Goal: Information Seeking & Learning: Learn about a topic

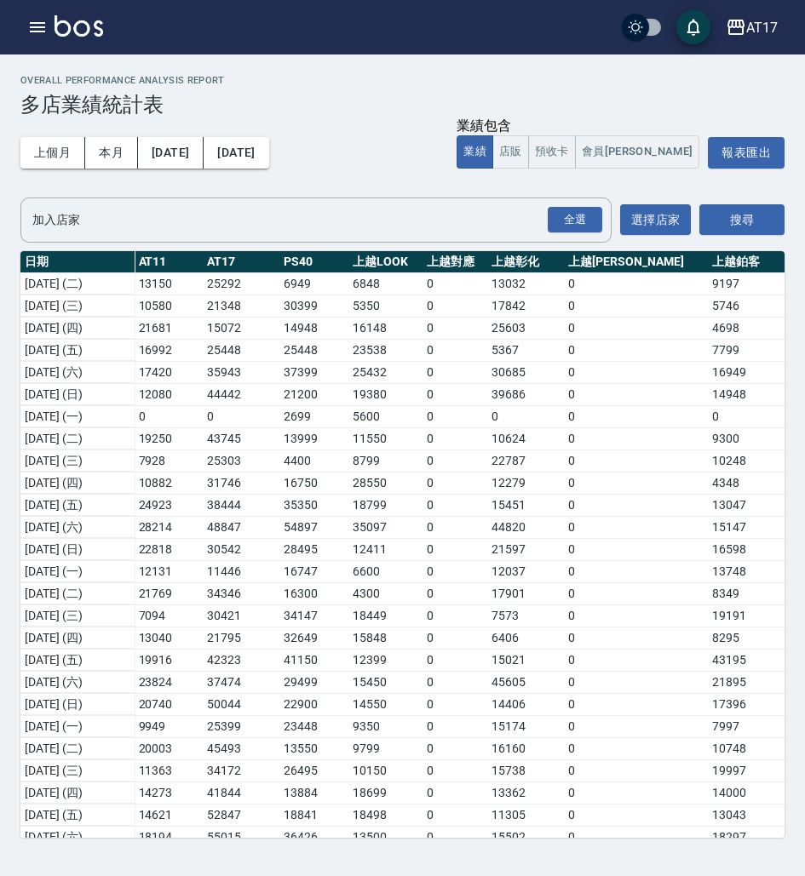
click at [47, 26] on icon "button" at bounding box center [37, 27] width 20 height 20
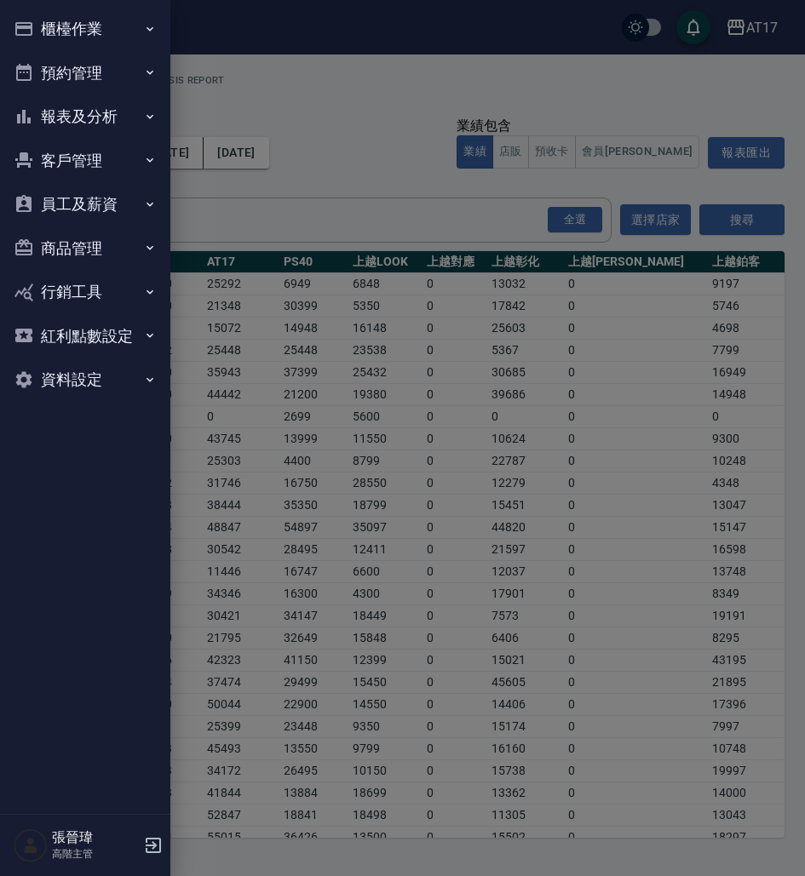
click at [47, 26] on div at bounding box center [402, 438] width 805 height 876
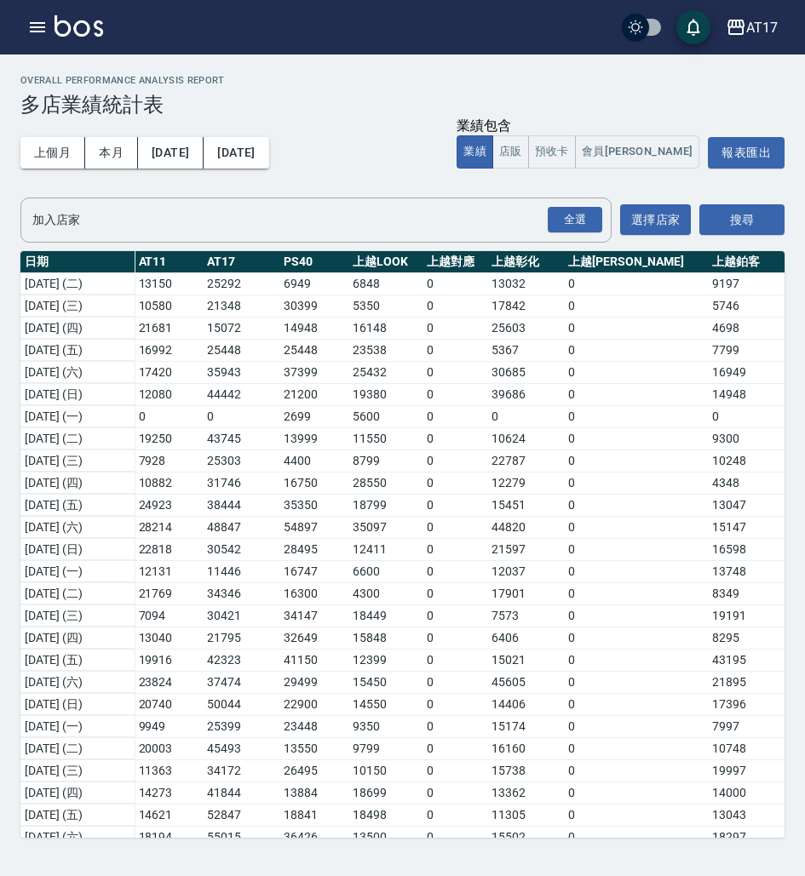
click at [47, 26] on icon "button" at bounding box center [37, 27] width 20 height 20
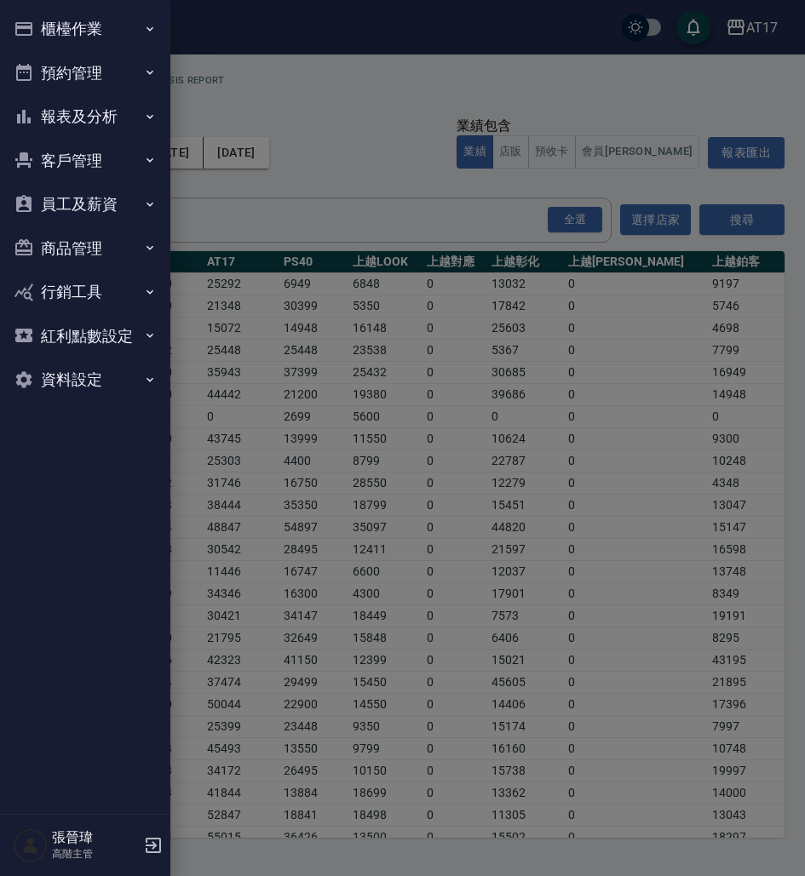
click at [123, 115] on button "報表及分析" at bounding box center [85, 117] width 157 height 44
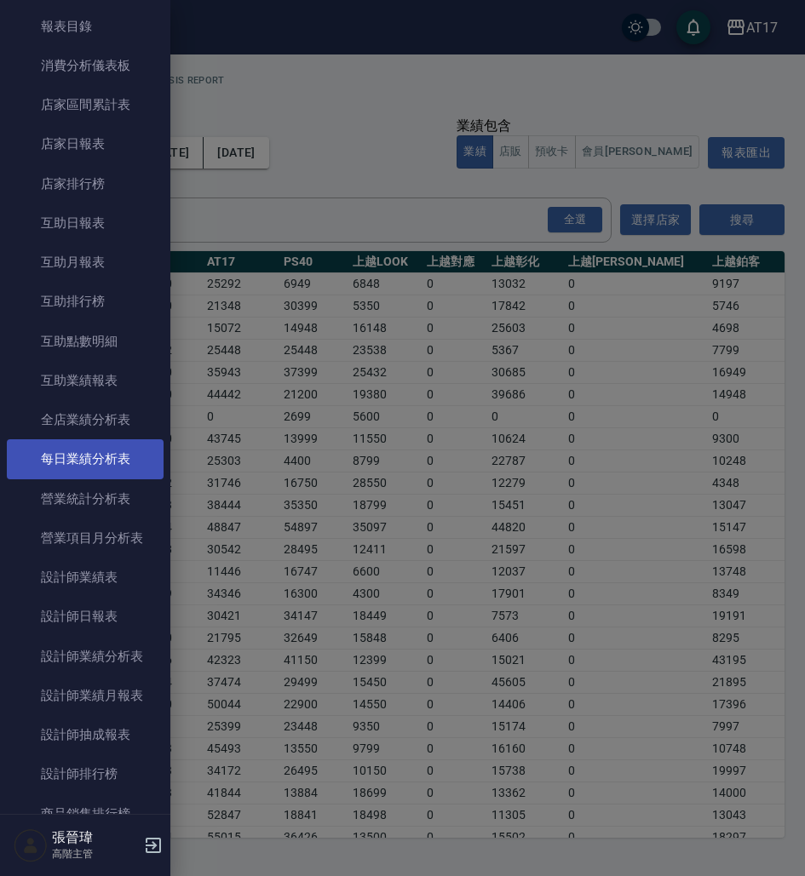
scroll to position [149, 0]
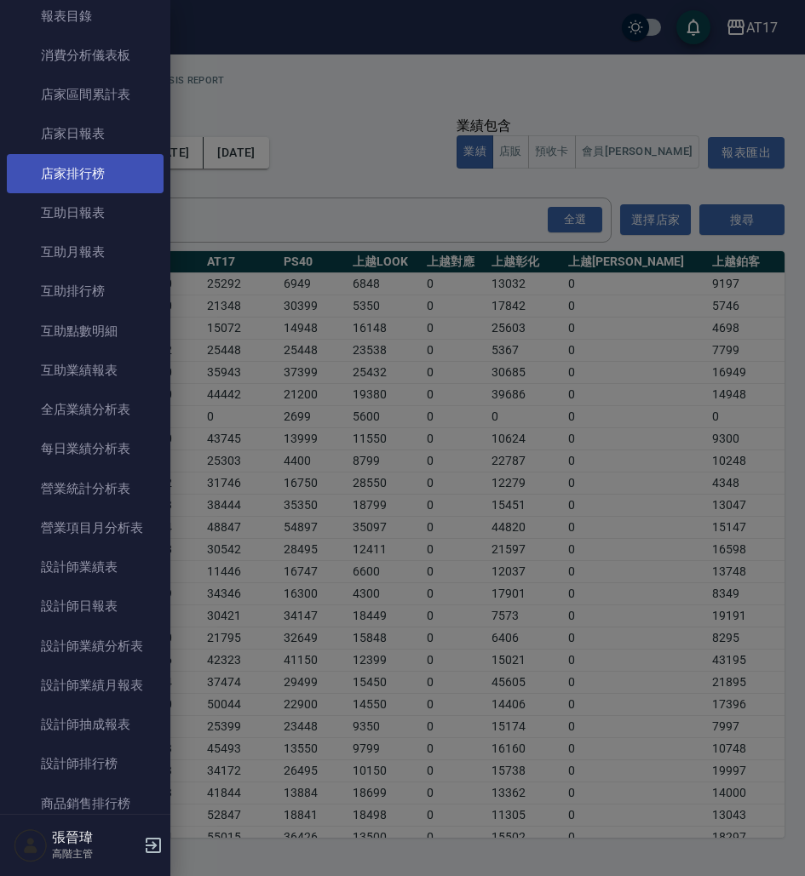
click at [100, 169] on link "店家排行榜" at bounding box center [85, 173] width 157 height 39
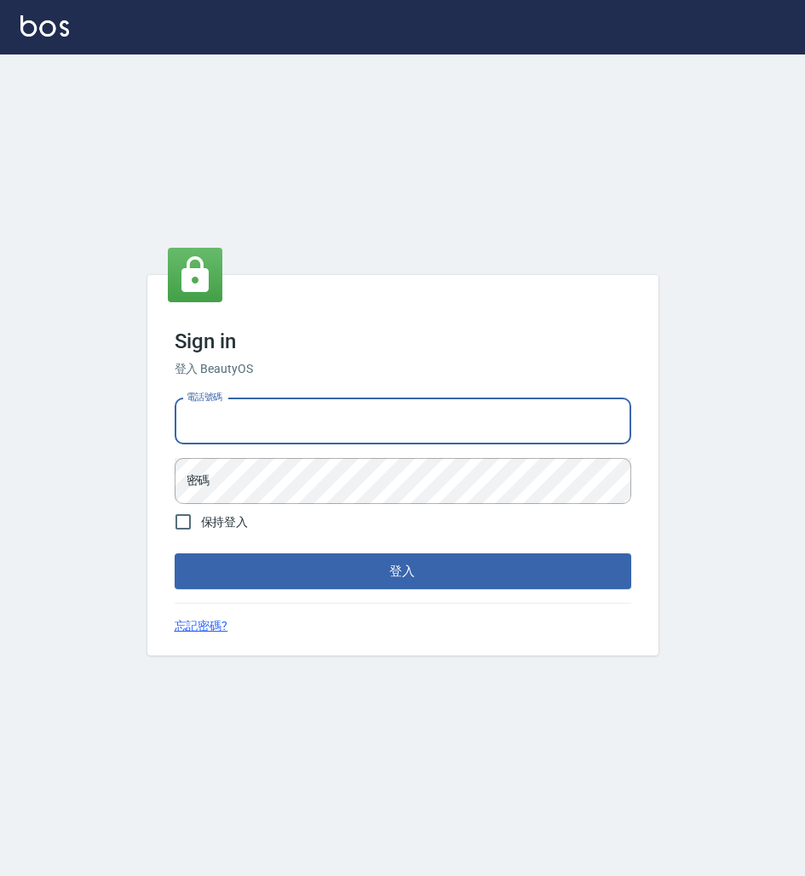
type input "0963199014"
click at [402, 571] on button "登入" at bounding box center [403, 572] width 456 height 36
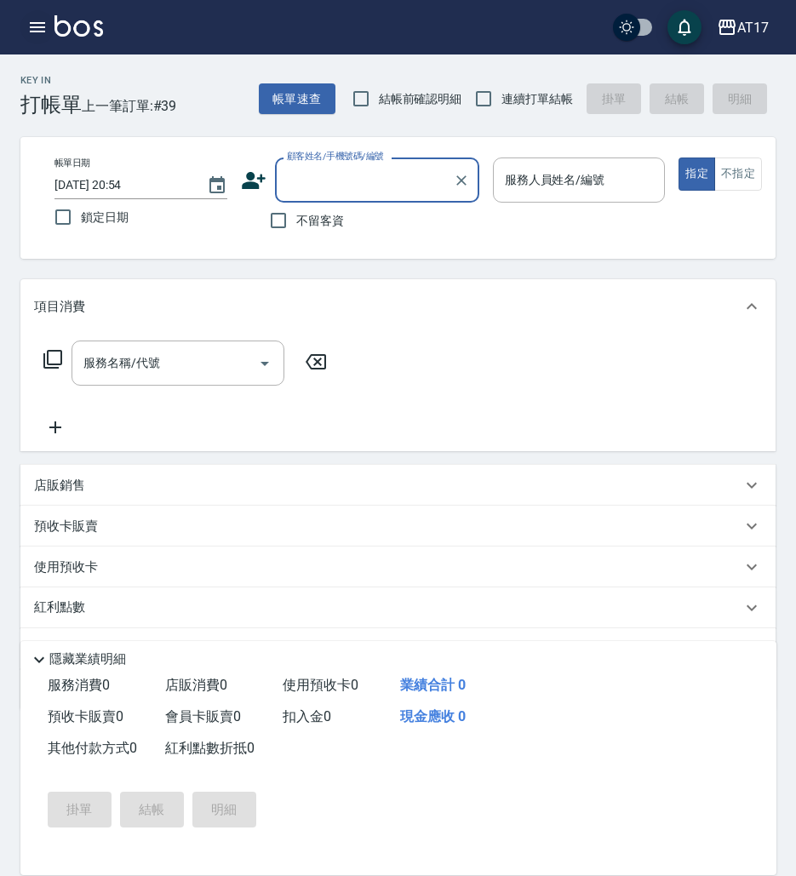
click at [37, 31] on icon "button" at bounding box center [37, 27] width 15 height 10
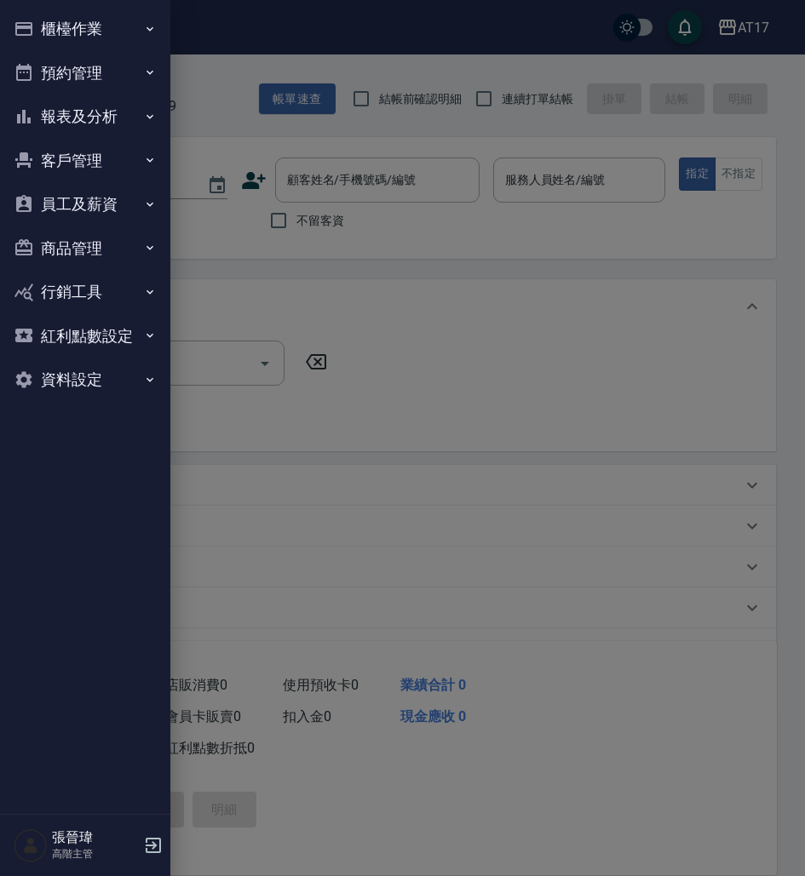
click at [104, 30] on button "櫃檯作業" at bounding box center [85, 29] width 157 height 44
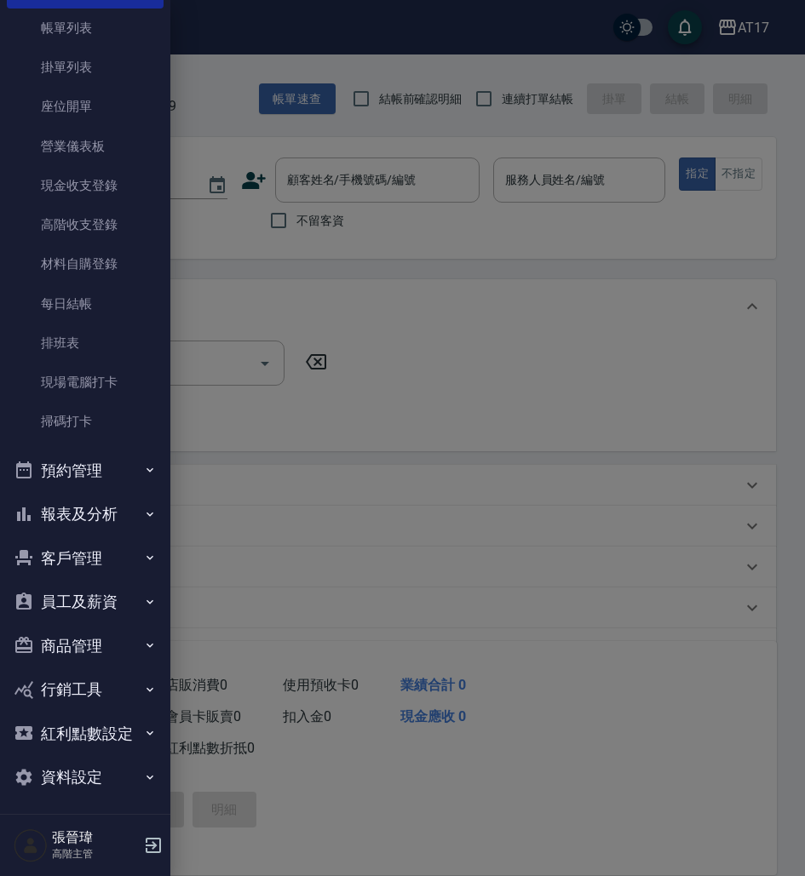
scroll to position [88, 0]
click at [89, 517] on button "報表及分析" at bounding box center [85, 515] width 157 height 44
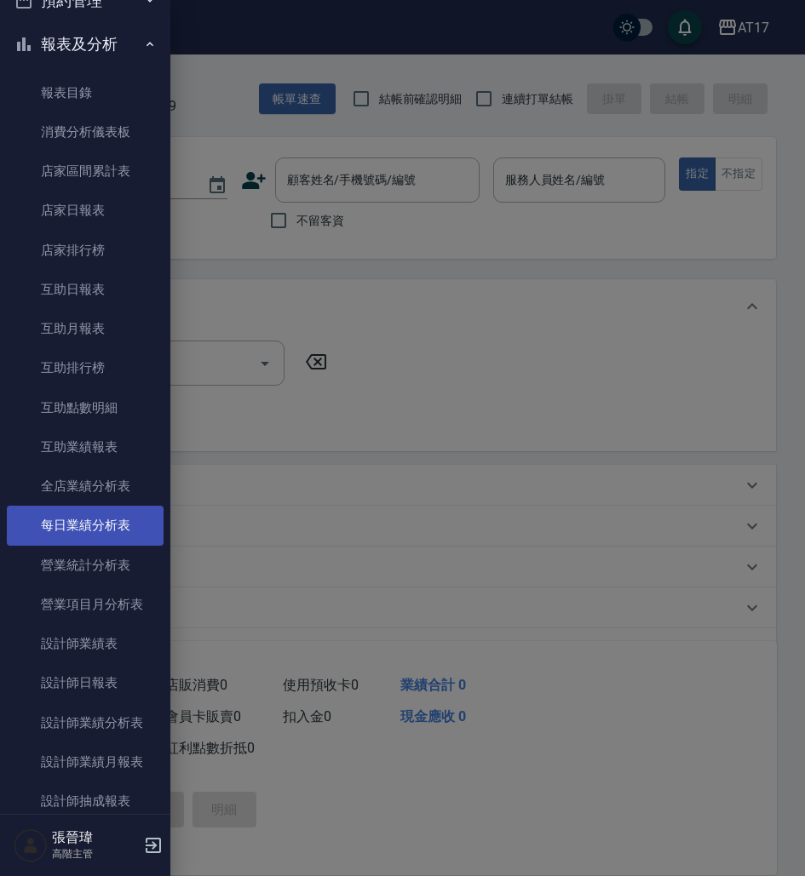
scroll to position [601, 0]
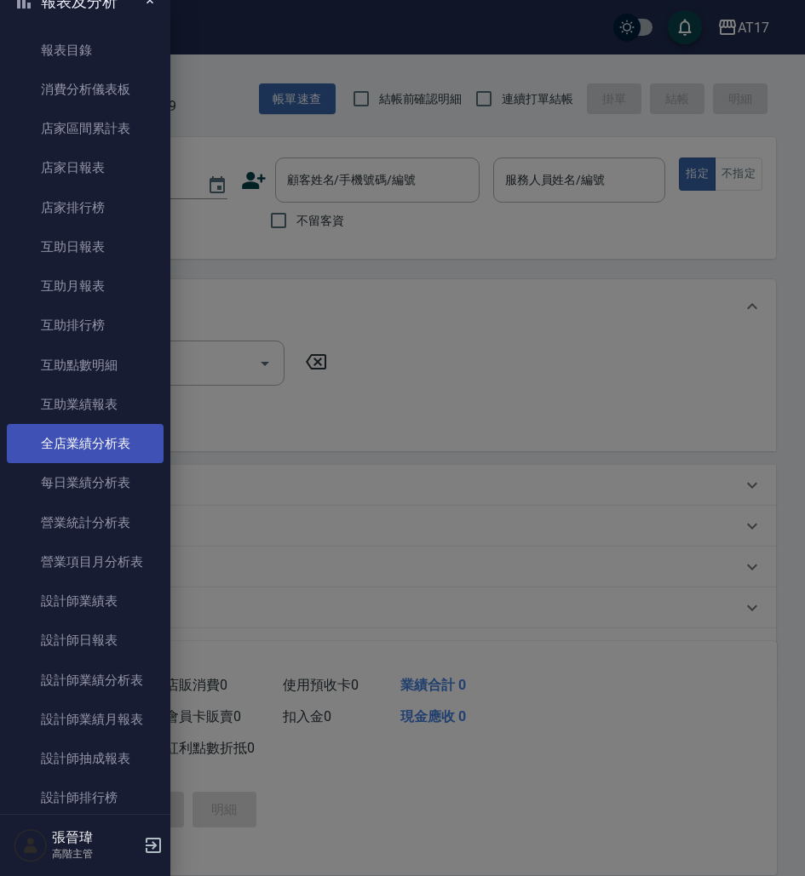
click at [112, 440] on link "全店業績分析表" at bounding box center [85, 443] width 157 height 39
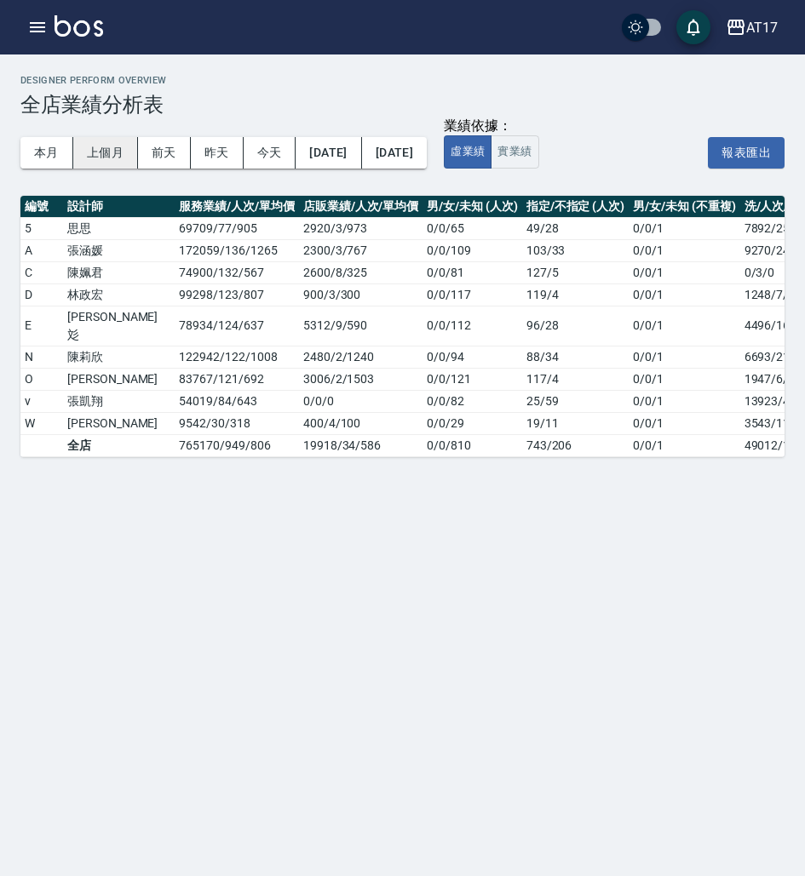
click at [99, 155] on button "上個月" at bounding box center [105, 153] width 65 height 32
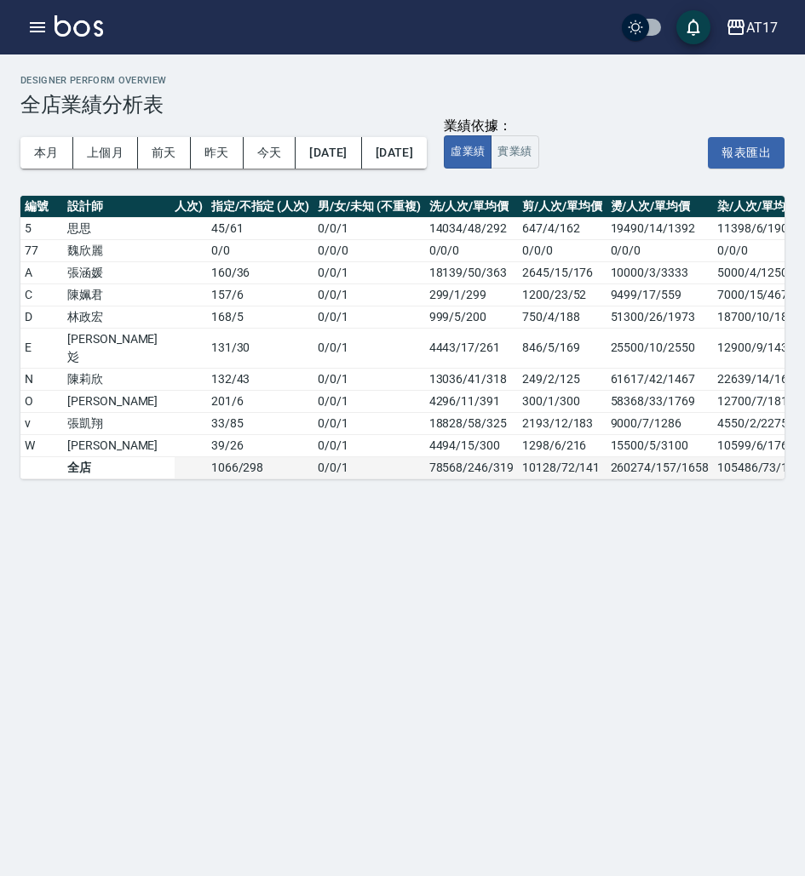
scroll to position [0, 322]
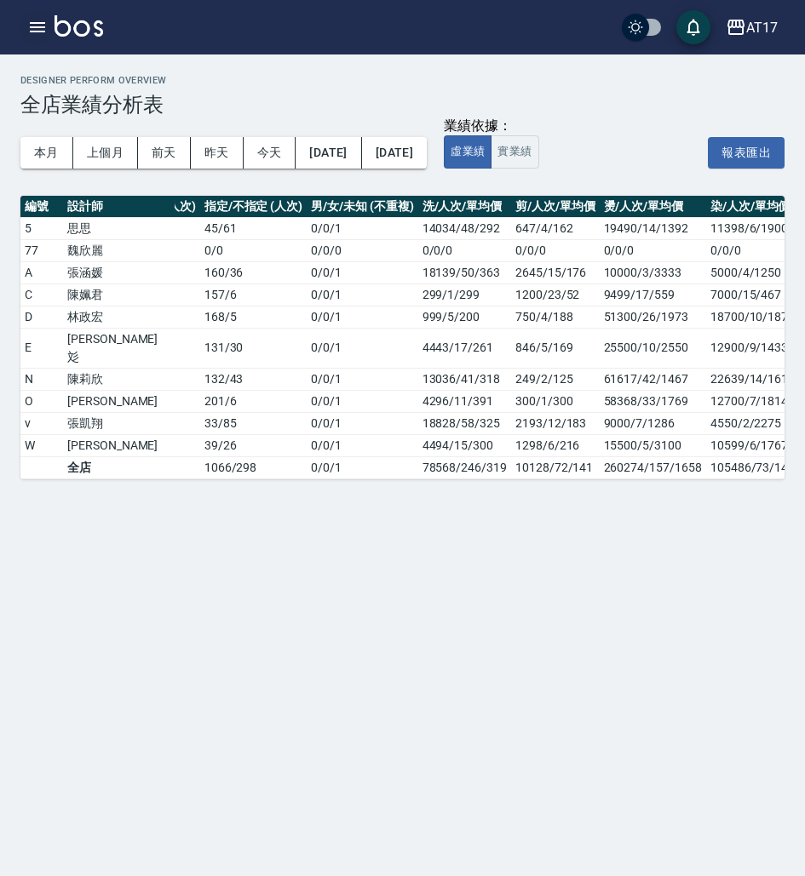
click at [37, 14] on button "button" at bounding box center [37, 27] width 34 height 34
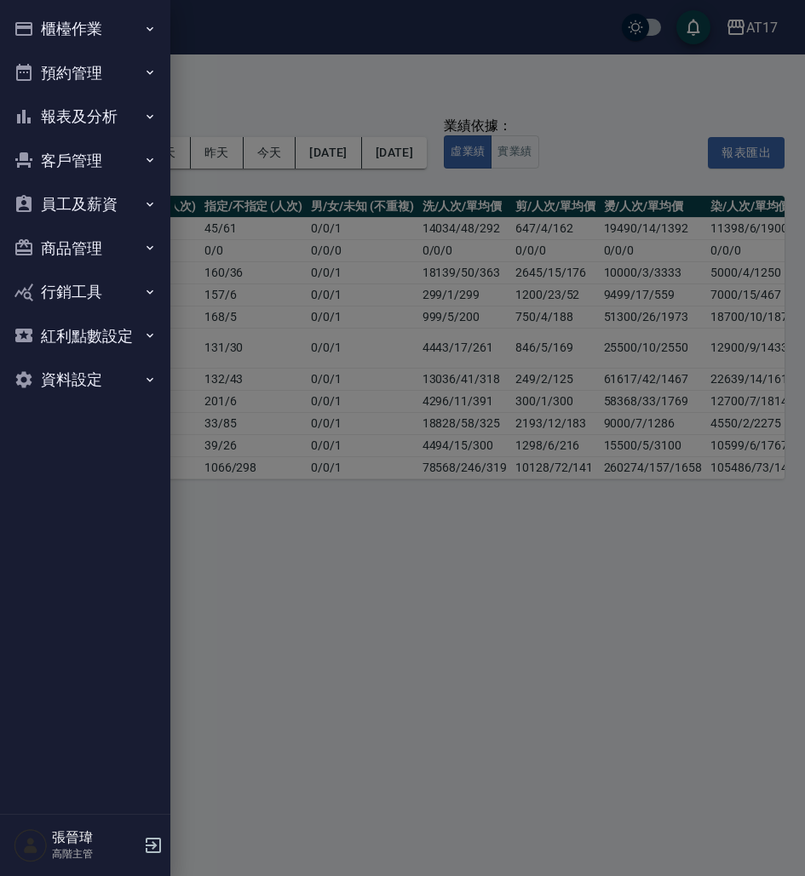
click at [111, 112] on button "報表及分析" at bounding box center [85, 117] width 157 height 44
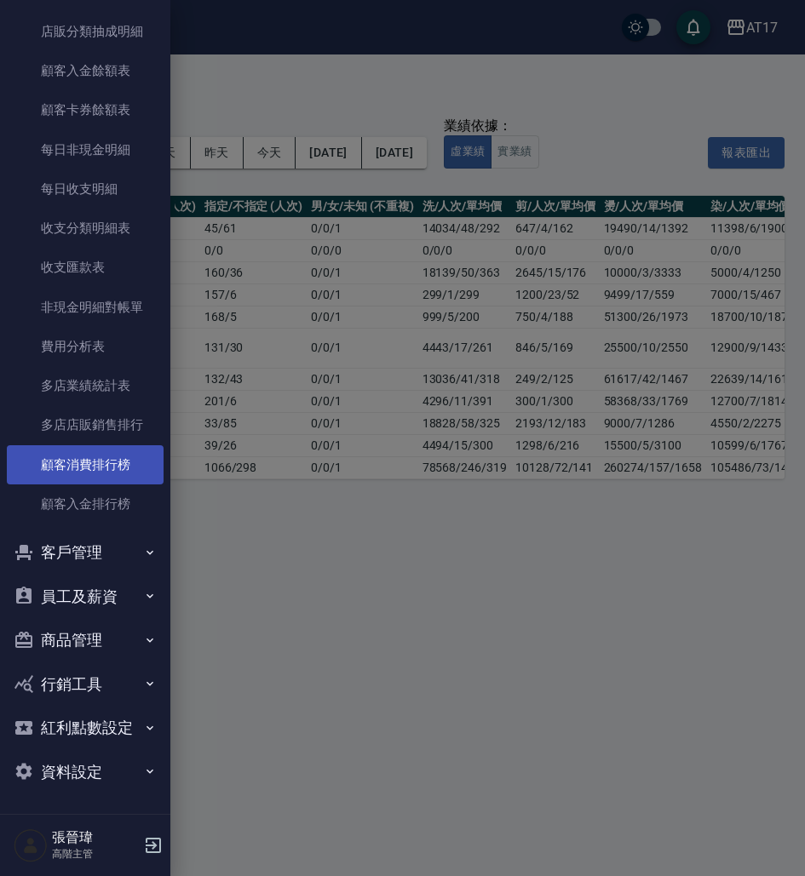
scroll to position [1263, 0]
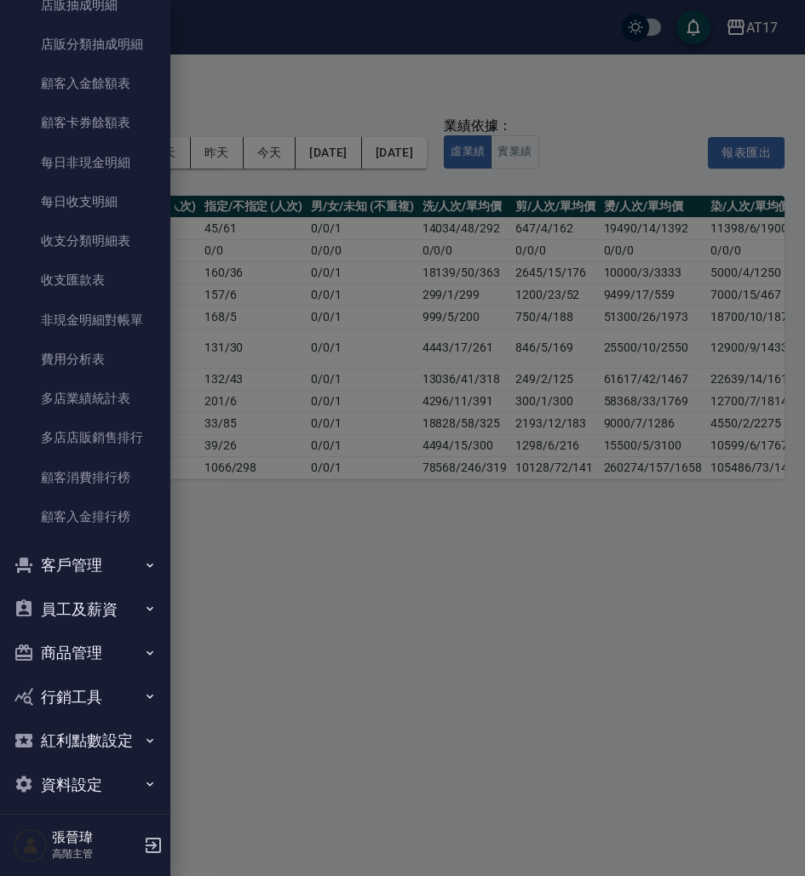
click at [98, 588] on button "員工及薪資" at bounding box center [85, 610] width 157 height 44
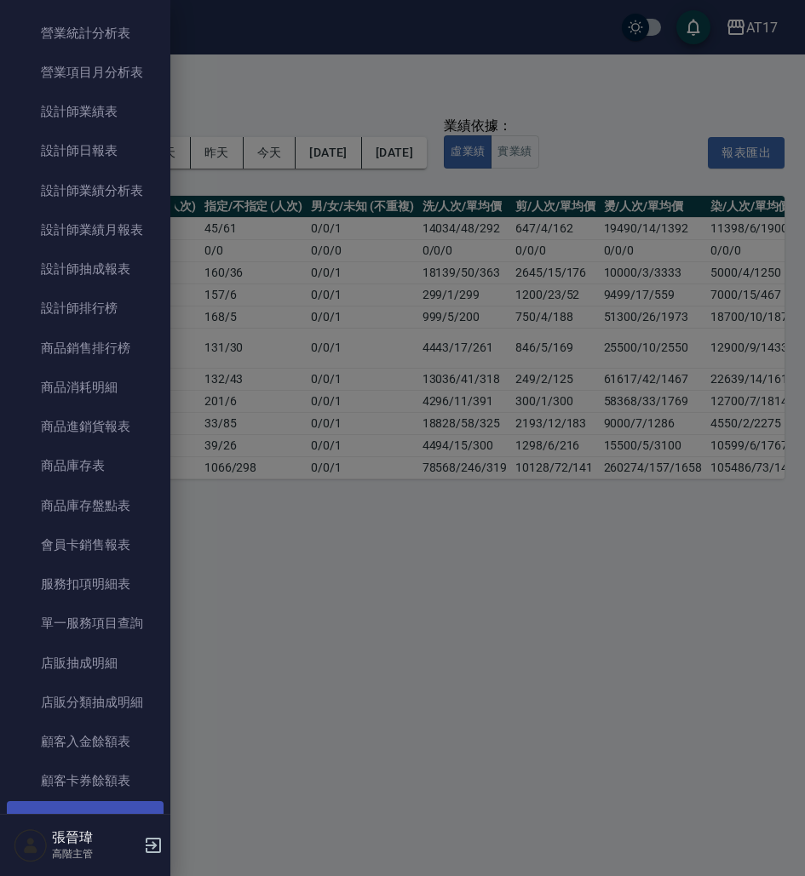
scroll to position [435, 0]
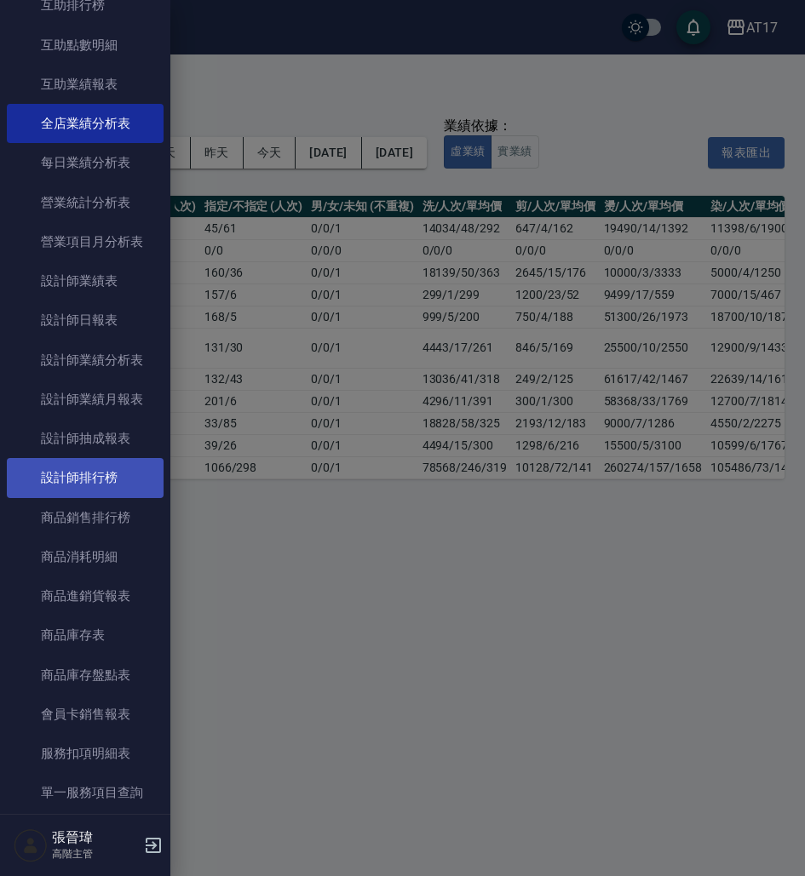
click at [108, 475] on link "設計師排行榜" at bounding box center [85, 477] width 157 height 39
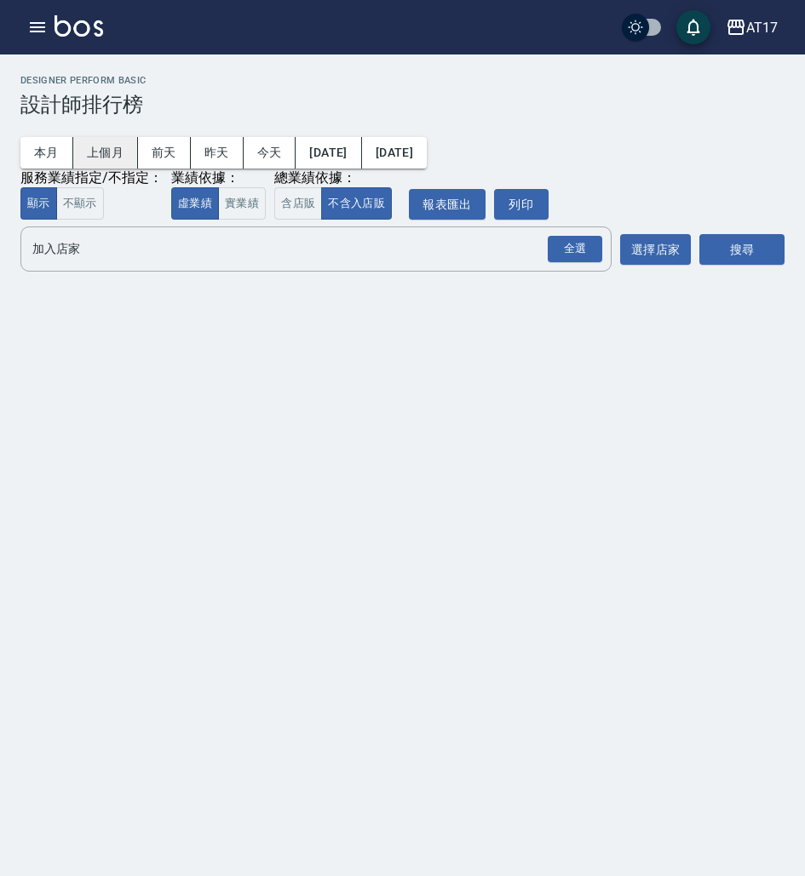
click at [101, 141] on button "上個月" at bounding box center [105, 153] width 65 height 32
click at [256, 204] on button "實業績" at bounding box center [242, 203] width 48 height 33
click at [555, 255] on div "全選" at bounding box center [575, 249] width 55 height 26
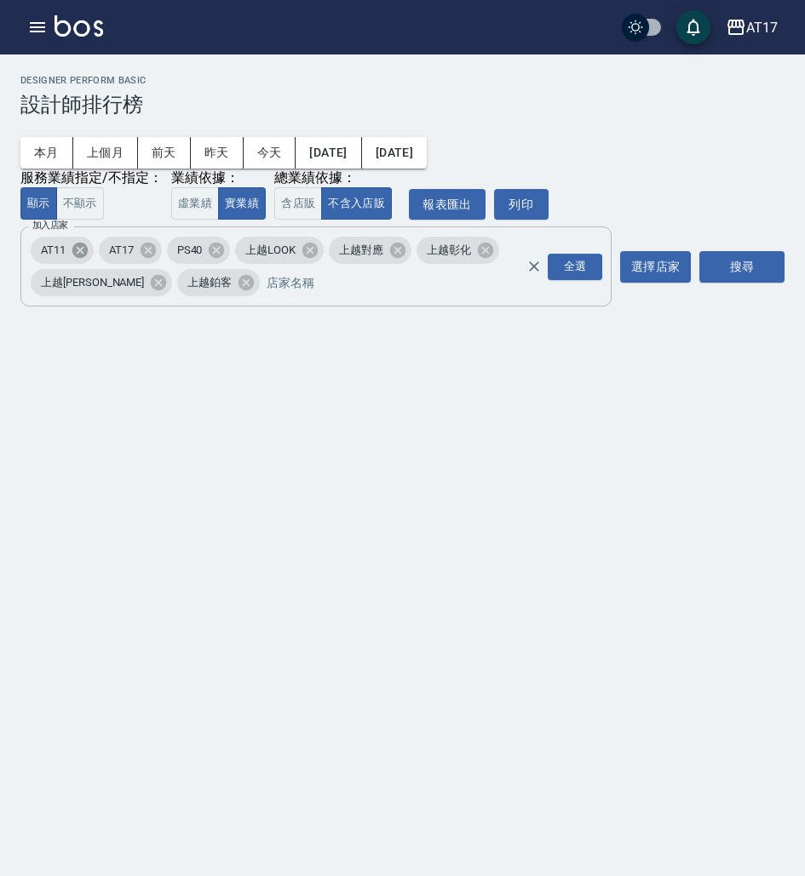
click at [85, 256] on icon at bounding box center [79, 250] width 15 height 15
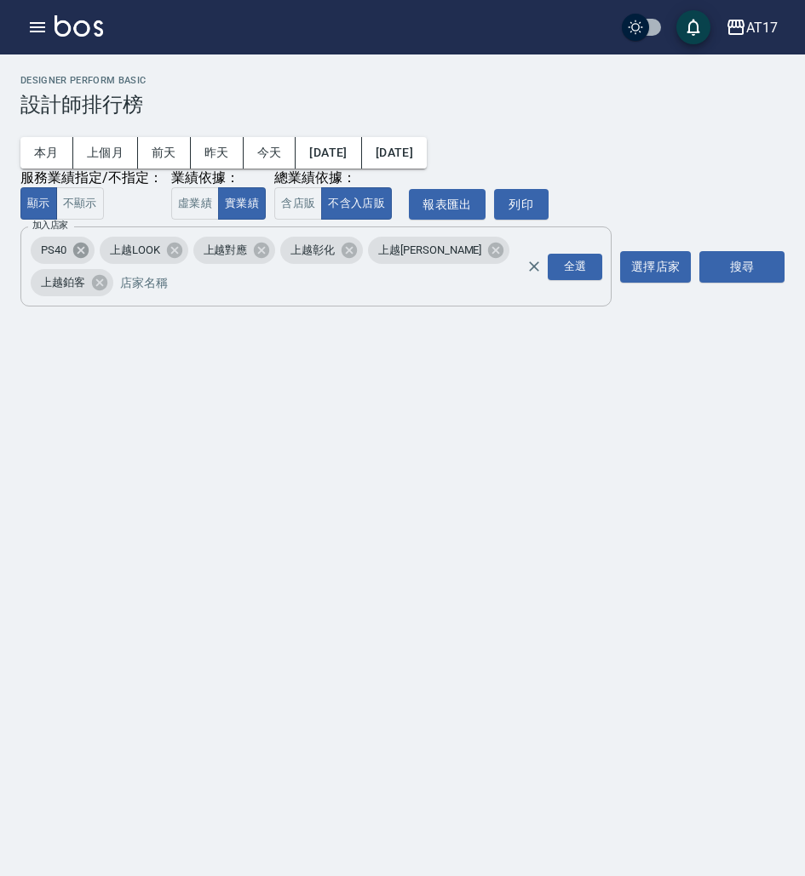
click at [85, 256] on icon at bounding box center [80, 250] width 15 height 15
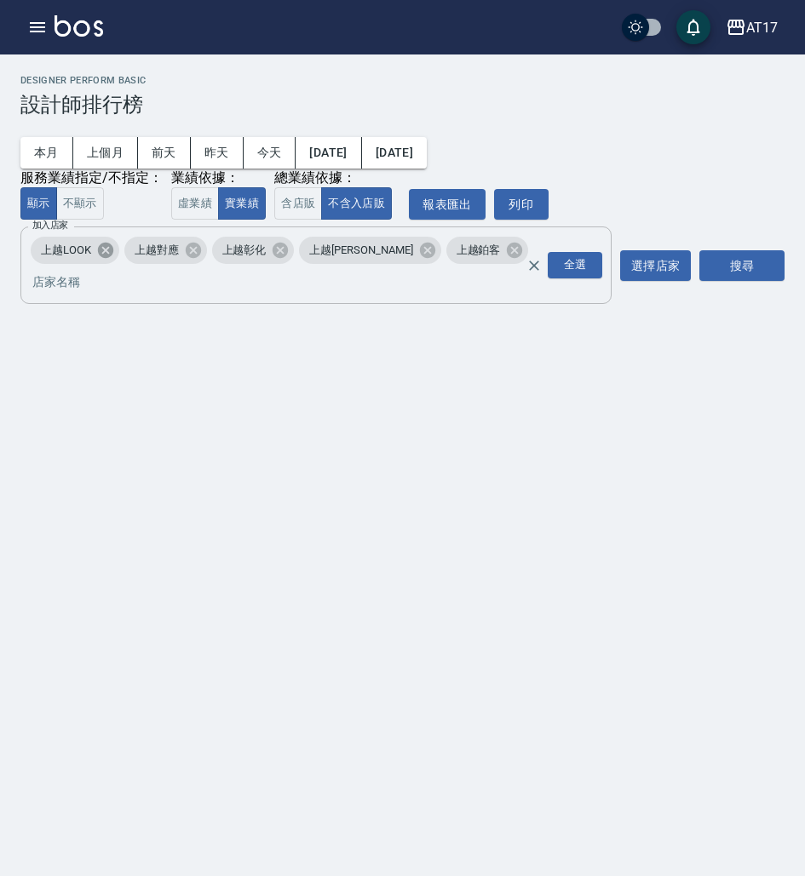
click at [85, 256] on span "上越LOOK" at bounding box center [66, 250] width 71 height 17
click at [114, 253] on icon at bounding box center [105, 250] width 19 height 19
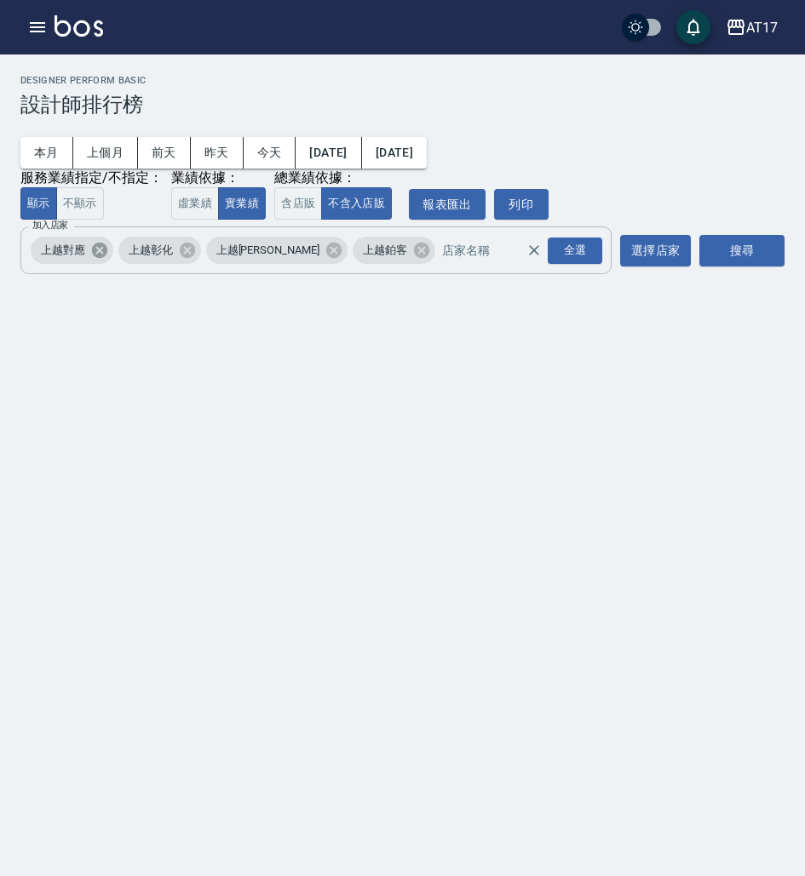
click at [114, 253] on div "上越對應 上越彰化 上越歐娜 上越鉑客 全選 加入店家" at bounding box center [315, 251] width 591 height 48
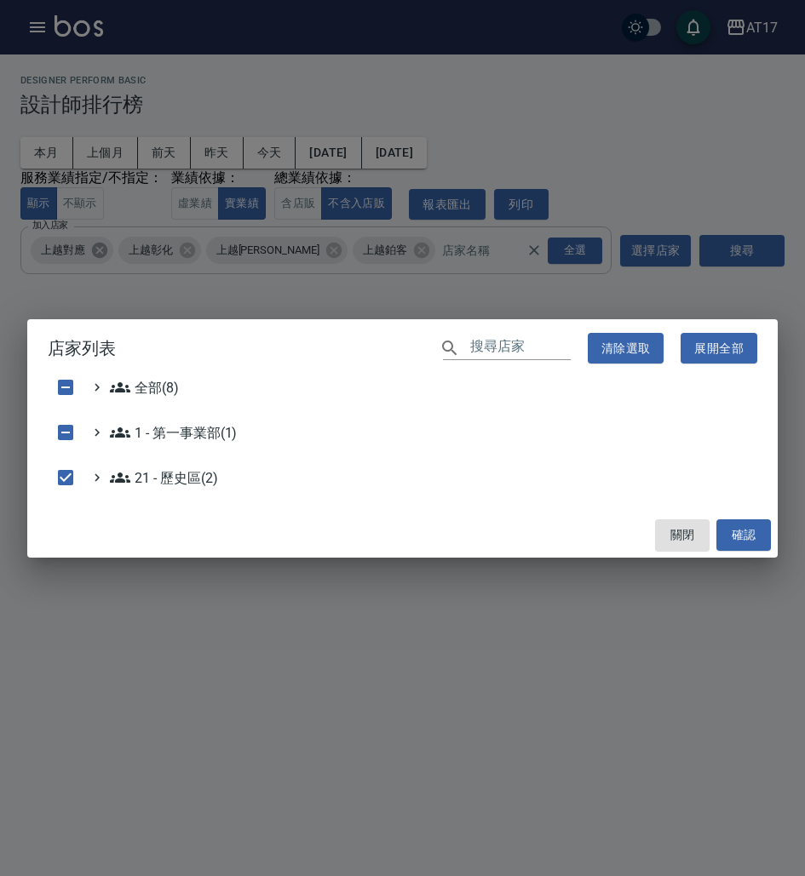
click at [114, 253] on div "店家列表 ​ 清除選取 展開全部 全部(8) 1 - 第一事業部(1) 21 - 歷史區(2) 關閉 確認" at bounding box center [402, 438] width 805 height 876
checkbox input "false"
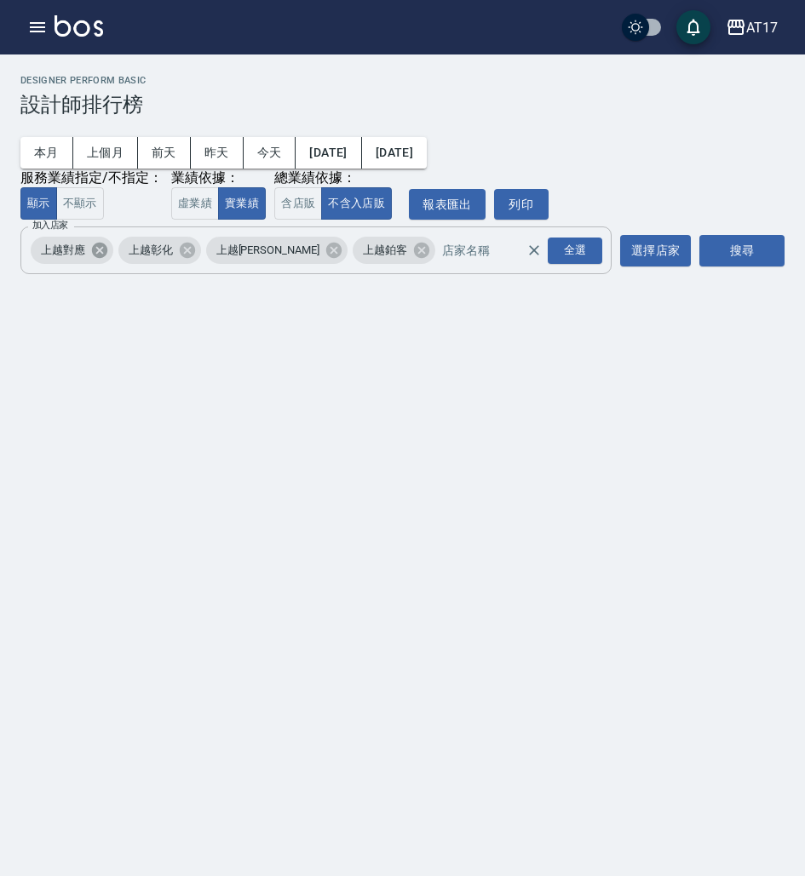
click at [104, 251] on icon at bounding box center [99, 250] width 15 height 15
click at [737, 254] on button "搜尋" at bounding box center [741, 251] width 85 height 32
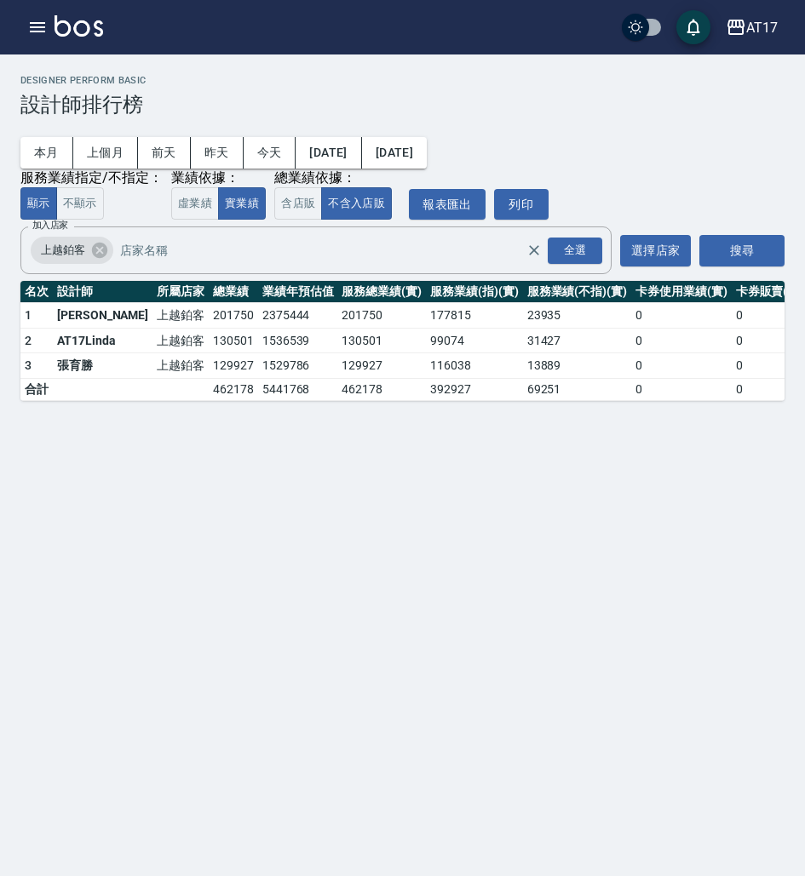
click at [353, 152] on button "[DATE]" at bounding box center [328, 153] width 66 height 32
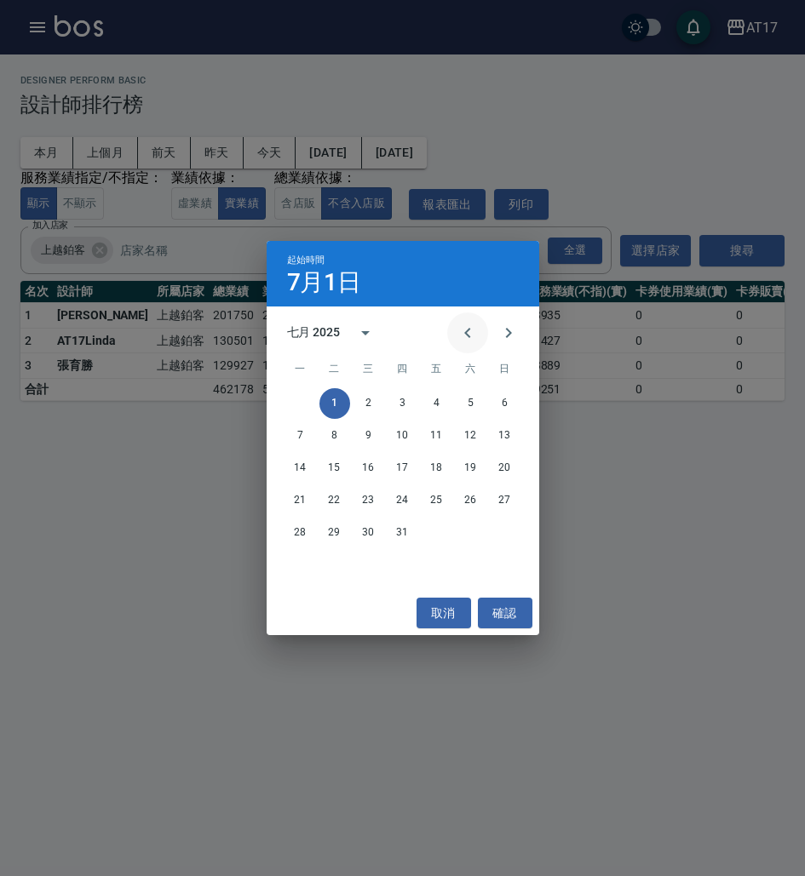
click at [466, 330] on icon "Previous month" at bounding box center [467, 333] width 20 height 20
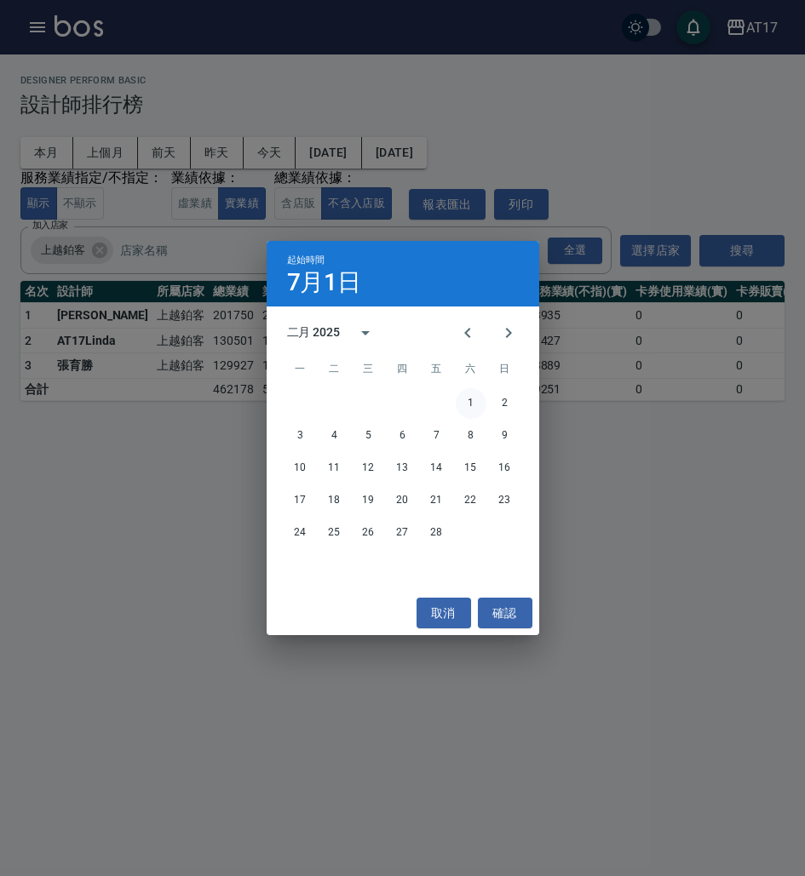
click at [473, 394] on button "1" at bounding box center [471, 403] width 31 height 31
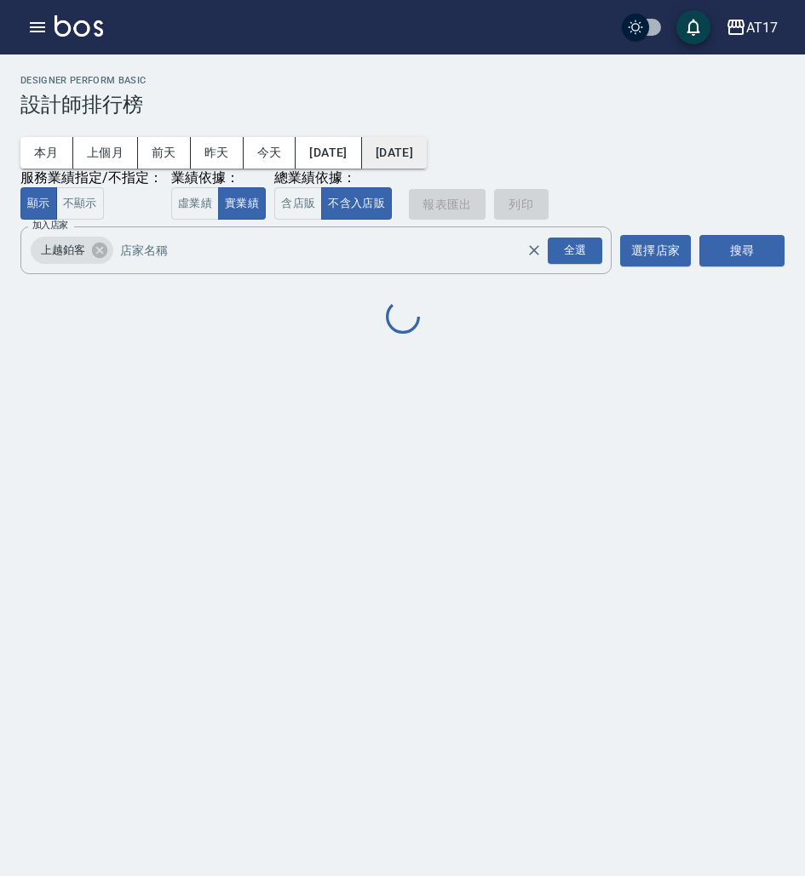
click at [427, 167] on button "[DATE]" at bounding box center [394, 153] width 65 height 32
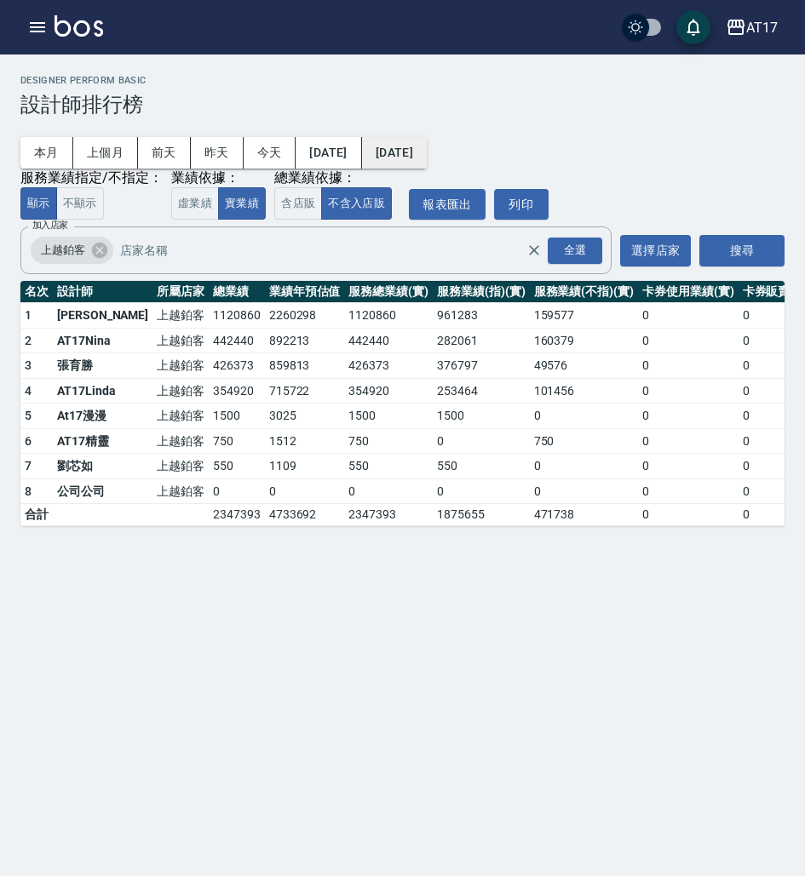
click at [427, 149] on button "[DATE]" at bounding box center [394, 153] width 65 height 32
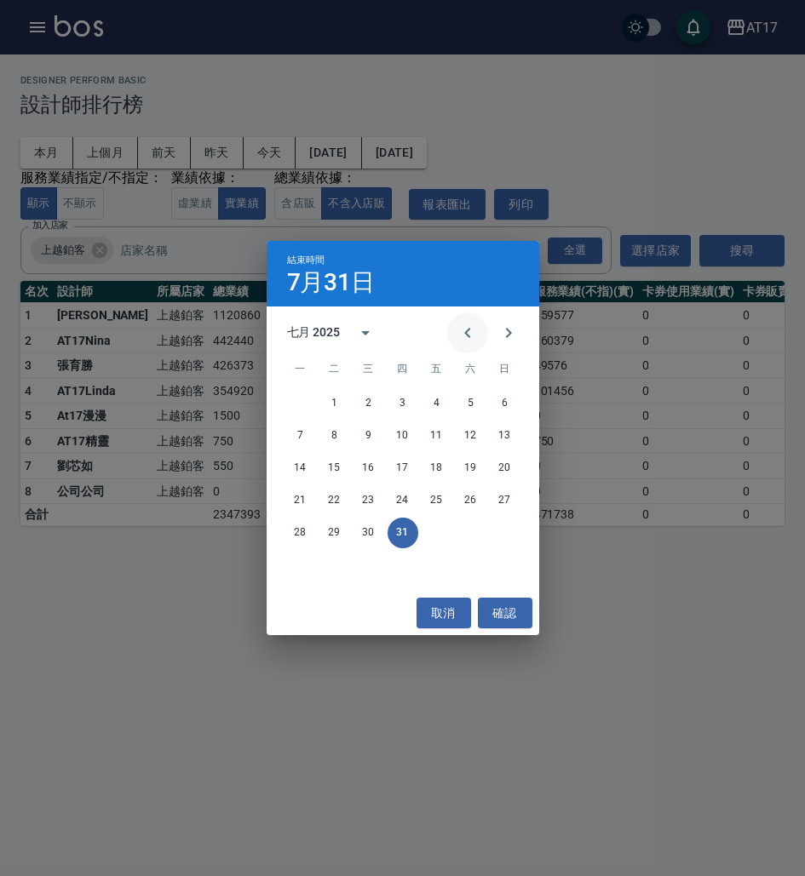
click at [456, 333] on button "Previous month" at bounding box center [467, 333] width 41 height 41
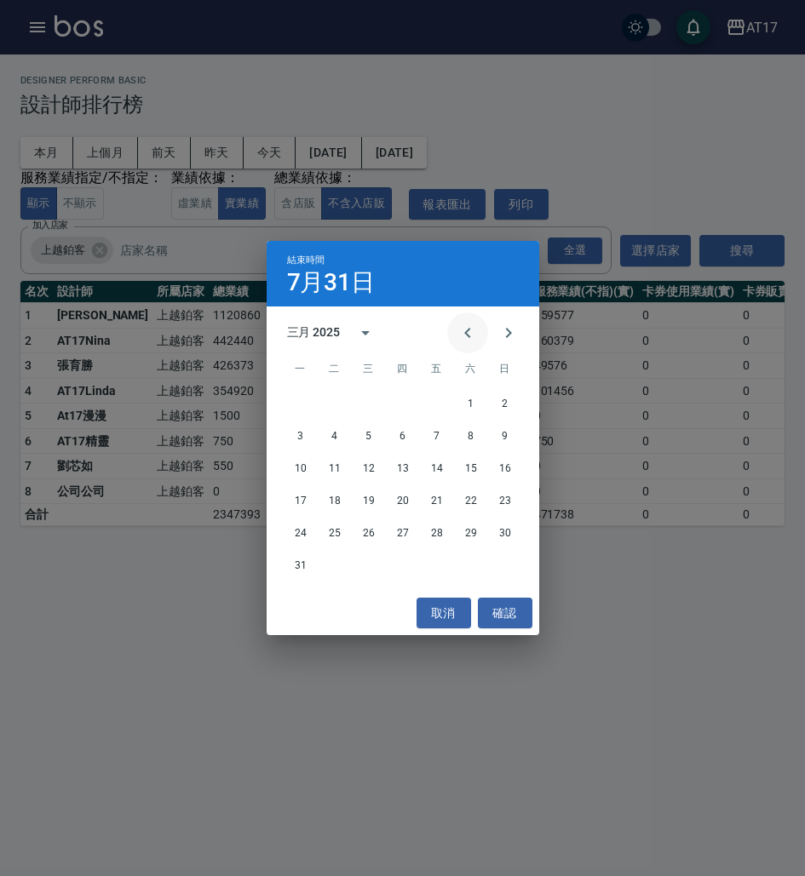
click at [456, 333] on button "Previous month" at bounding box center [467, 333] width 41 height 41
click at [496, 336] on button "Next month" at bounding box center [508, 333] width 41 height 41
click at [443, 532] on button "28" at bounding box center [437, 533] width 31 height 31
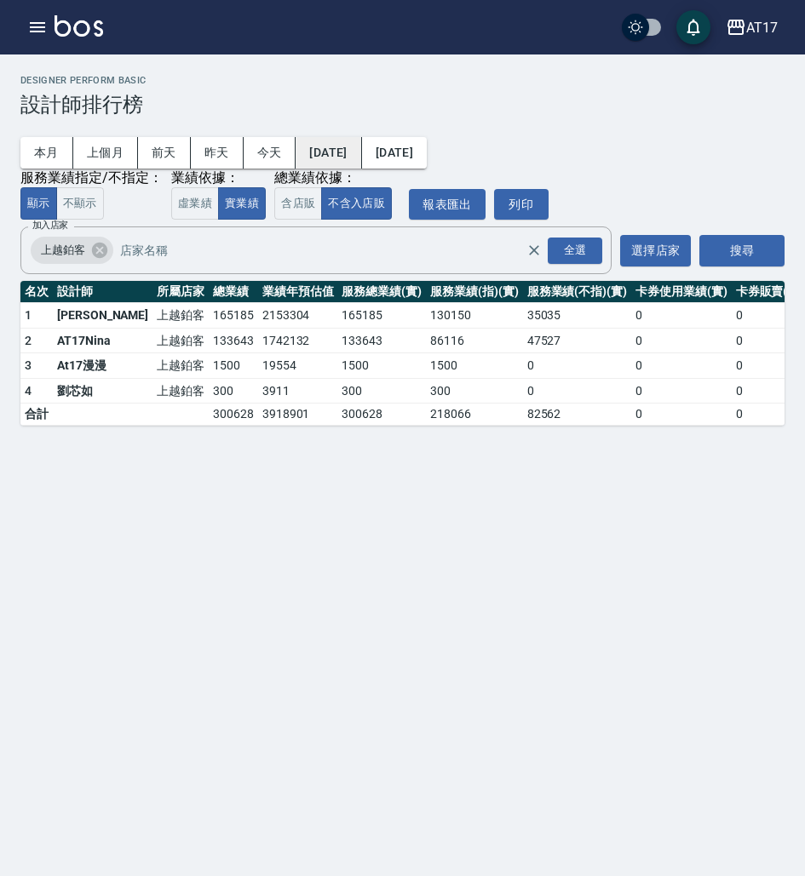
click at [361, 149] on button "[DATE]" at bounding box center [328, 153] width 66 height 32
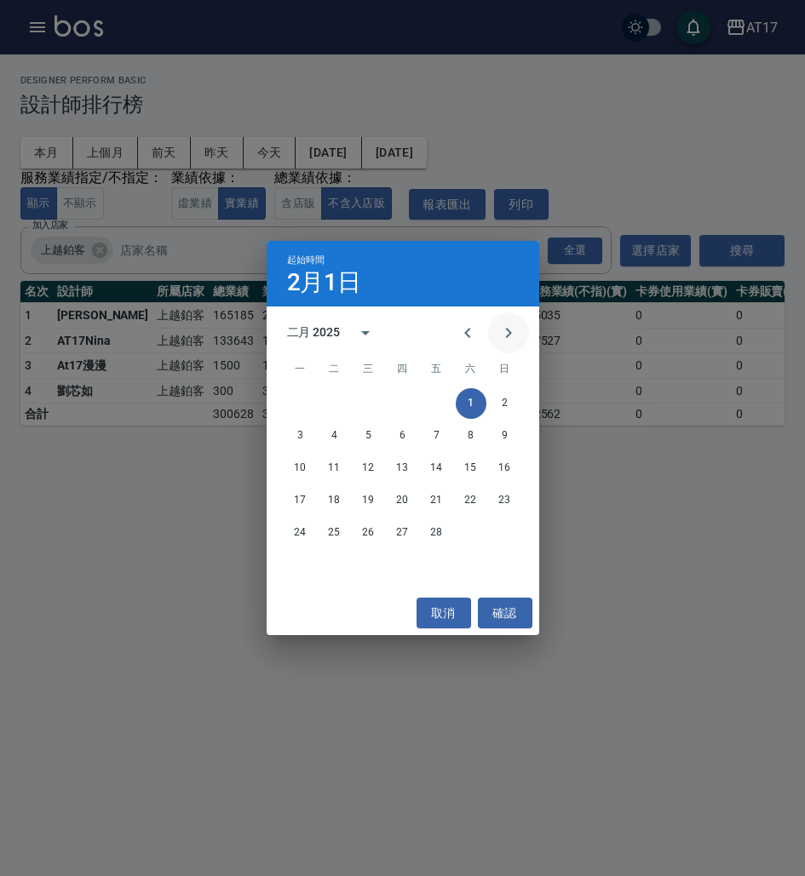
click at [505, 336] on icon "Next month" at bounding box center [508, 333] width 20 height 20
click at [471, 405] on button "1" at bounding box center [471, 403] width 31 height 31
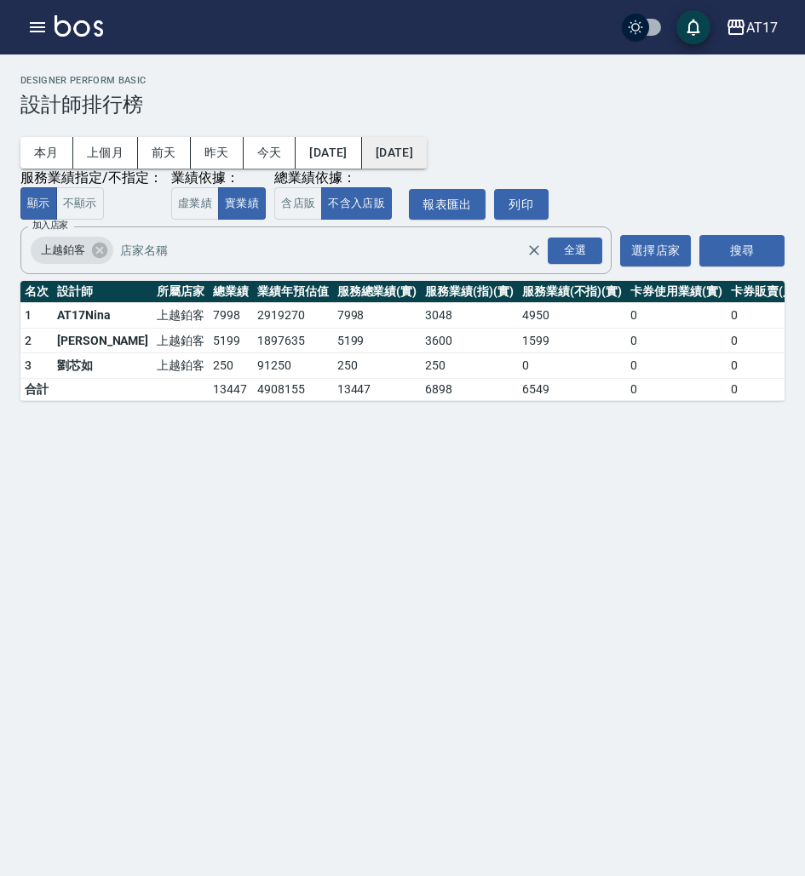
click at [427, 155] on button "[DATE]" at bounding box center [394, 153] width 65 height 32
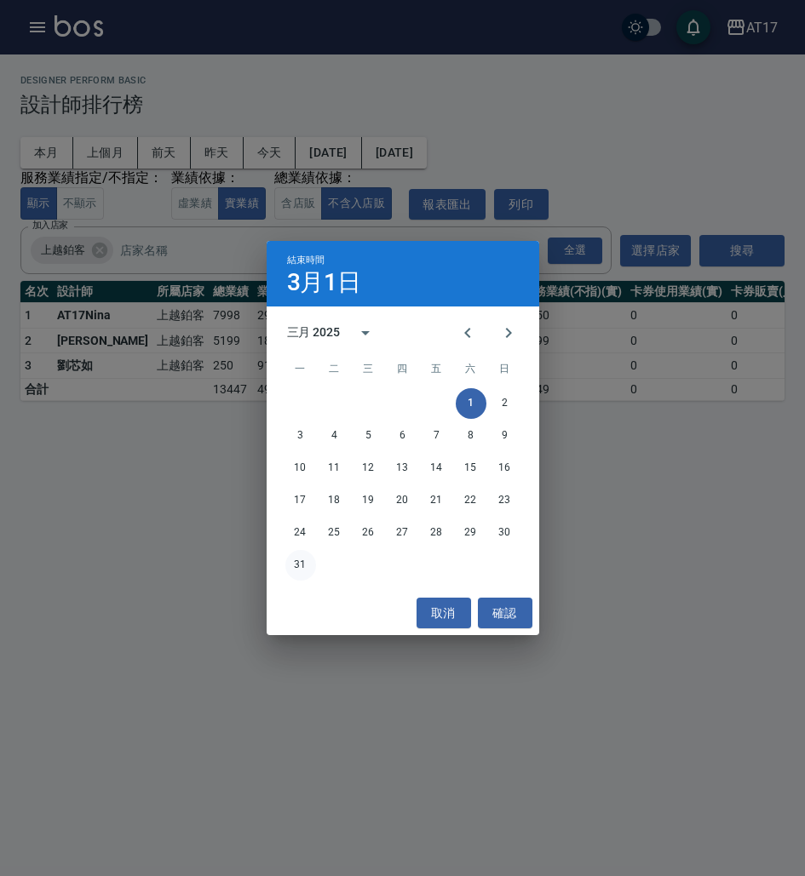
click at [296, 559] on button "31" at bounding box center [300, 565] width 31 height 31
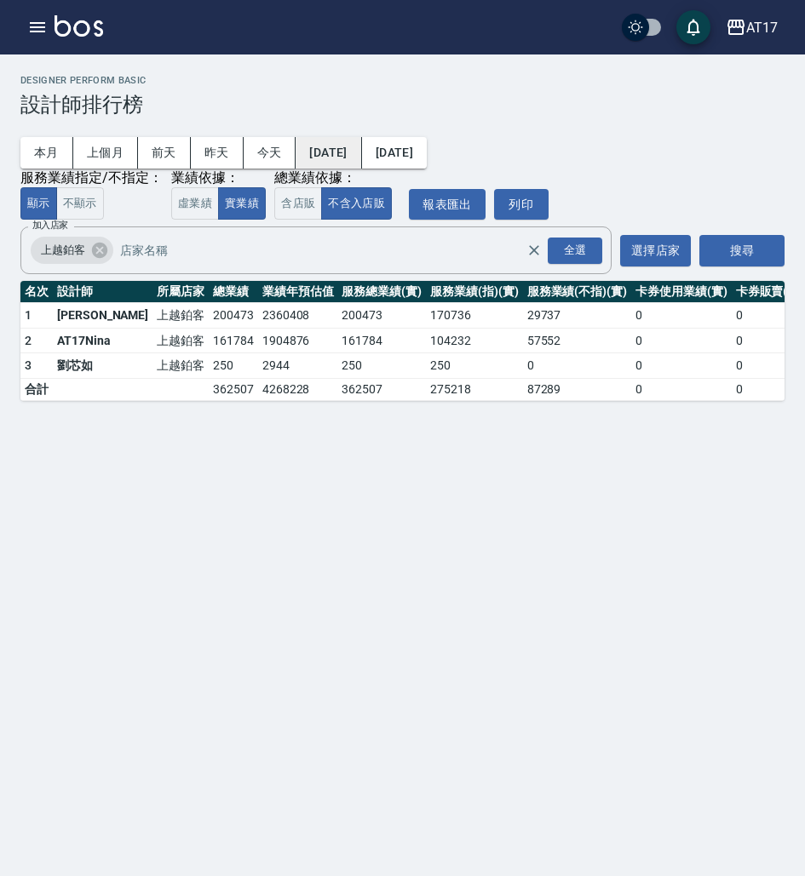
click at [361, 158] on button "[DATE]" at bounding box center [328, 153] width 66 height 32
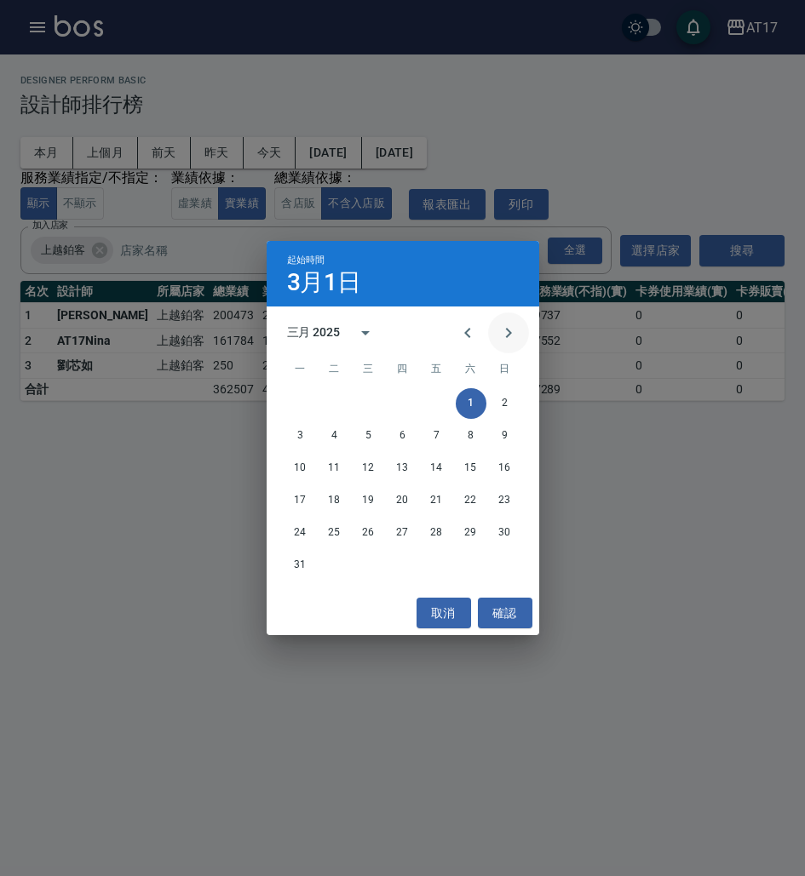
click at [518, 330] on icon "Next month" at bounding box center [508, 333] width 20 height 20
click at [341, 401] on button "1" at bounding box center [334, 403] width 31 height 31
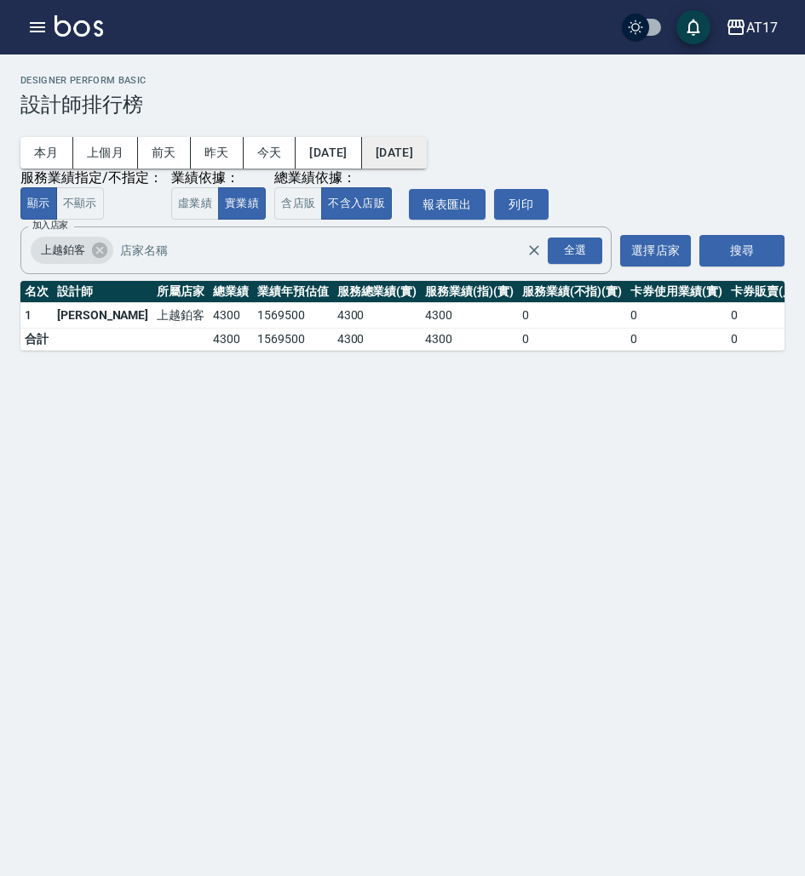
click at [427, 151] on button "[DATE]" at bounding box center [394, 153] width 65 height 32
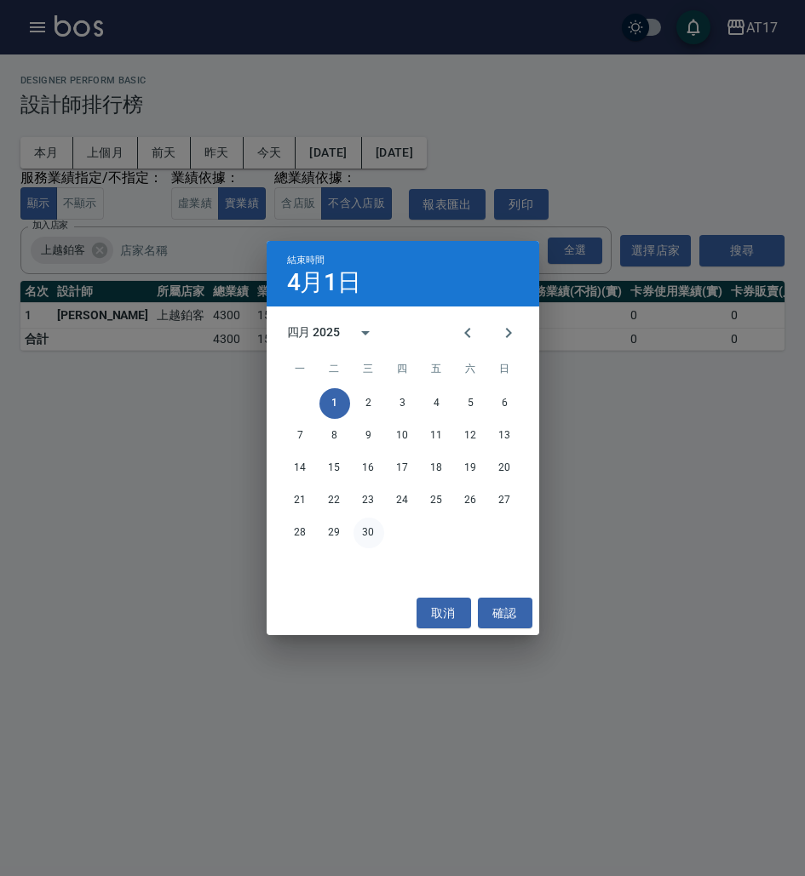
click at [371, 533] on button "30" at bounding box center [368, 533] width 31 height 31
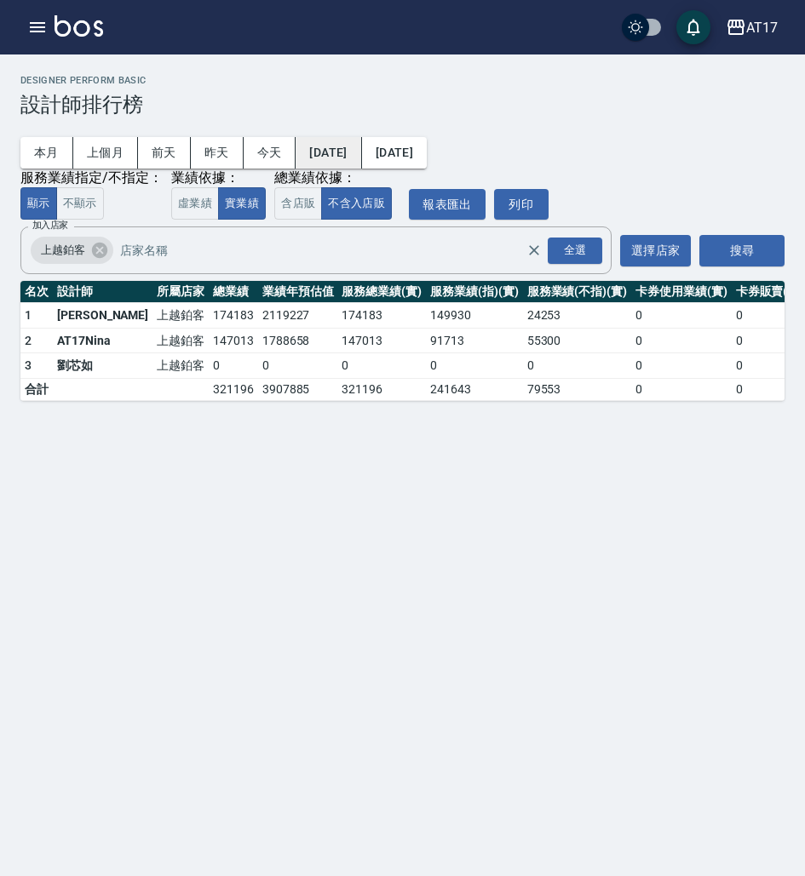
click at [361, 153] on button "[DATE]" at bounding box center [328, 153] width 66 height 32
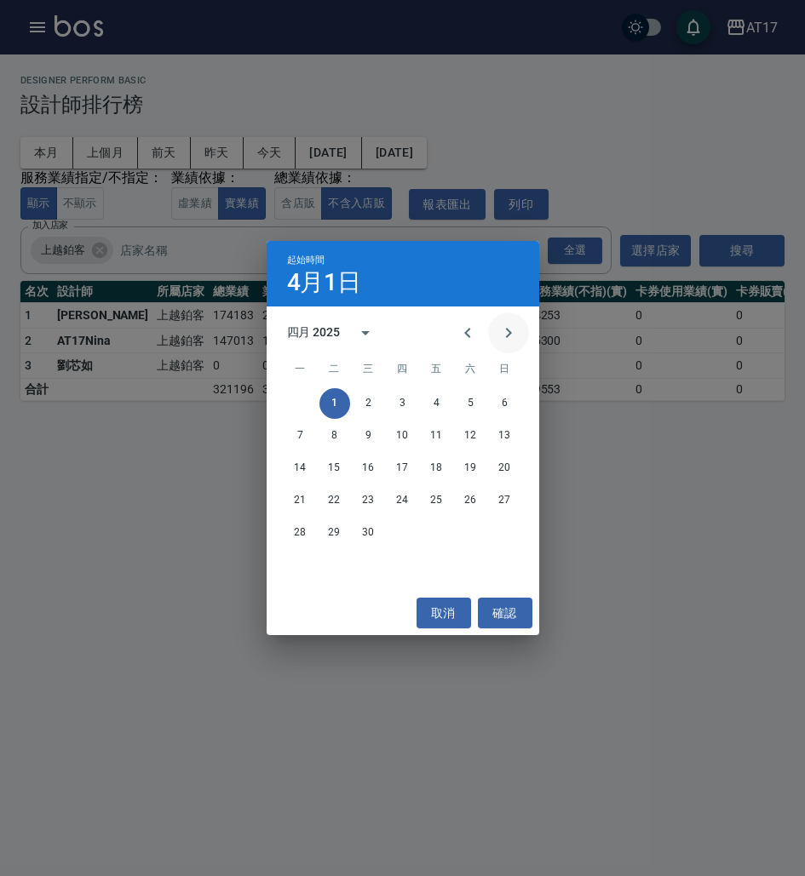
click at [502, 325] on icon "Next month" at bounding box center [508, 333] width 20 height 20
click at [403, 400] on button "1" at bounding box center [402, 403] width 31 height 31
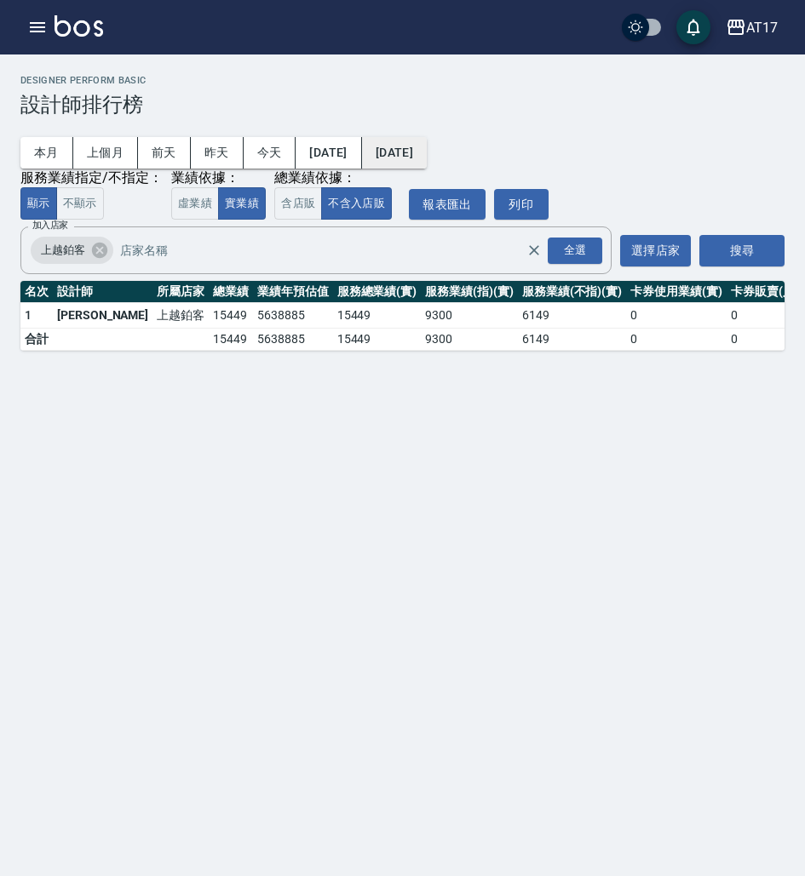
click at [427, 145] on button "[DATE]" at bounding box center [394, 153] width 65 height 32
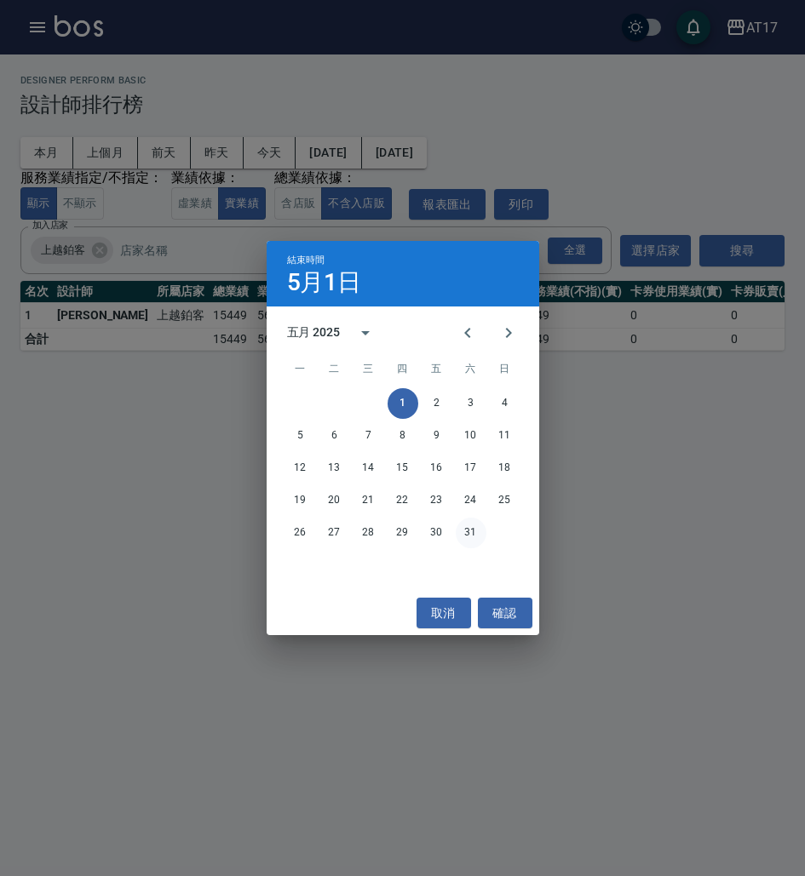
click at [468, 533] on button "31" at bounding box center [471, 533] width 31 height 31
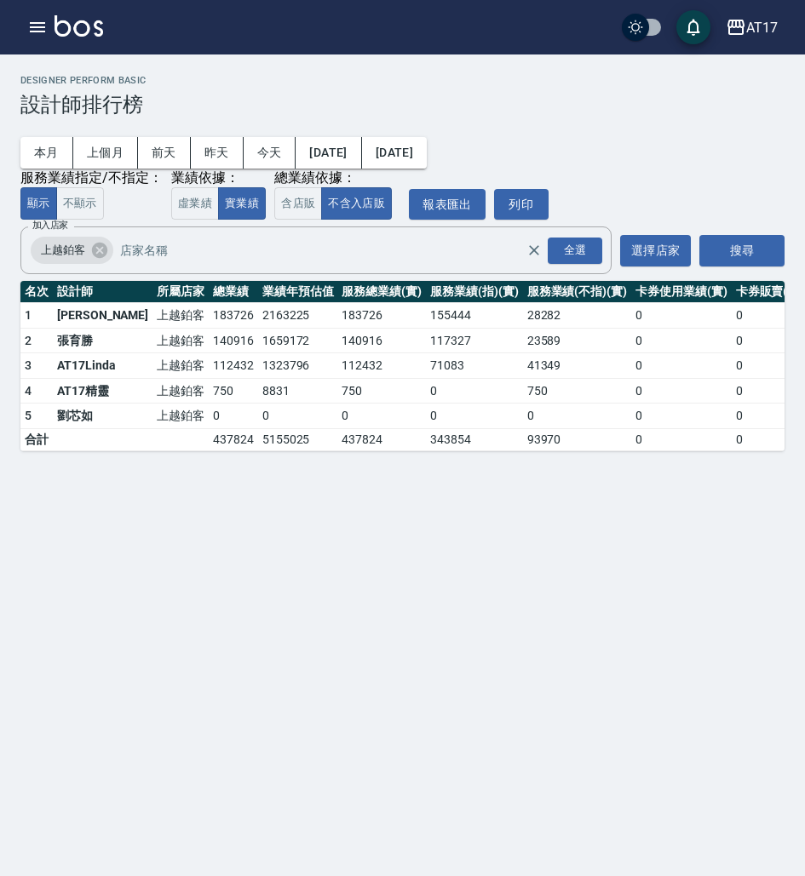
click at [344, 158] on button "[DATE]" at bounding box center [328, 153] width 66 height 32
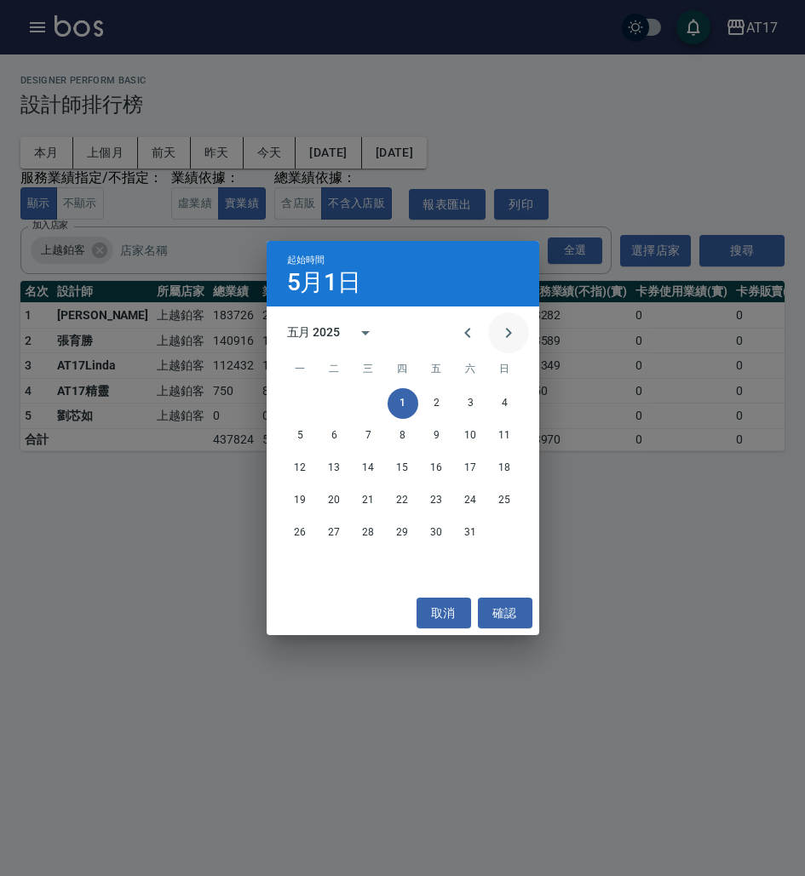
click at [502, 336] on icon "Next month" at bounding box center [508, 333] width 20 height 20
click at [501, 399] on button "1" at bounding box center [505, 403] width 31 height 31
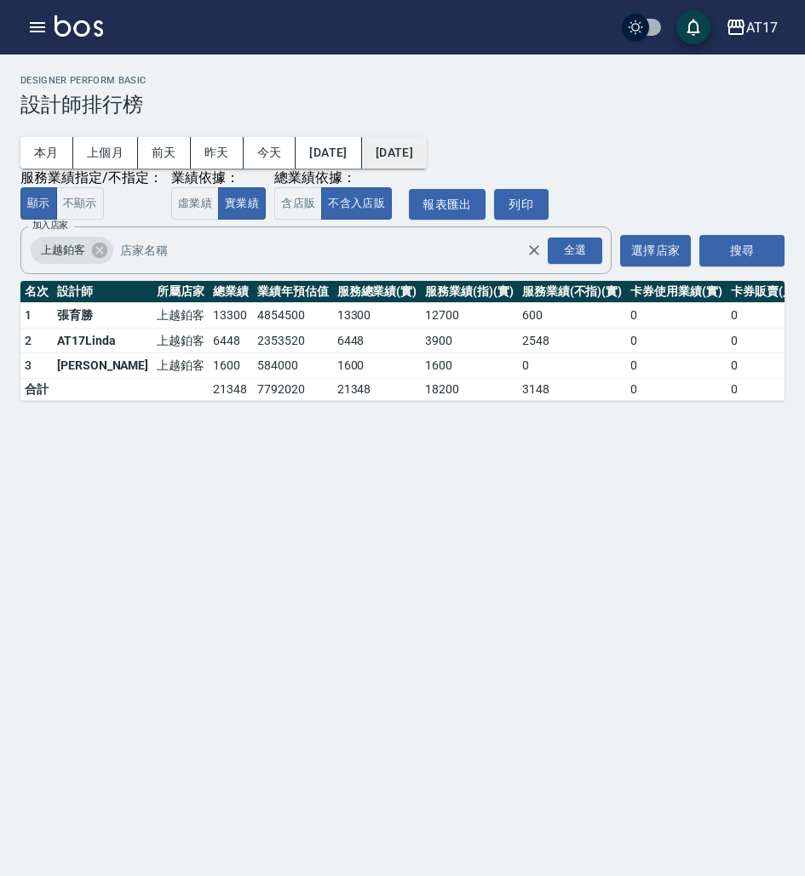
click at [412, 151] on button "[DATE]" at bounding box center [394, 153] width 65 height 32
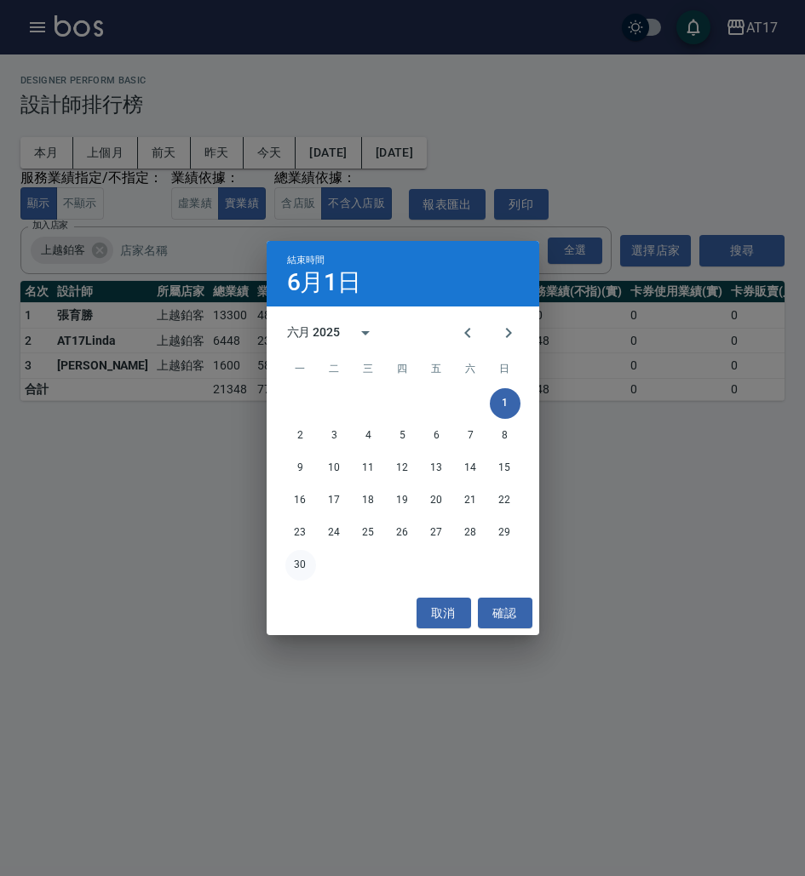
click at [298, 569] on button "30" at bounding box center [300, 565] width 31 height 31
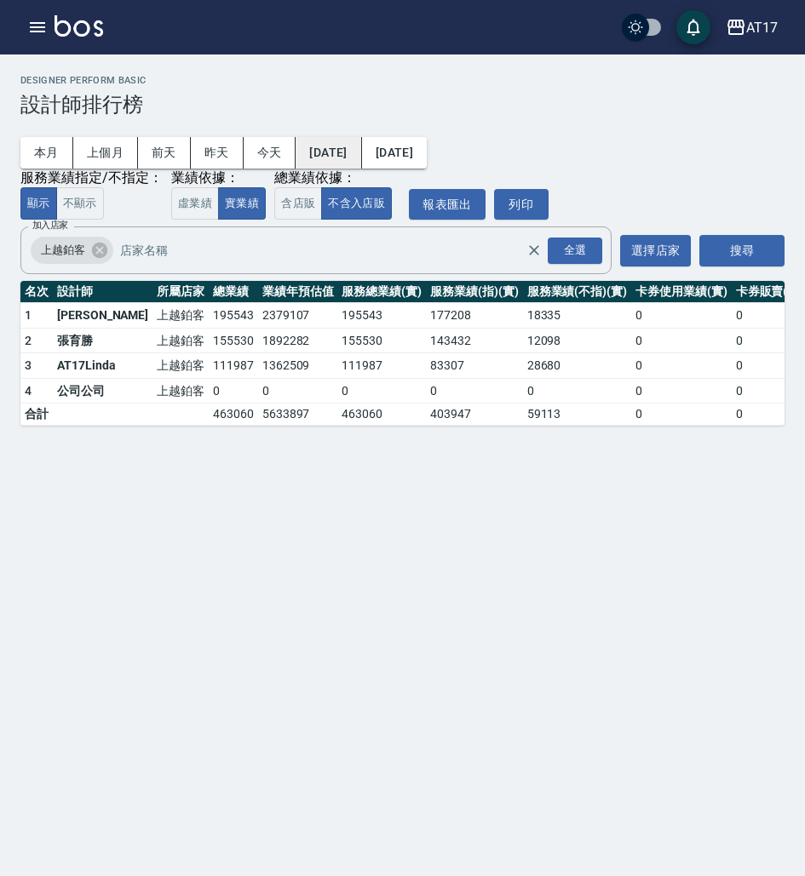
click at [357, 159] on button "[DATE]" at bounding box center [328, 153] width 66 height 32
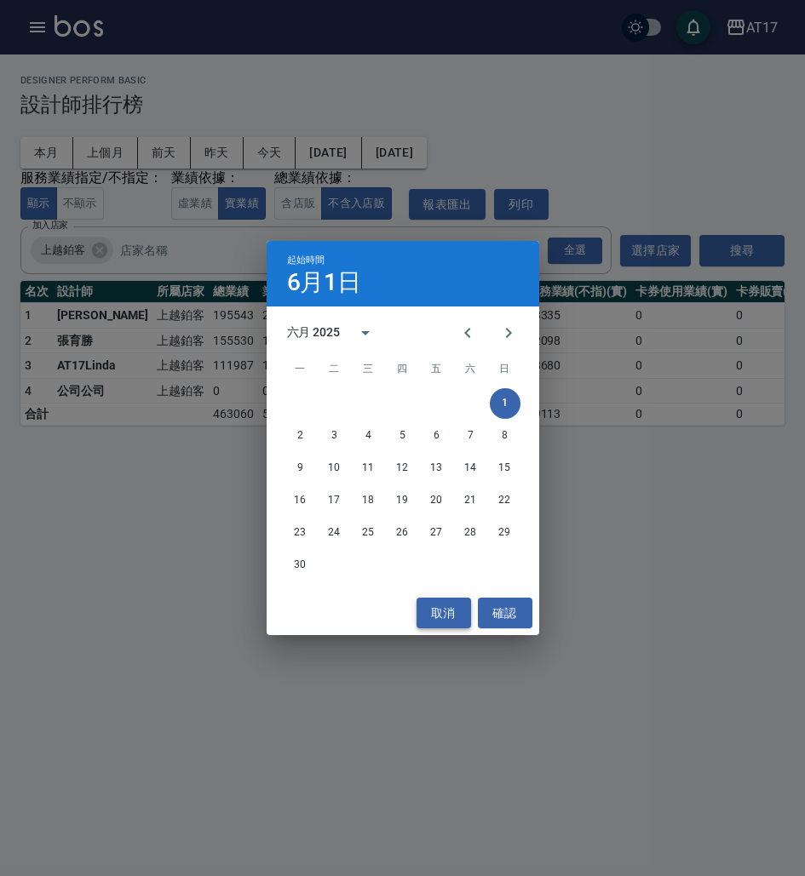
click at [445, 614] on button "取消" at bounding box center [443, 614] width 55 height 32
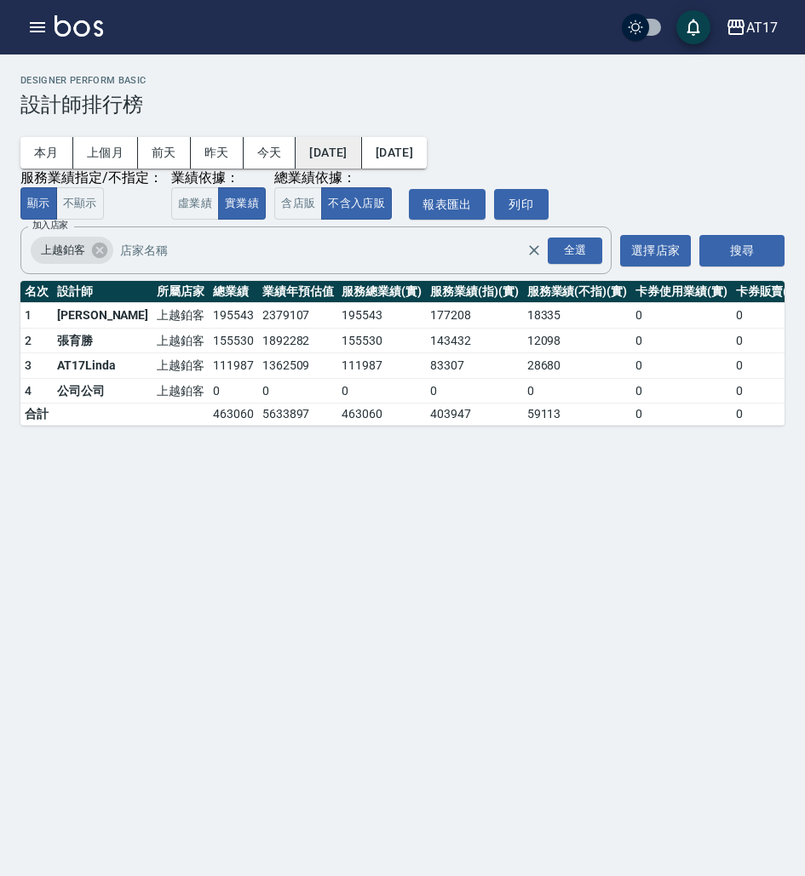
click at [335, 158] on button "[DATE]" at bounding box center [328, 153] width 66 height 32
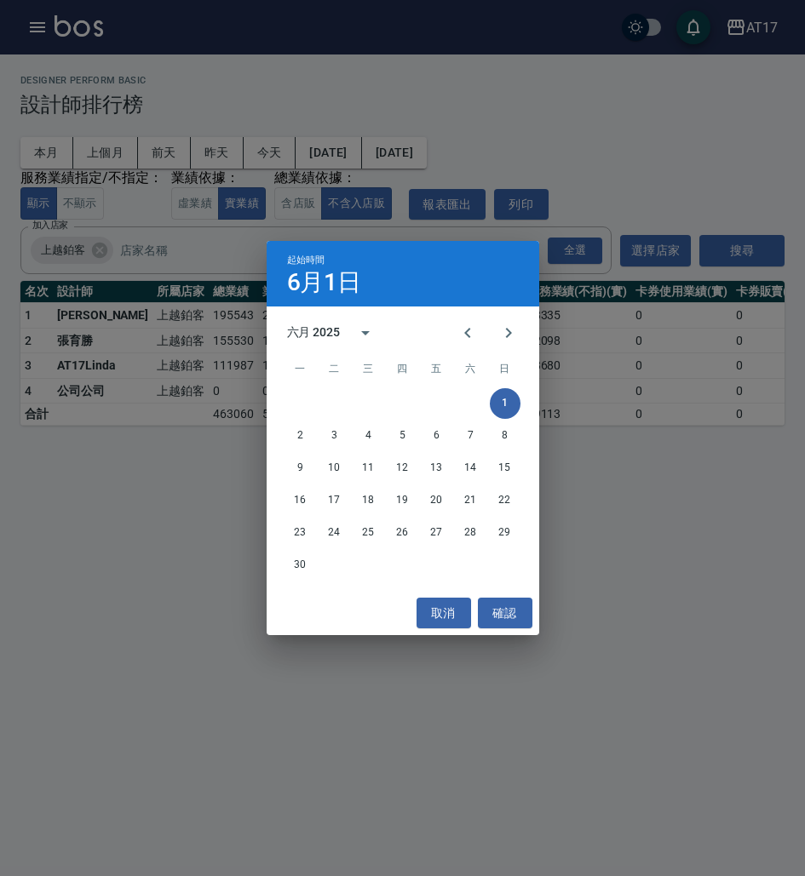
click at [322, 337] on div "六月 2025" at bounding box center [314, 333] width 54 height 18
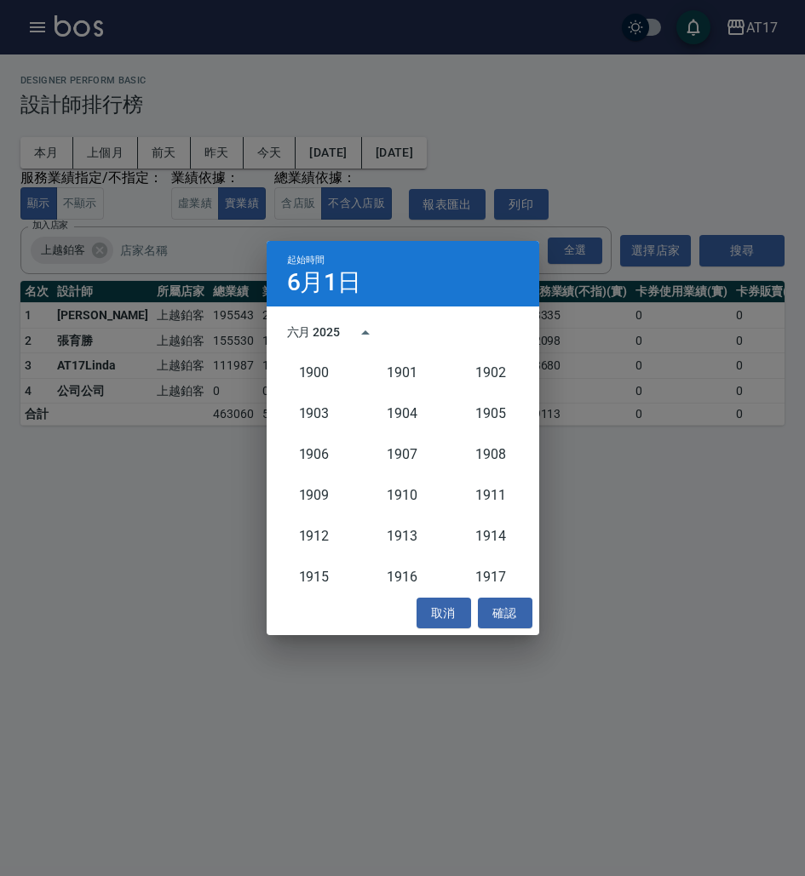
scroll to position [1577, 0]
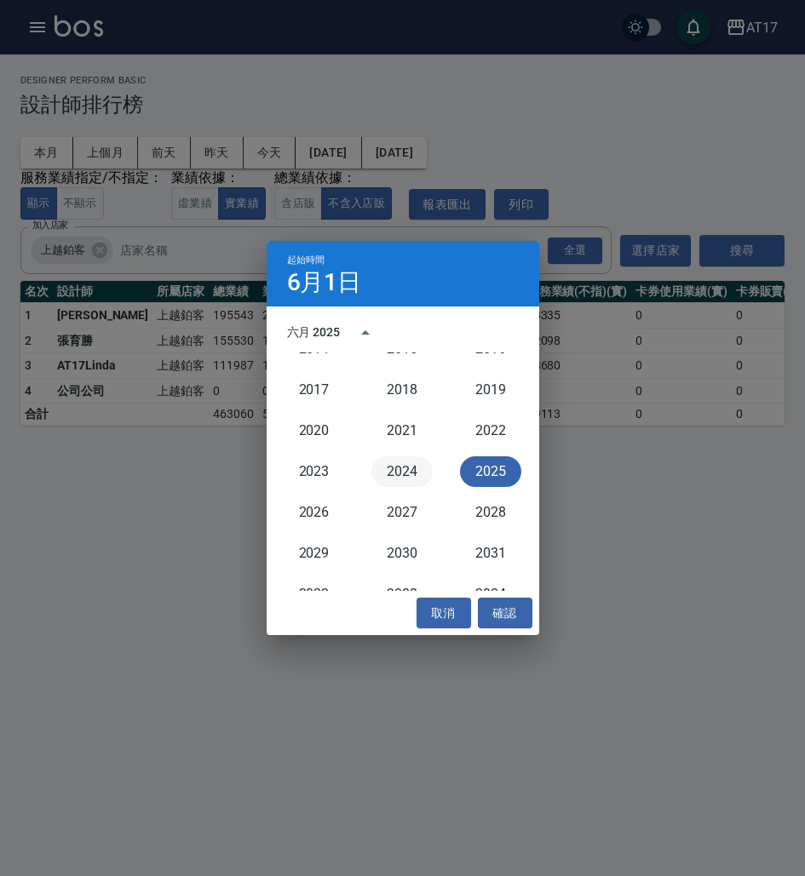
click at [399, 471] on button "2024" at bounding box center [401, 471] width 61 height 31
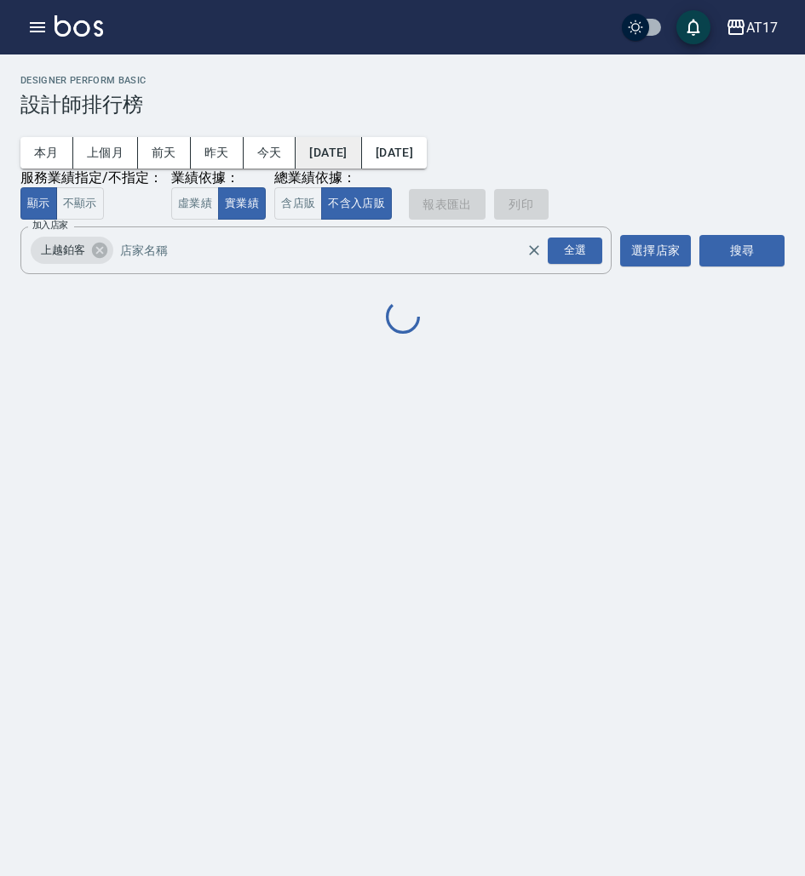
click at [344, 150] on button "[DATE]" at bounding box center [328, 153] width 66 height 32
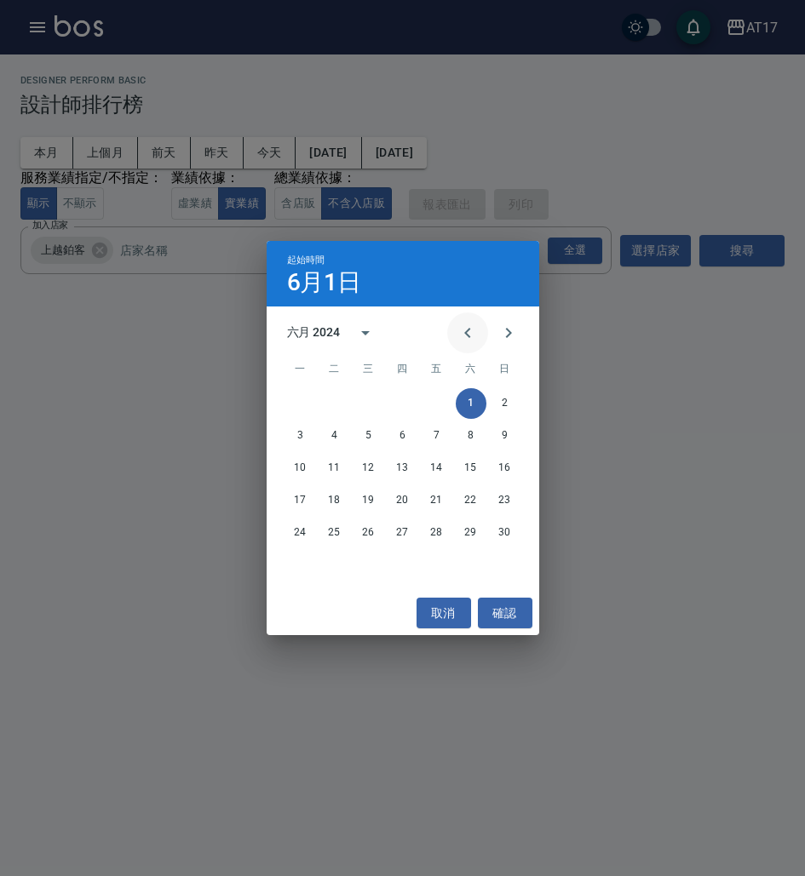
click at [455, 331] on button "Previous month" at bounding box center [467, 333] width 41 height 41
click at [405, 402] on button "1" at bounding box center [402, 403] width 31 height 31
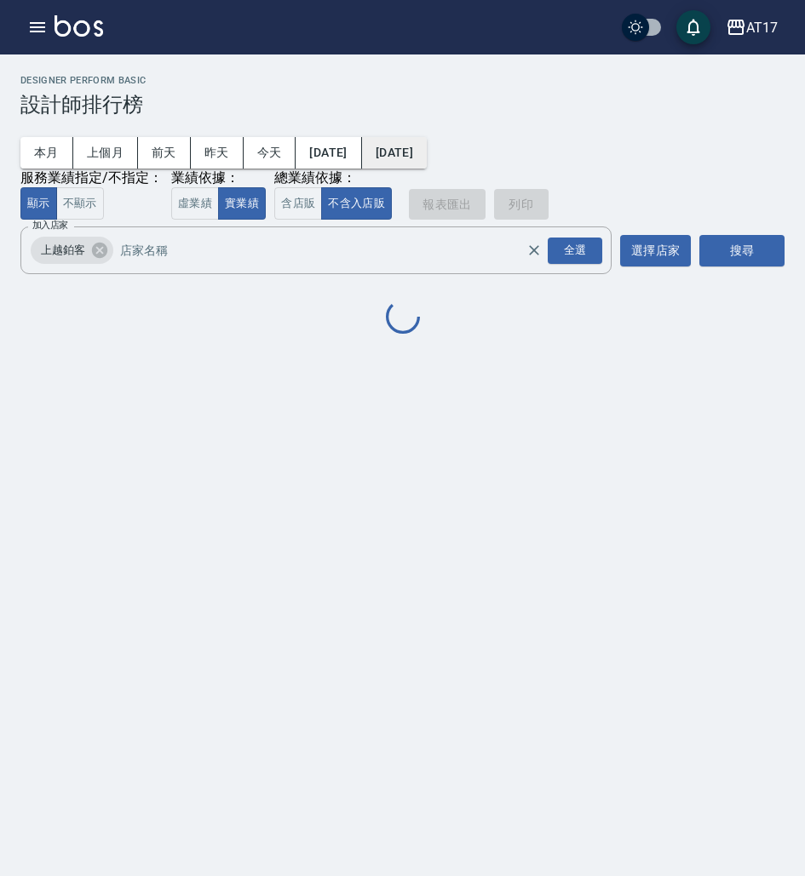
click at [419, 156] on button "[DATE]" at bounding box center [394, 153] width 65 height 32
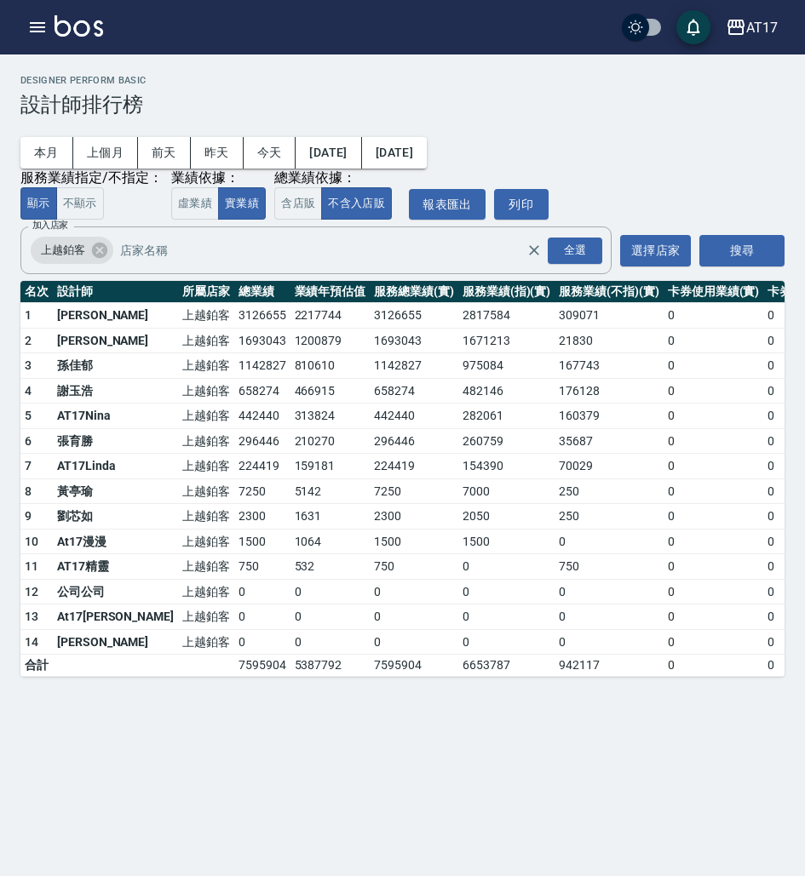
click at [370, 336] on td "1693043" at bounding box center [414, 341] width 89 height 26
click at [419, 155] on button "[DATE]" at bounding box center [394, 153] width 65 height 32
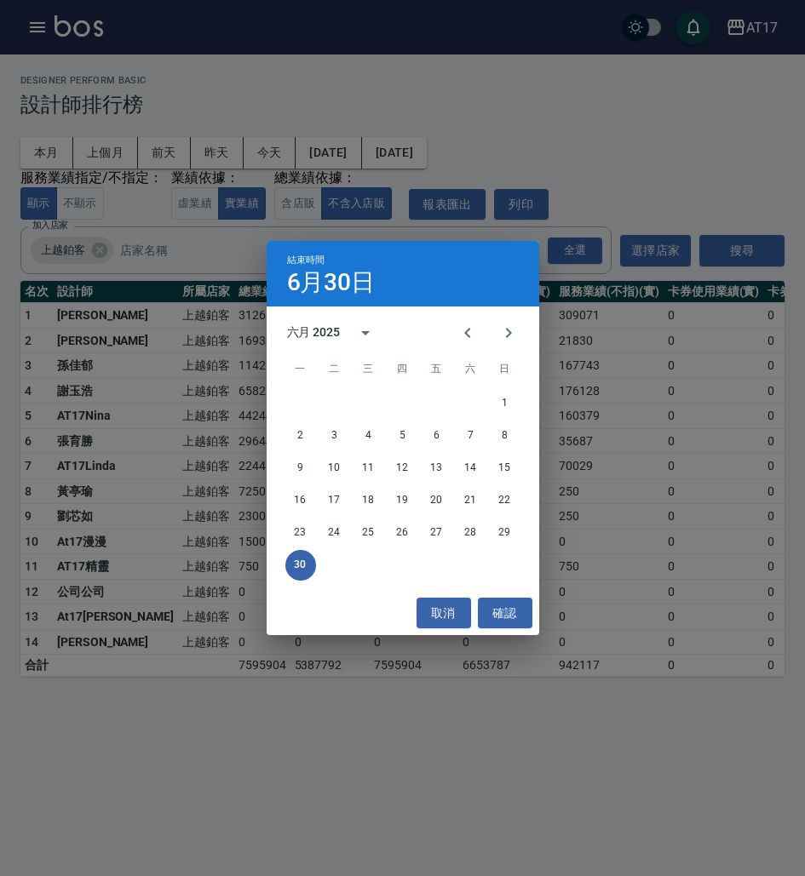
click at [334, 332] on div "六月 2025" at bounding box center [314, 333] width 54 height 18
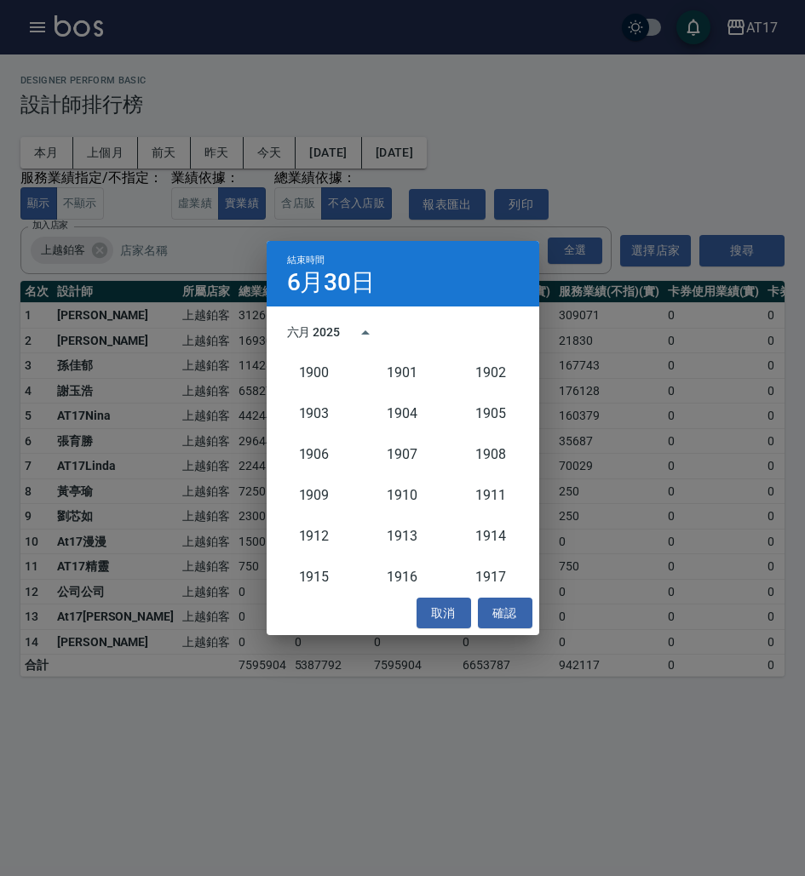
scroll to position [1577, 0]
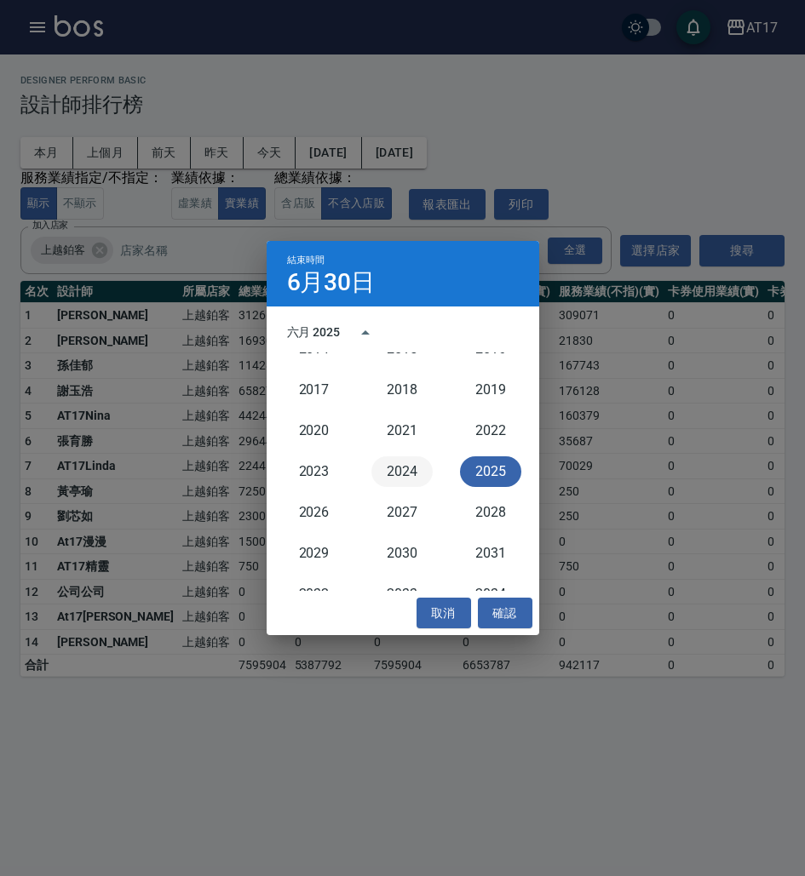
click at [398, 469] on button "2024" at bounding box center [401, 471] width 61 height 31
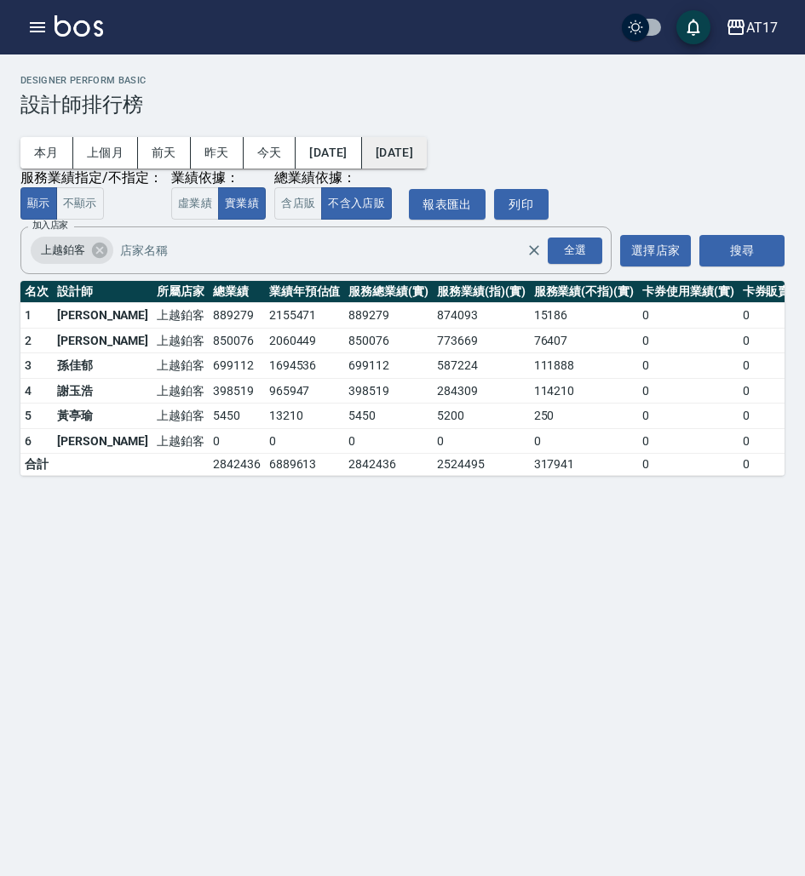
click at [427, 158] on button "[DATE]" at bounding box center [394, 153] width 65 height 32
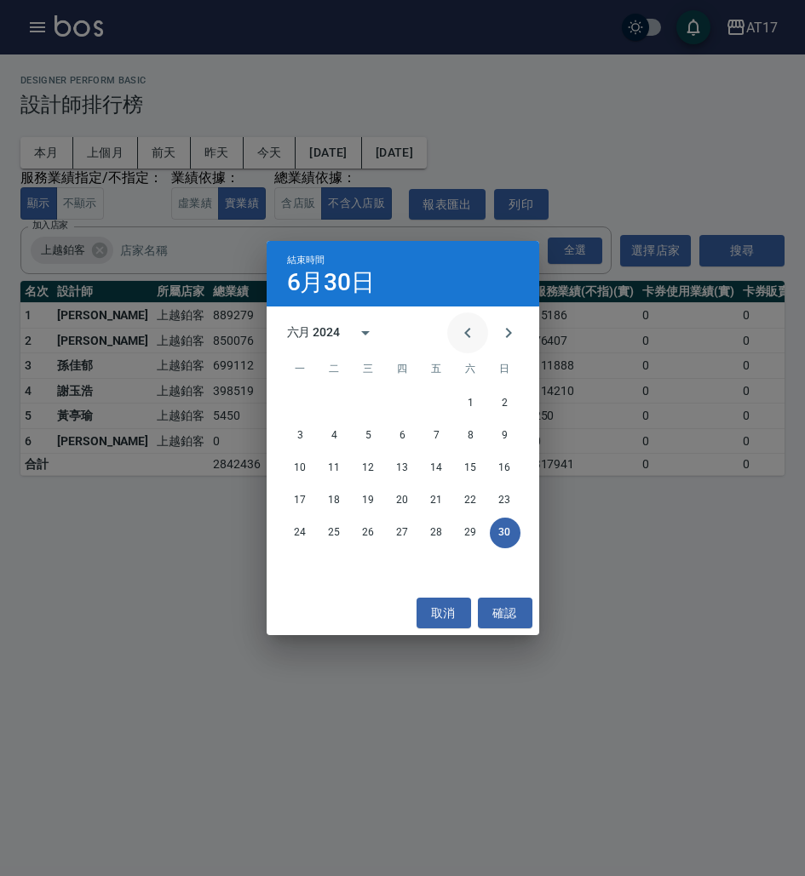
click at [463, 337] on icon "Previous month" at bounding box center [467, 333] width 20 height 20
click at [400, 536] on button "29" at bounding box center [402, 533] width 31 height 31
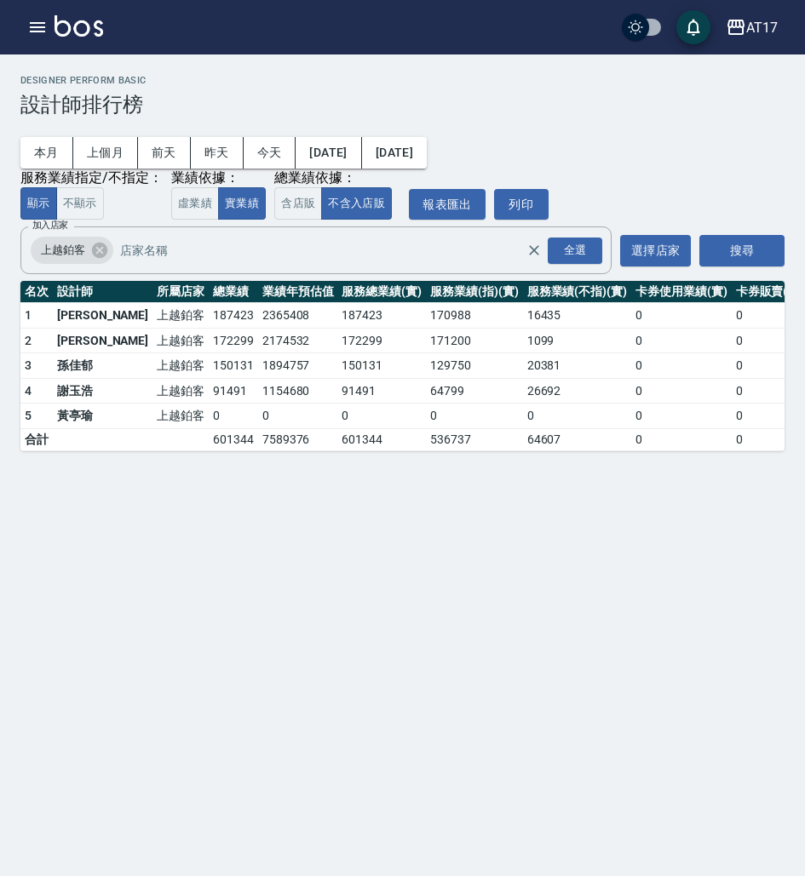
click at [361, 156] on button "[DATE]" at bounding box center [328, 153] width 66 height 32
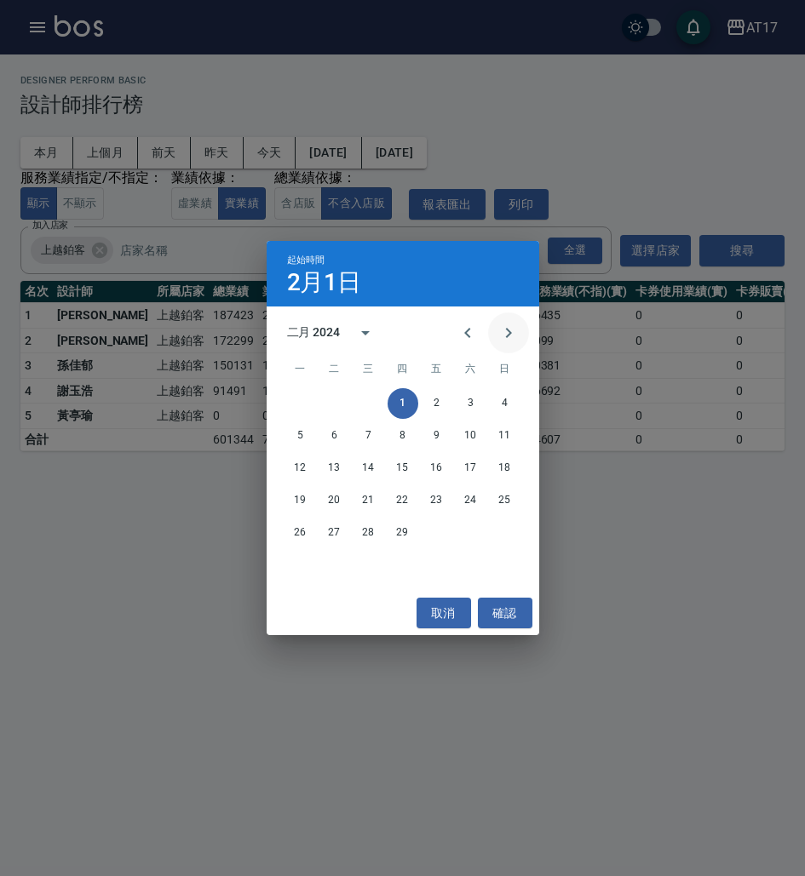
click at [511, 333] on icon "Next month" at bounding box center [508, 333] width 6 height 10
click at [433, 403] on button "1" at bounding box center [437, 403] width 31 height 31
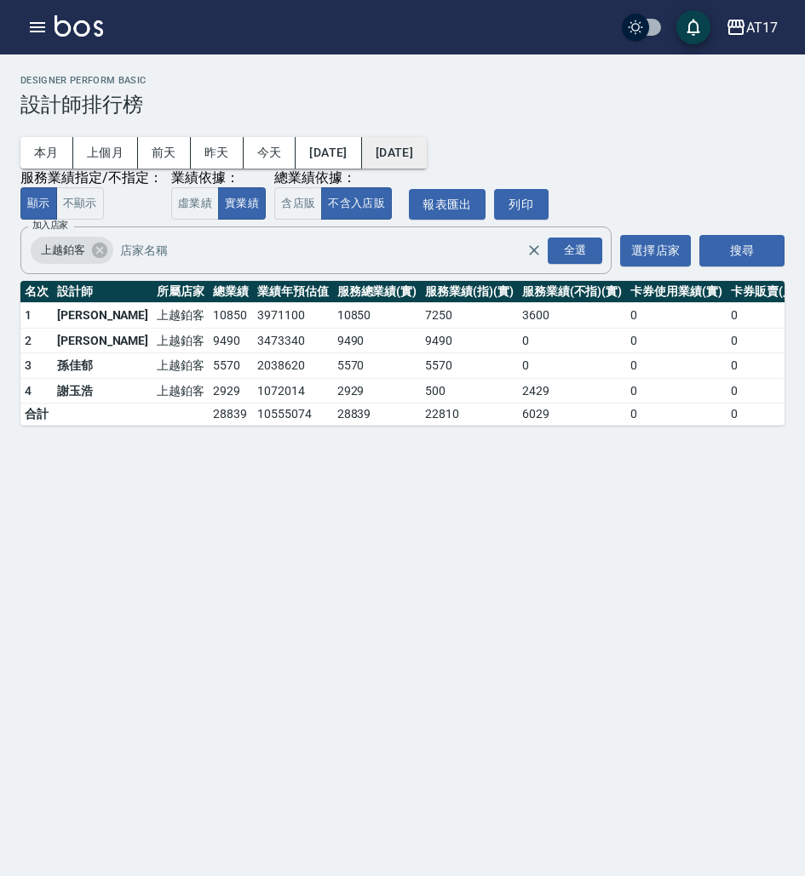
click at [427, 151] on button "[DATE]" at bounding box center [394, 153] width 65 height 32
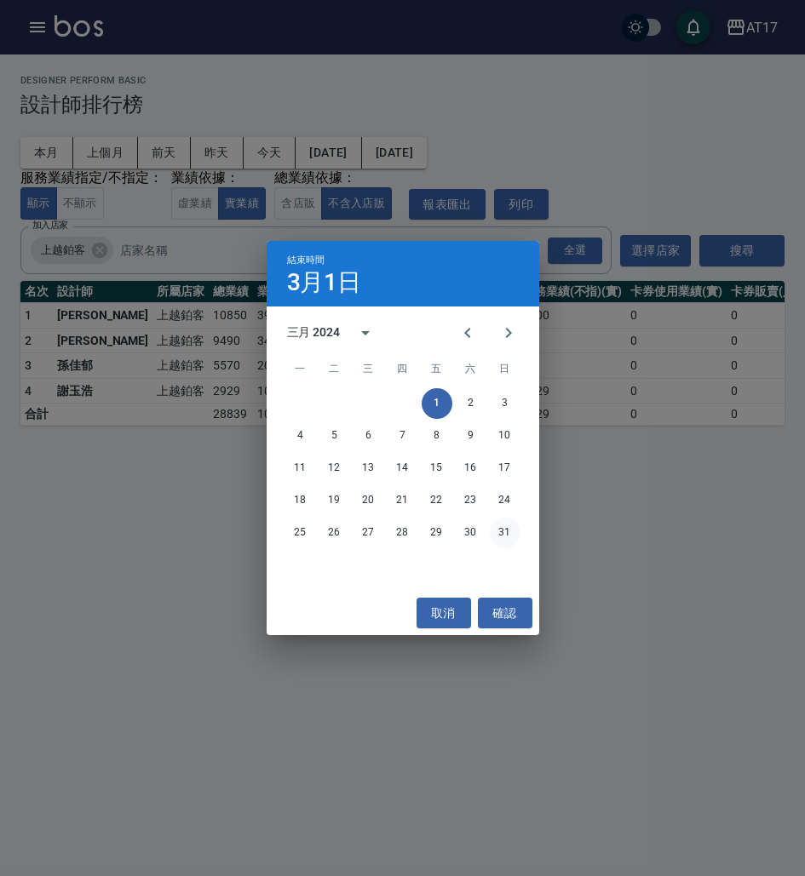
click at [502, 533] on button "31" at bounding box center [505, 533] width 31 height 31
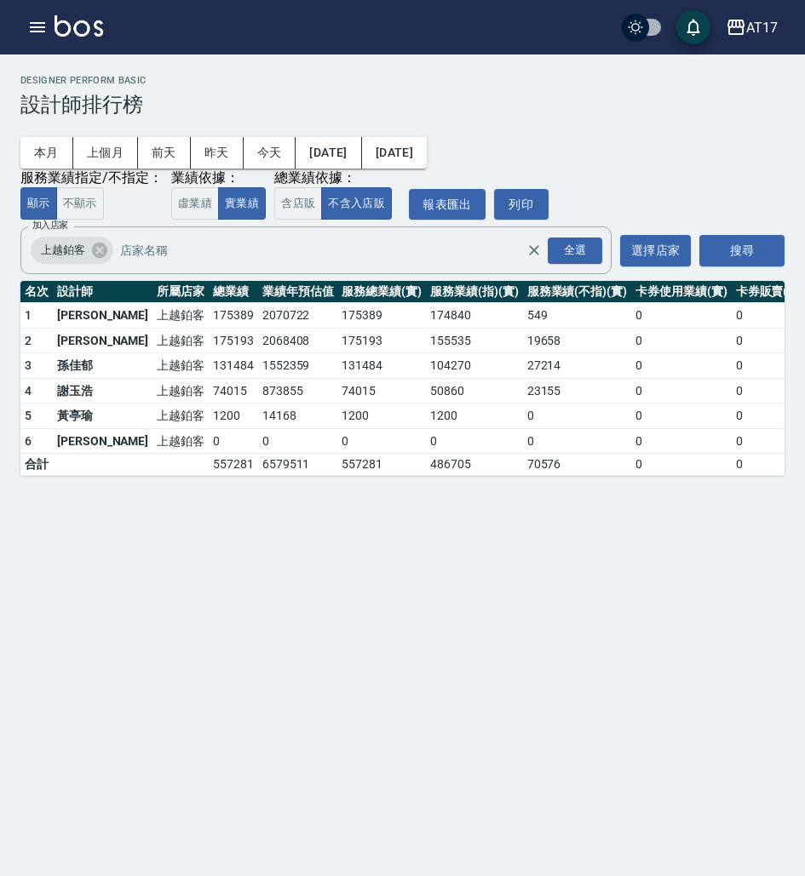
click at [341, 157] on button "[DATE]" at bounding box center [328, 153] width 66 height 32
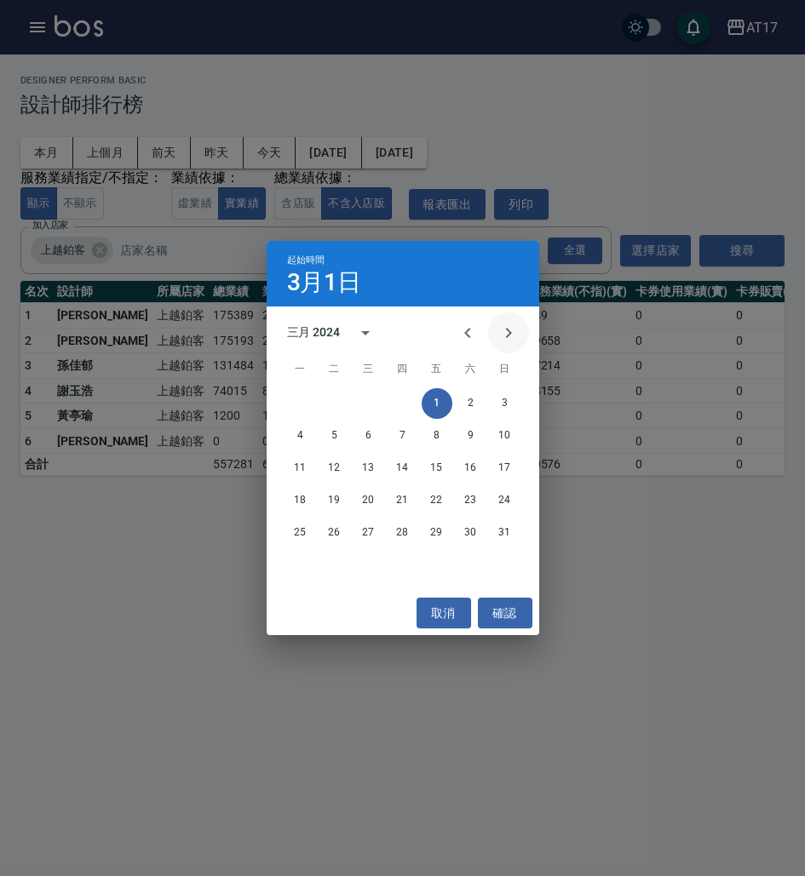
click at [501, 339] on icon "Next month" at bounding box center [508, 333] width 20 height 20
click at [298, 400] on button "1" at bounding box center [300, 403] width 31 height 31
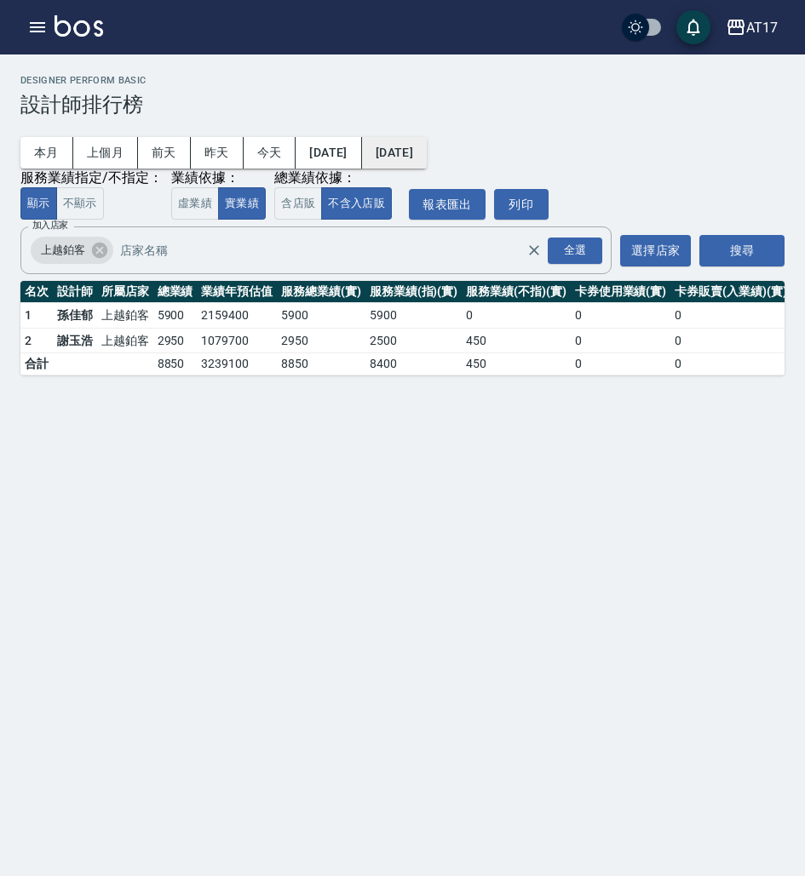
click at [427, 154] on button "[DATE]" at bounding box center [394, 153] width 65 height 32
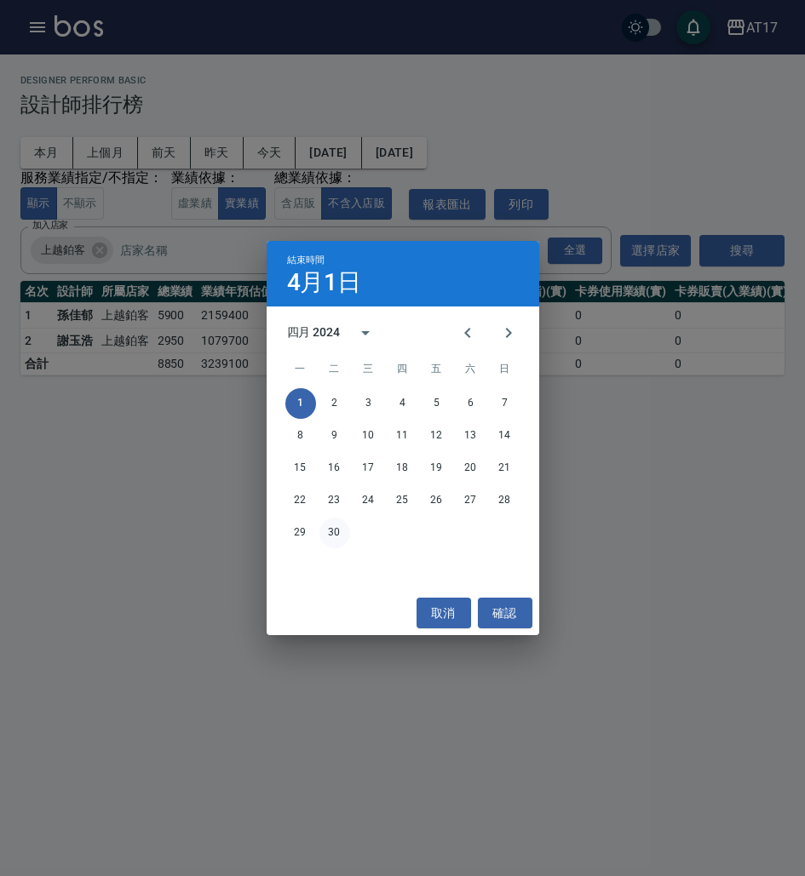
click at [336, 537] on button "30" at bounding box center [334, 533] width 31 height 31
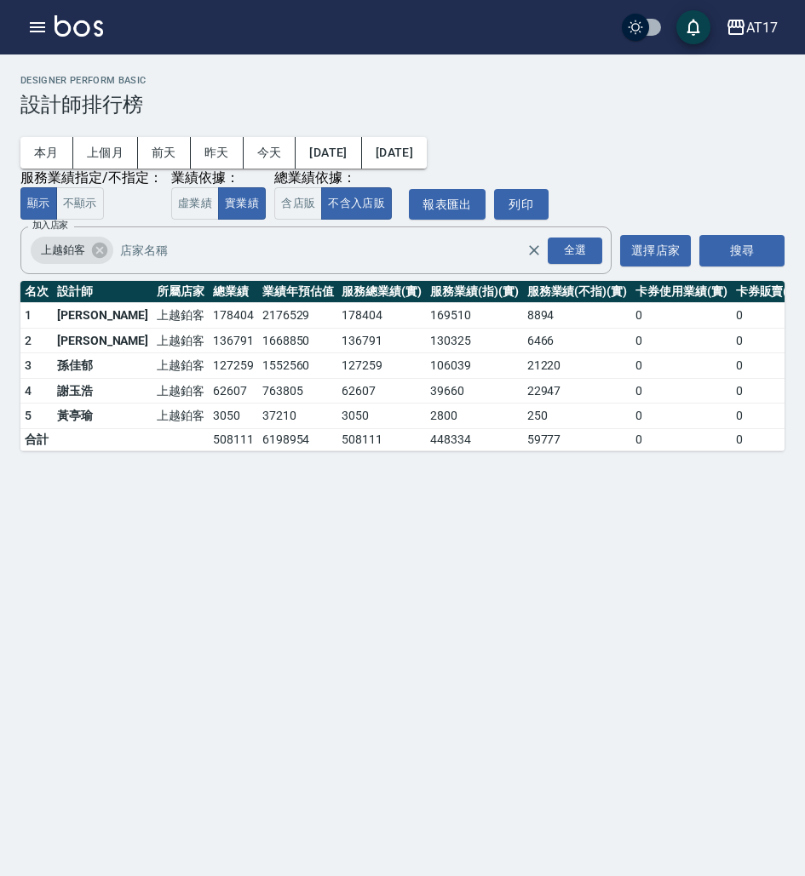
click at [361, 154] on button "[DATE]" at bounding box center [328, 153] width 66 height 32
click at [350, 154] on button "[DATE]" at bounding box center [328, 153] width 66 height 32
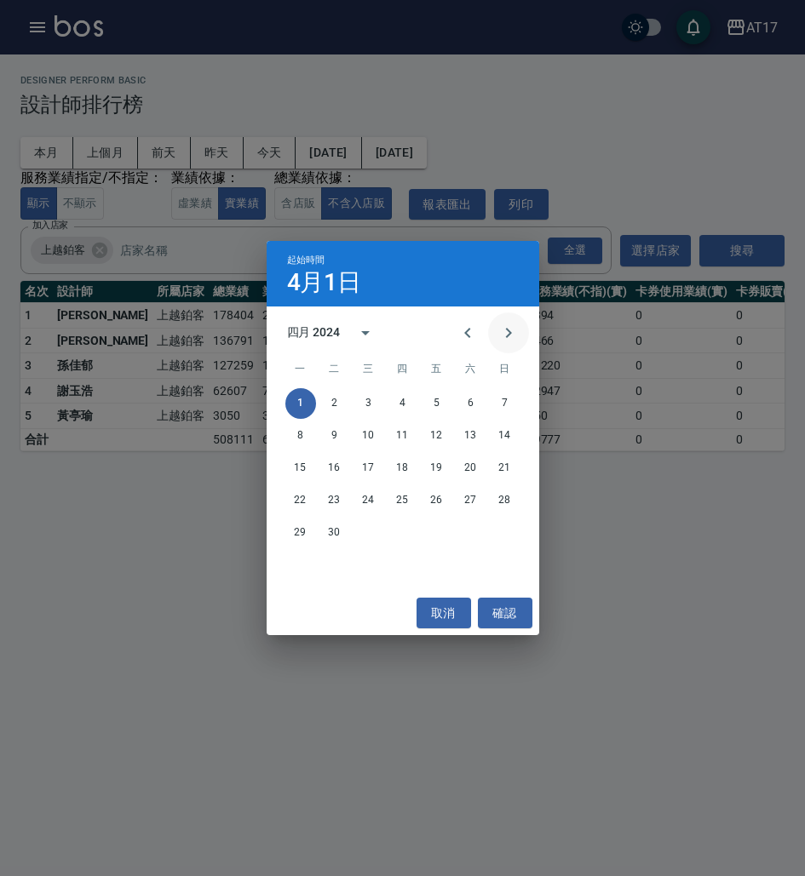
click at [504, 332] on icon "Next month" at bounding box center [508, 333] width 20 height 20
click at [369, 404] on button "1" at bounding box center [368, 403] width 31 height 31
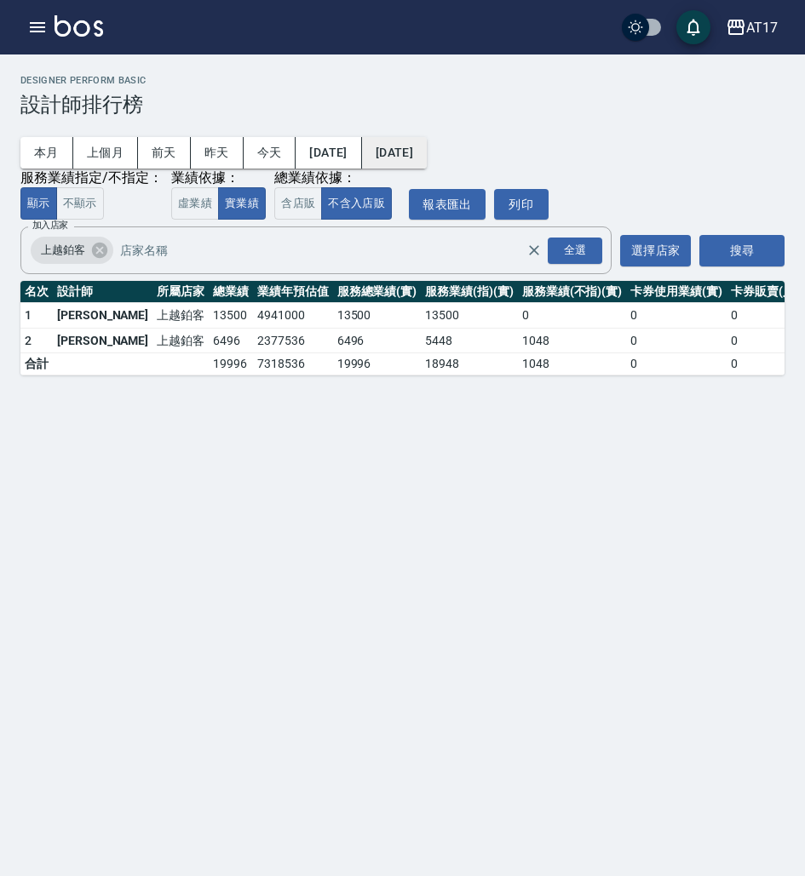
click at [427, 148] on button "[DATE]" at bounding box center [394, 153] width 65 height 32
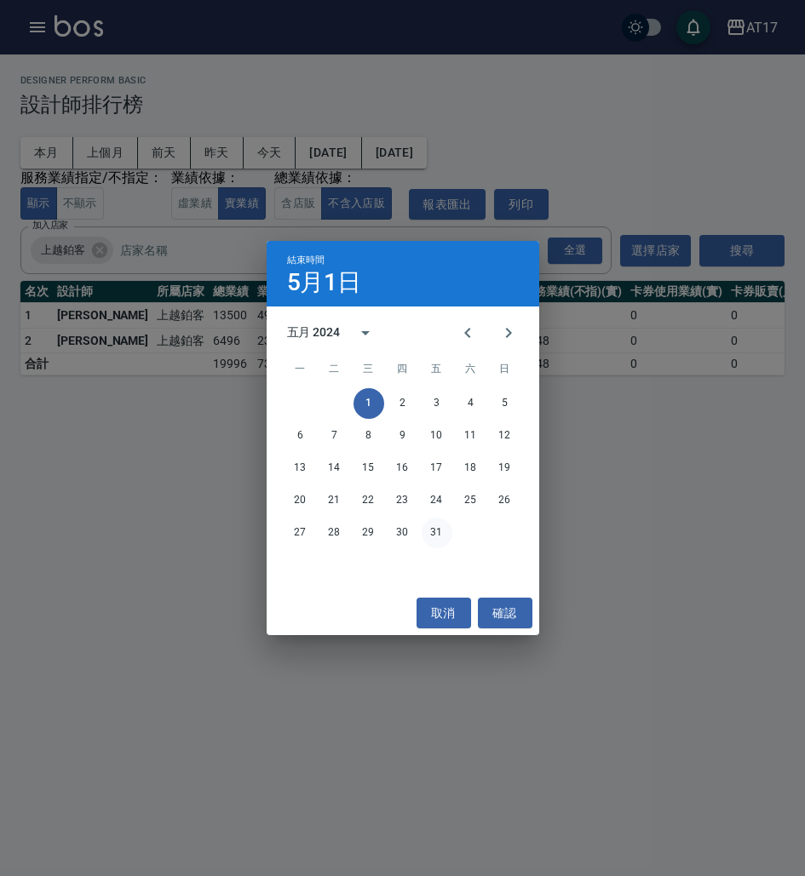
click at [435, 528] on button "31" at bounding box center [437, 533] width 31 height 31
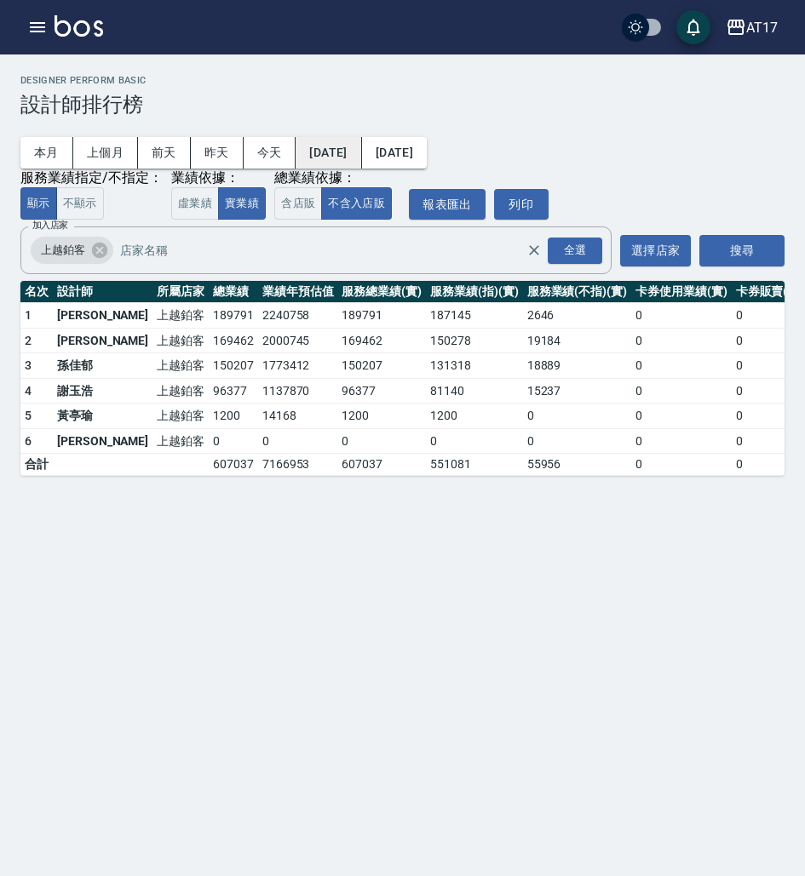
click at [361, 158] on button "[DATE]" at bounding box center [328, 153] width 66 height 32
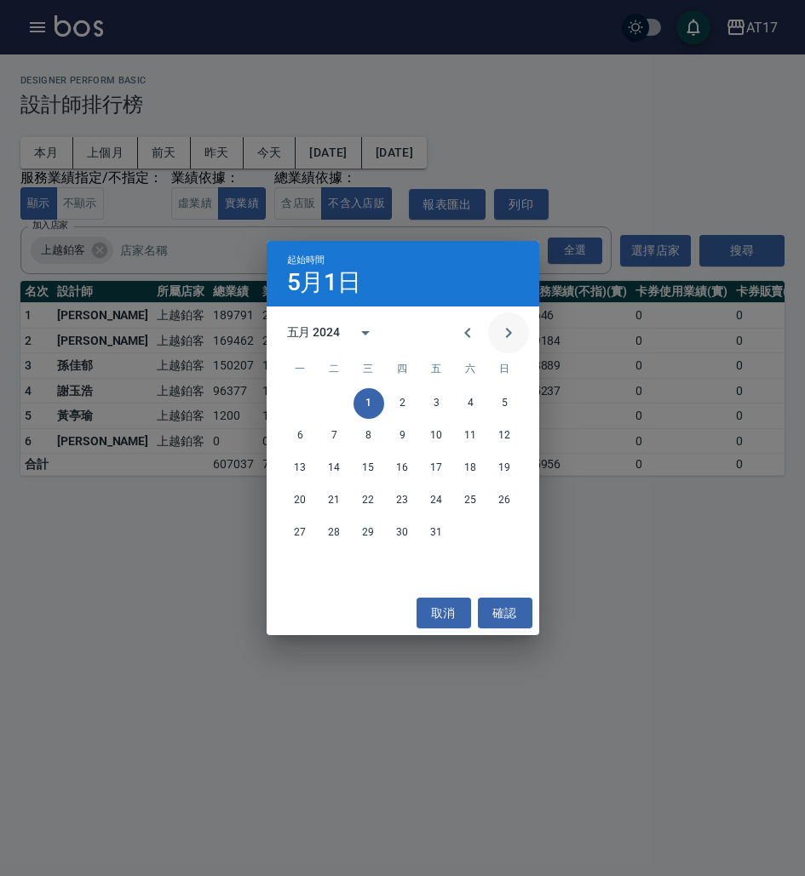
click at [508, 330] on icon "Next month" at bounding box center [508, 333] width 6 height 10
click at [481, 404] on button "1" at bounding box center [471, 403] width 31 height 31
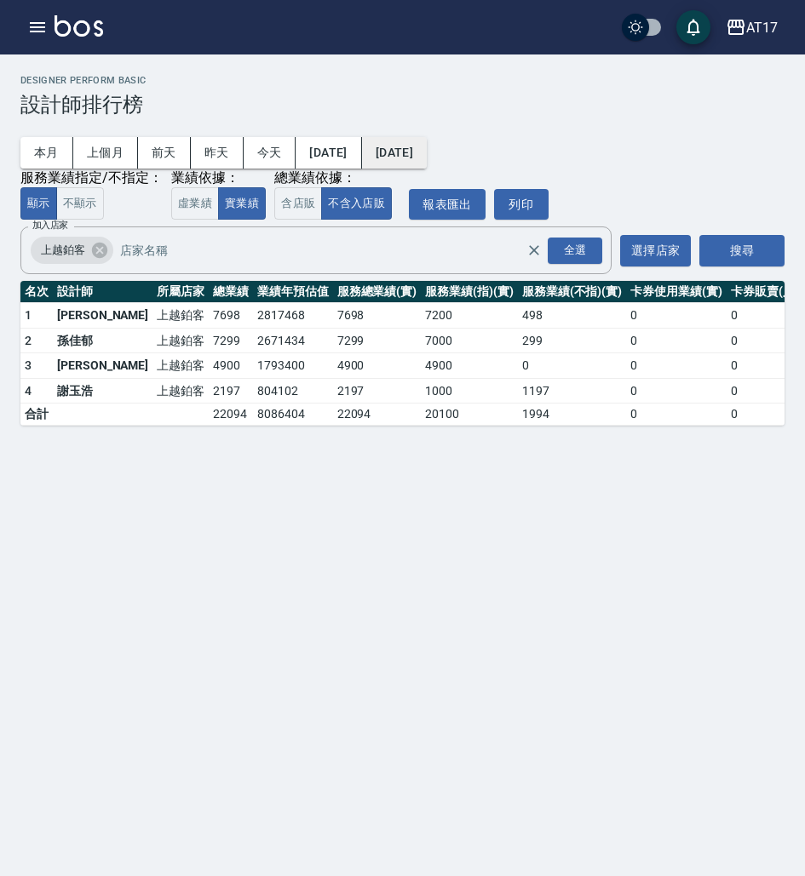
click at [427, 145] on button "[DATE]" at bounding box center [394, 153] width 65 height 32
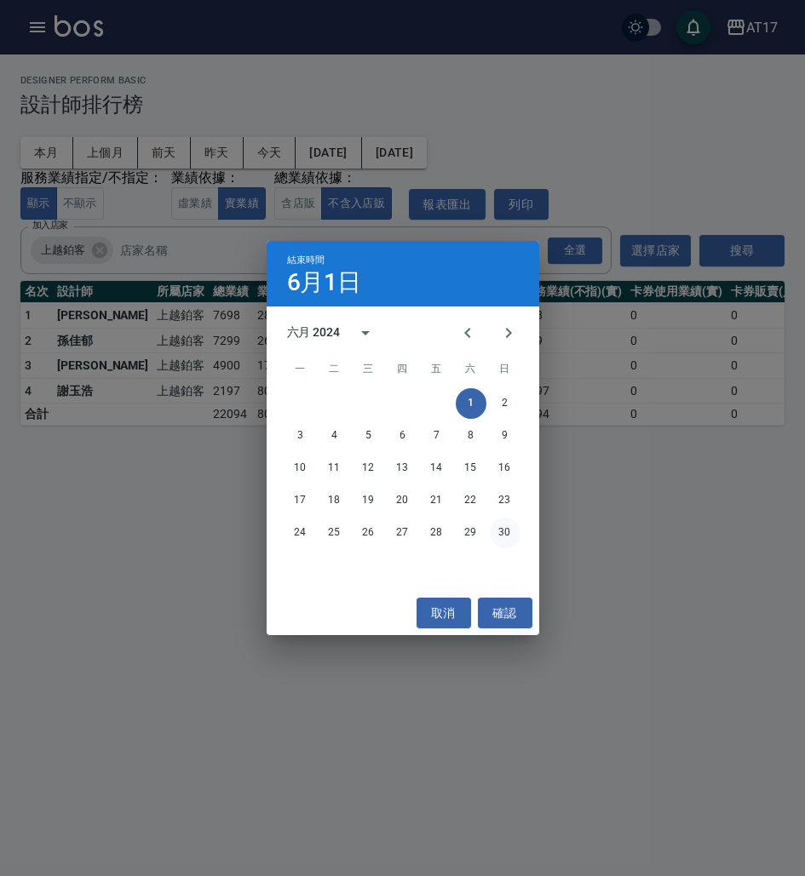
click at [508, 534] on button "30" at bounding box center [505, 533] width 31 height 31
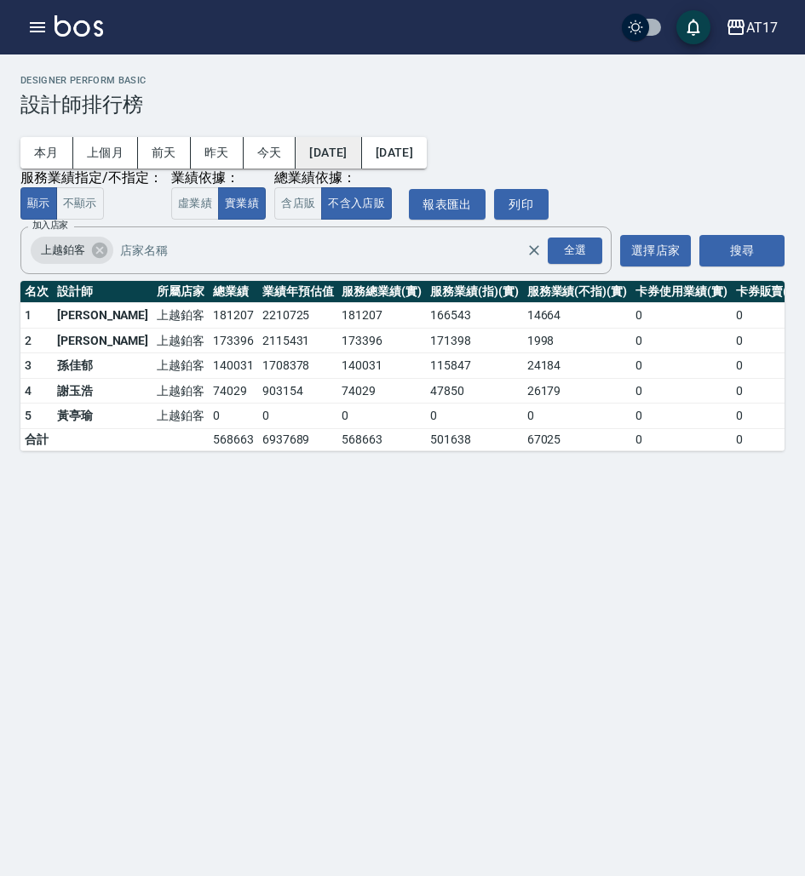
click at [361, 149] on button "[DATE]" at bounding box center [328, 153] width 66 height 32
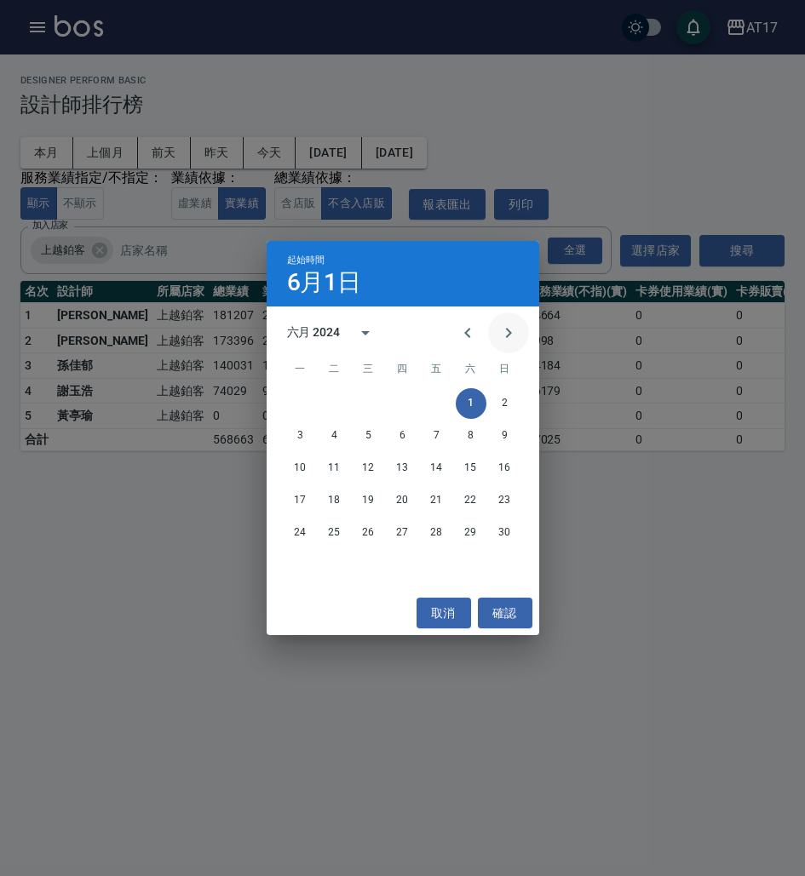
click at [513, 326] on icon "Next month" at bounding box center [508, 333] width 20 height 20
click at [288, 412] on button "1" at bounding box center [300, 403] width 31 height 31
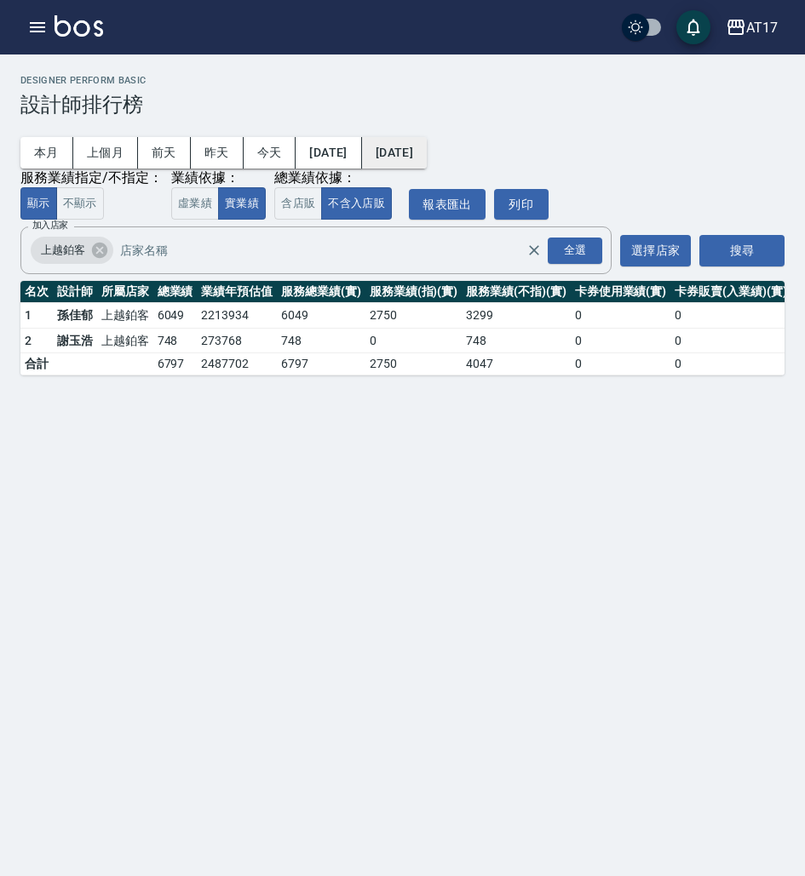
click at [427, 143] on button "[DATE]" at bounding box center [394, 153] width 65 height 32
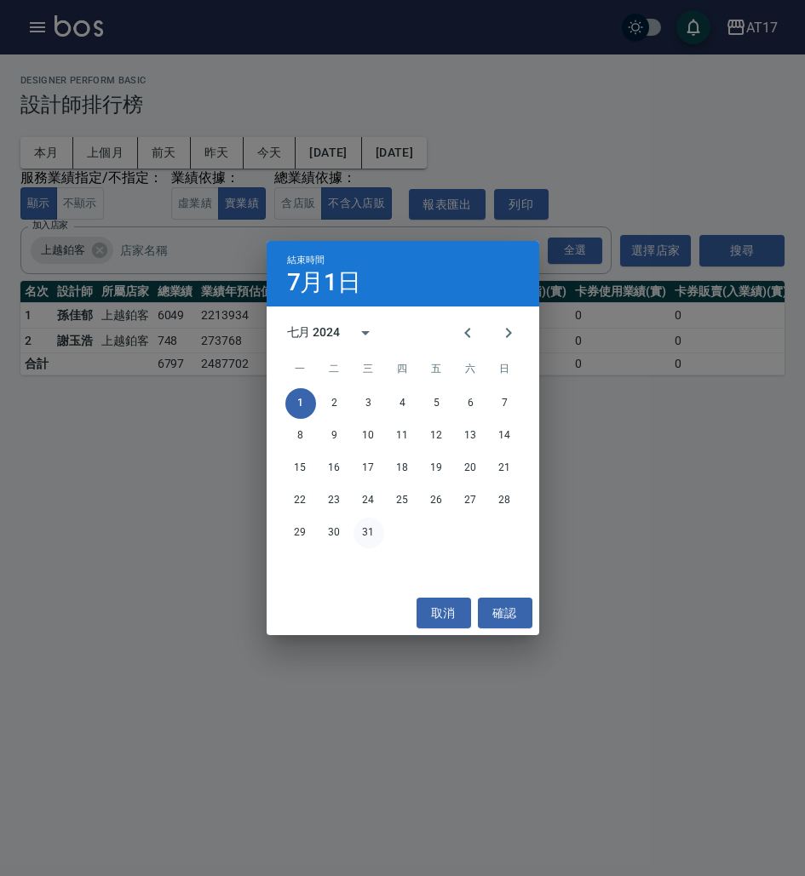
click at [368, 532] on button "31" at bounding box center [368, 533] width 31 height 31
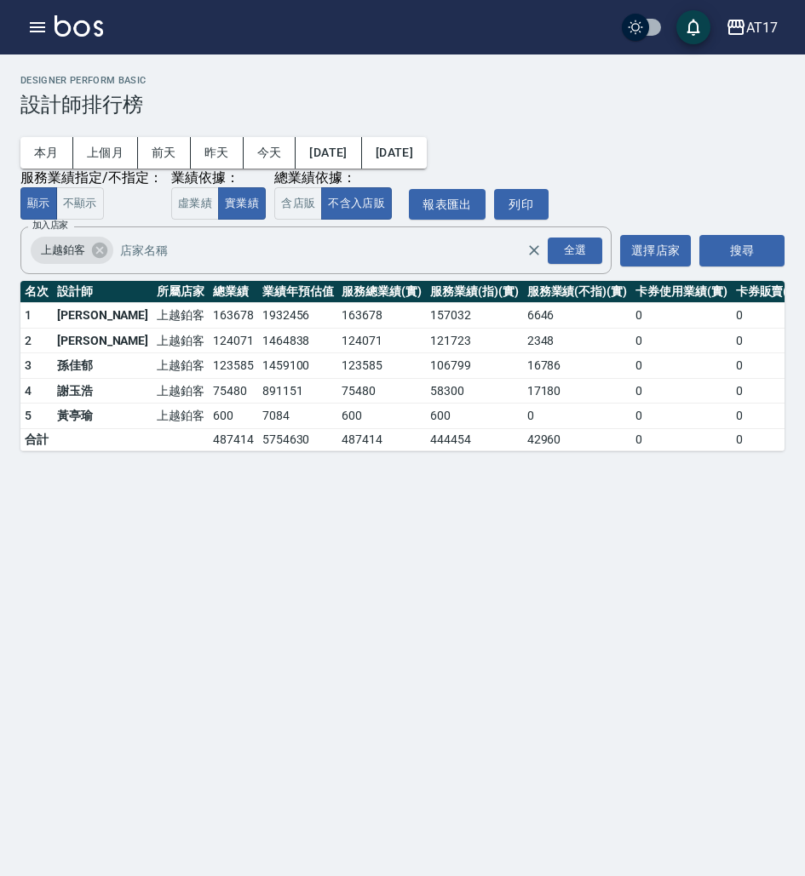
click at [36, 27] on icon "button" at bounding box center [37, 27] width 15 height 10
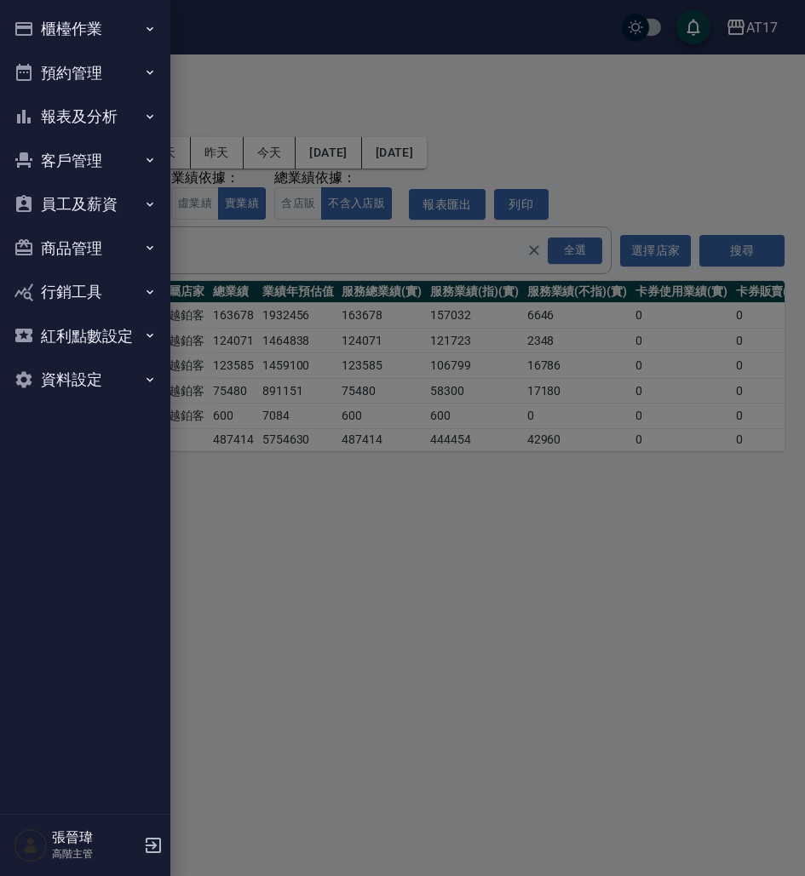
click at [72, 127] on button "報表及分析" at bounding box center [85, 117] width 157 height 44
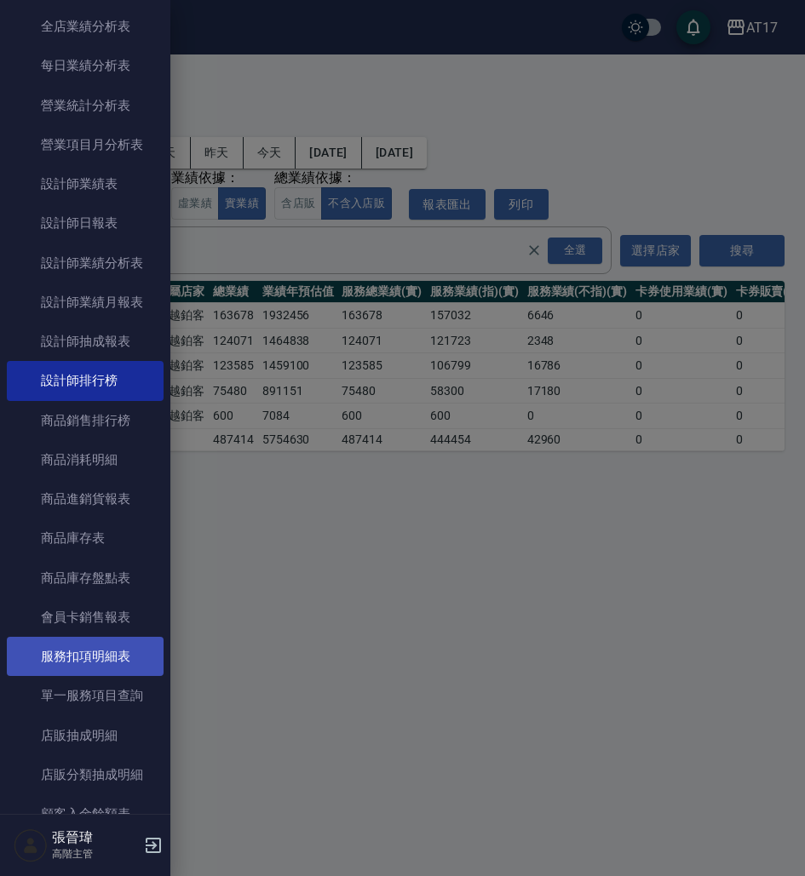
scroll to position [514, 0]
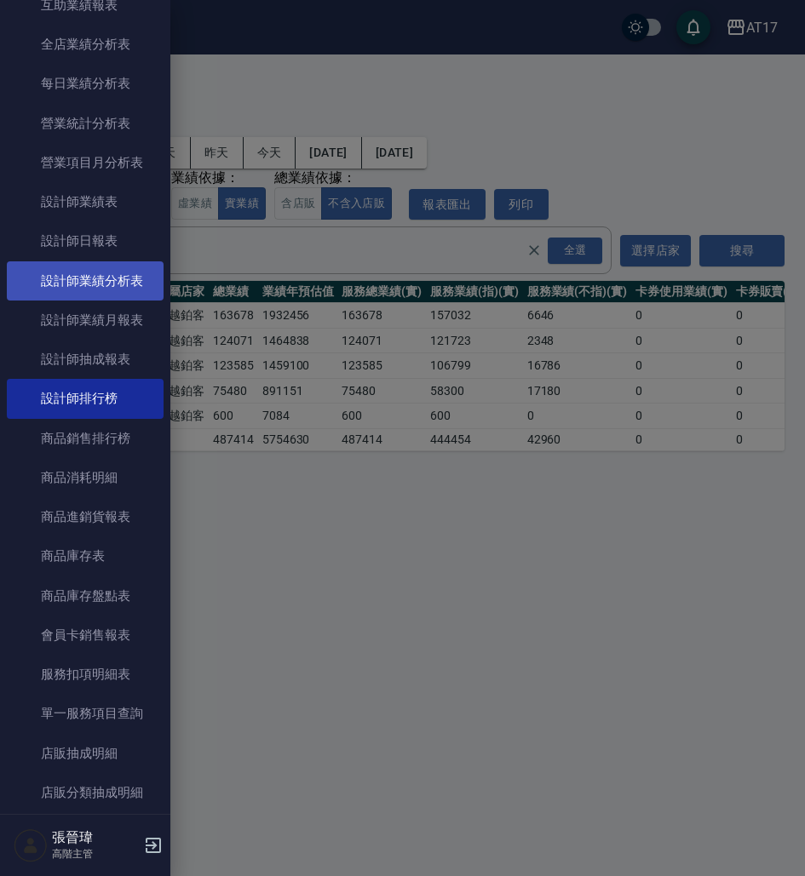
click at [123, 280] on link "設計師業績分析表" at bounding box center [85, 280] width 157 height 39
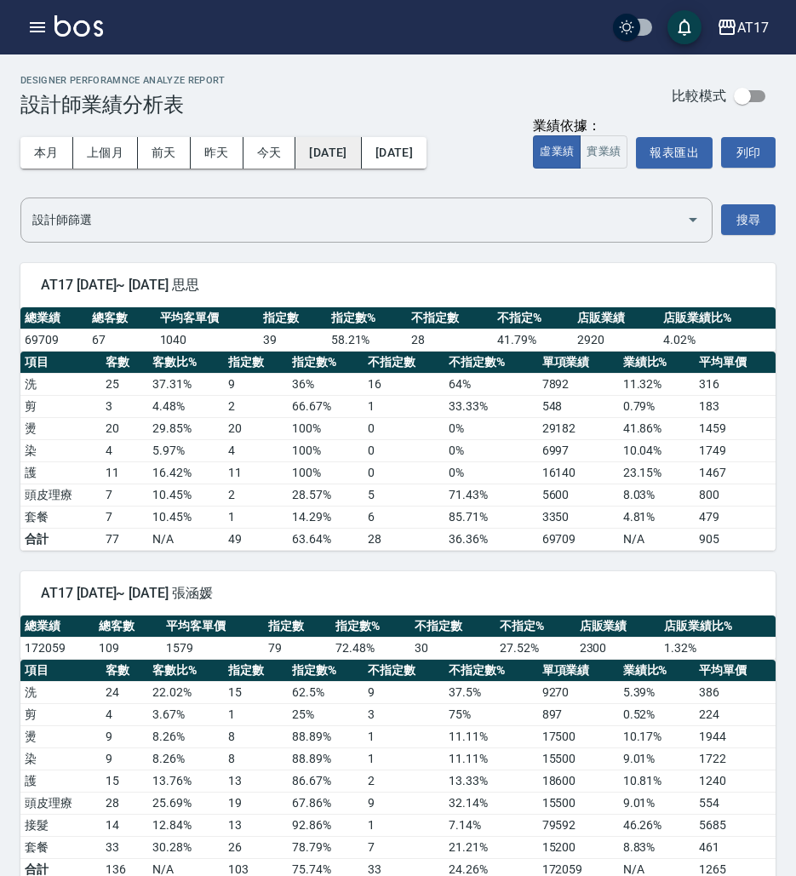
click at [353, 153] on button "[DATE]" at bounding box center [328, 153] width 66 height 32
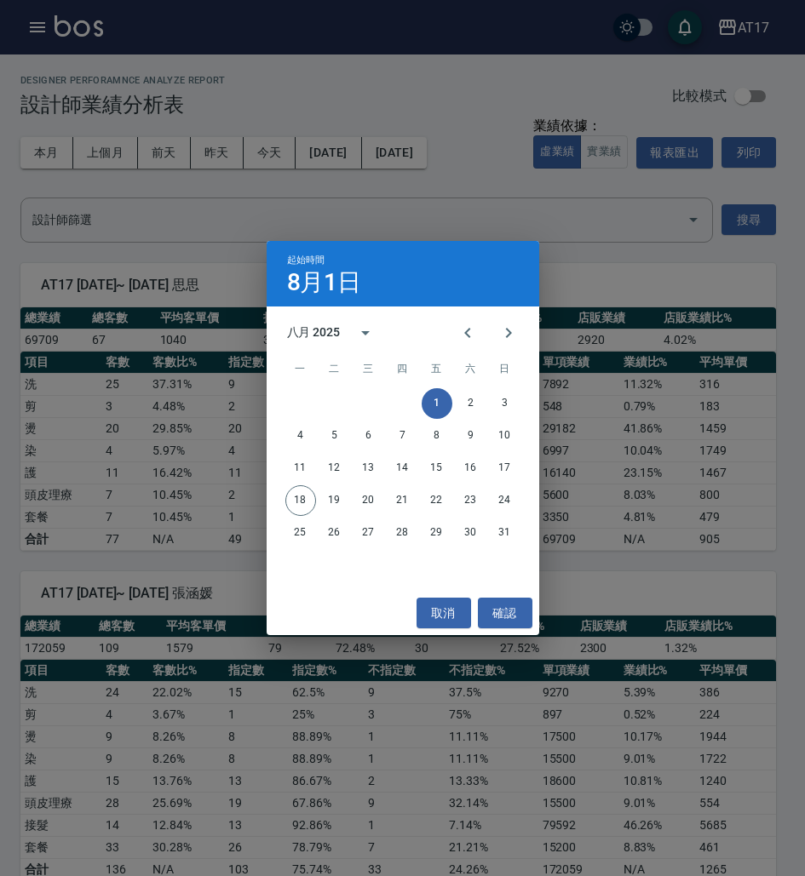
click at [322, 329] on div "八月 2025" at bounding box center [314, 333] width 54 height 18
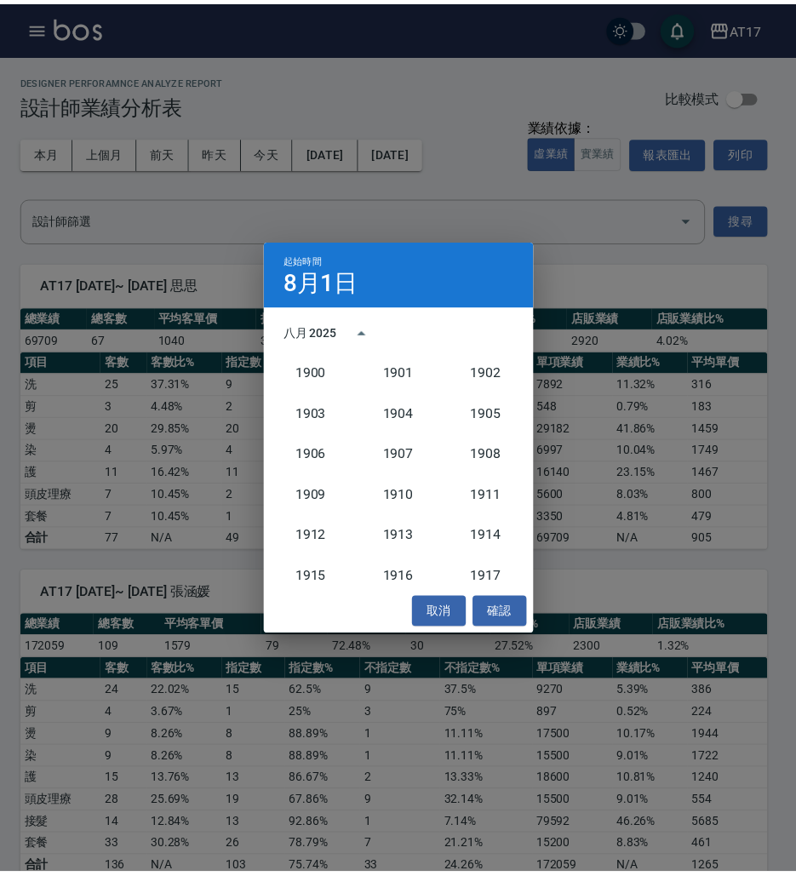
scroll to position [1577, 0]
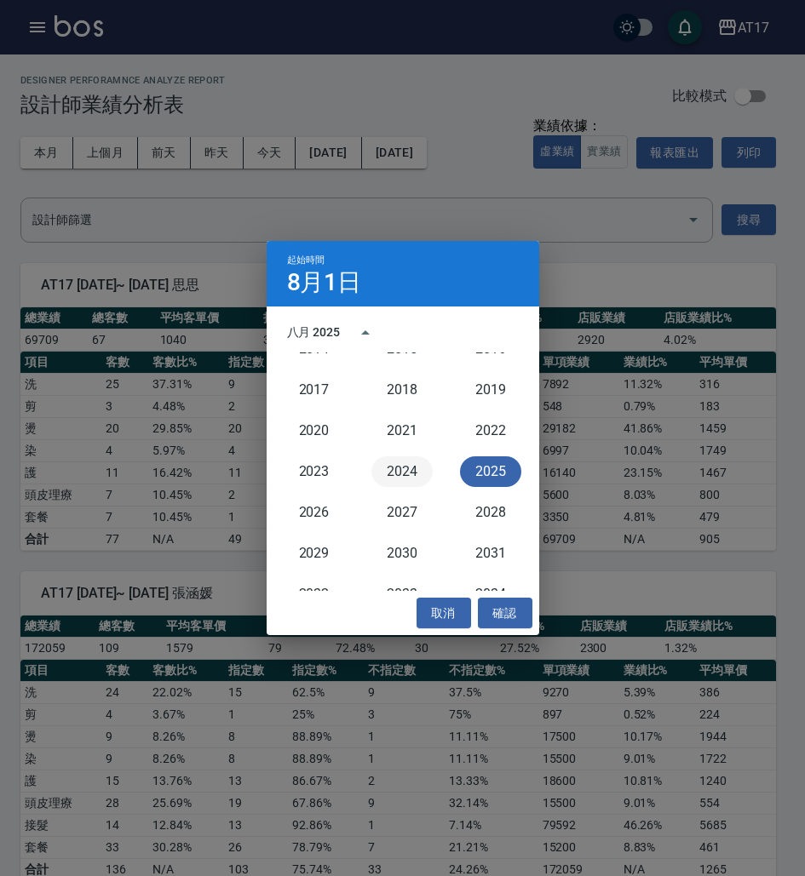
click at [396, 468] on button "2024" at bounding box center [401, 471] width 61 height 31
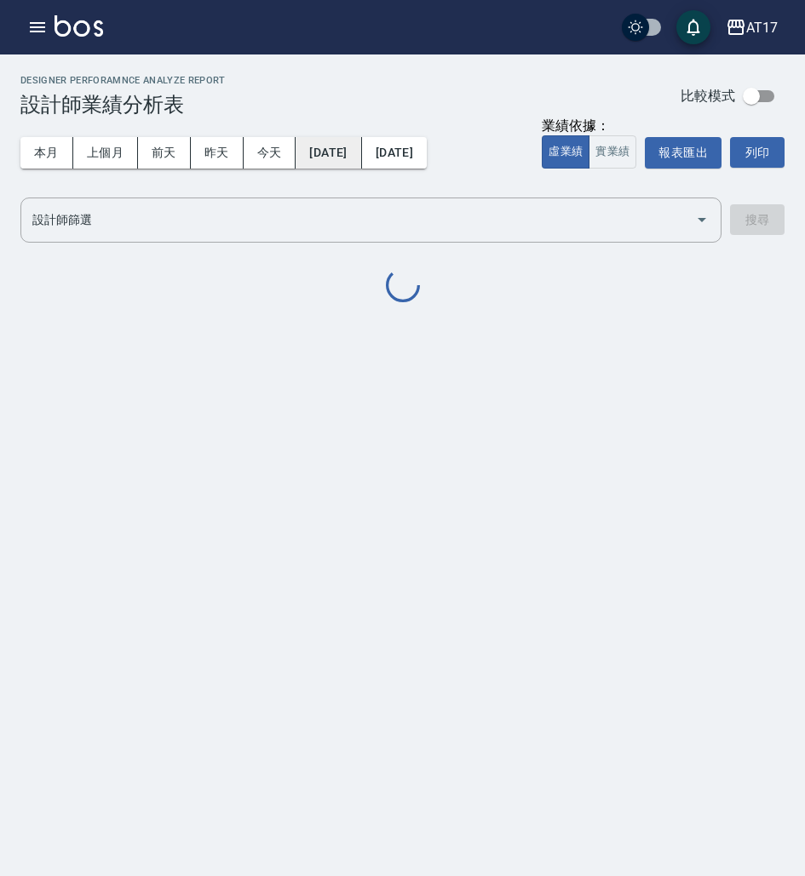
click at [341, 146] on button "[DATE]" at bounding box center [328, 153] width 66 height 32
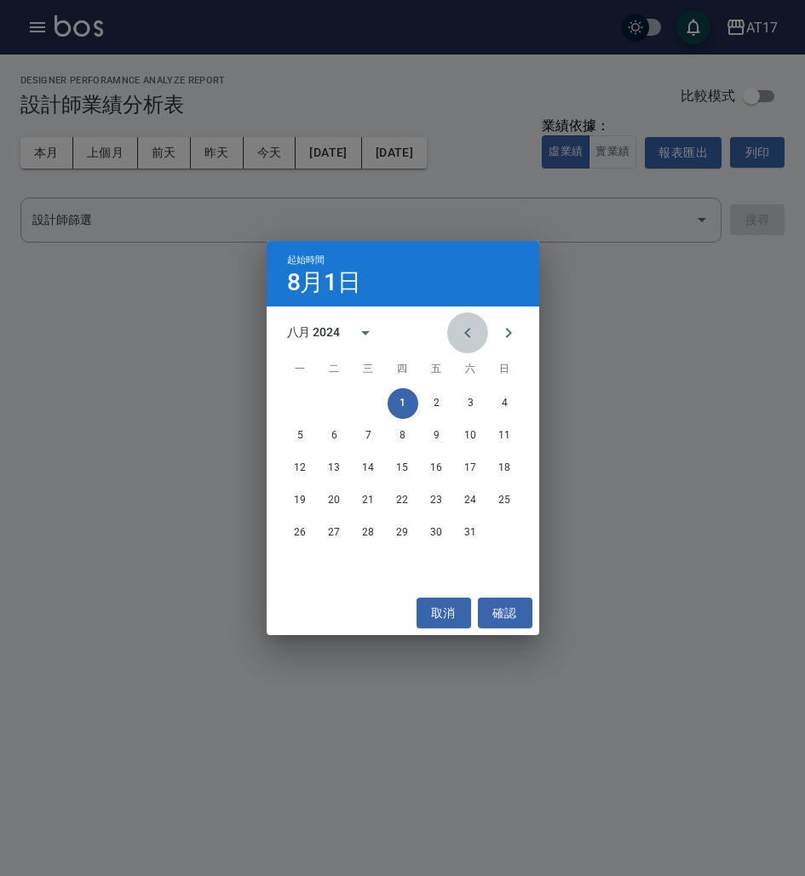
click at [470, 335] on icon "Previous month" at bounding box center [467, 333] width 20 height 20
click at [300, 404] on button "1" at bounding box center [300, 403] width 31 height 31
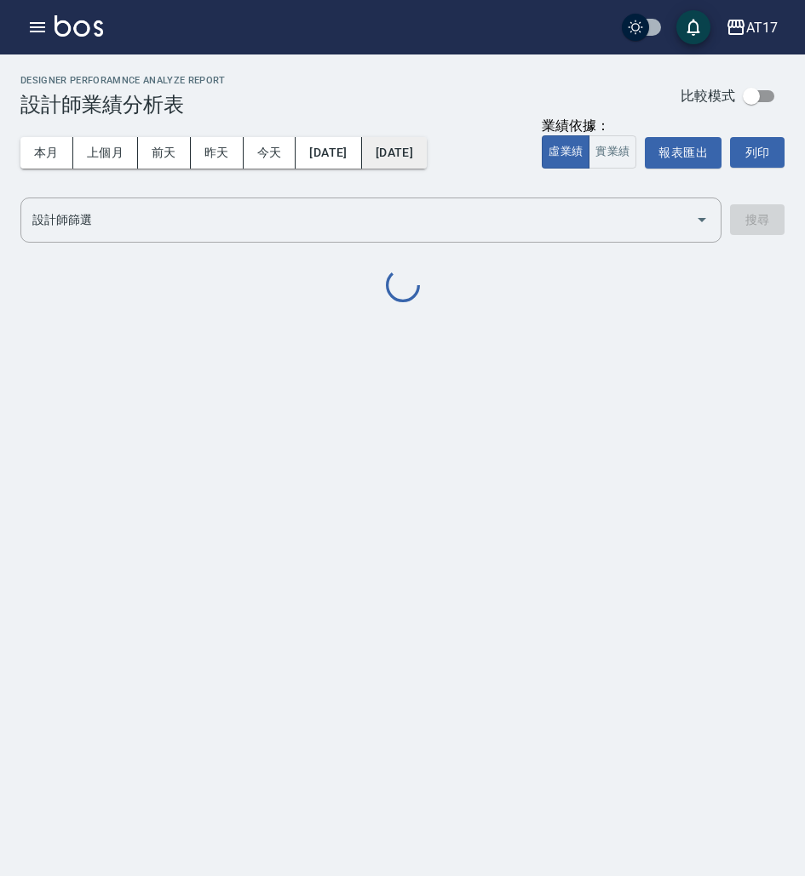
click at [427, 153] on button "[DATE]" at bounding box center [394, 153] width 65 height 32
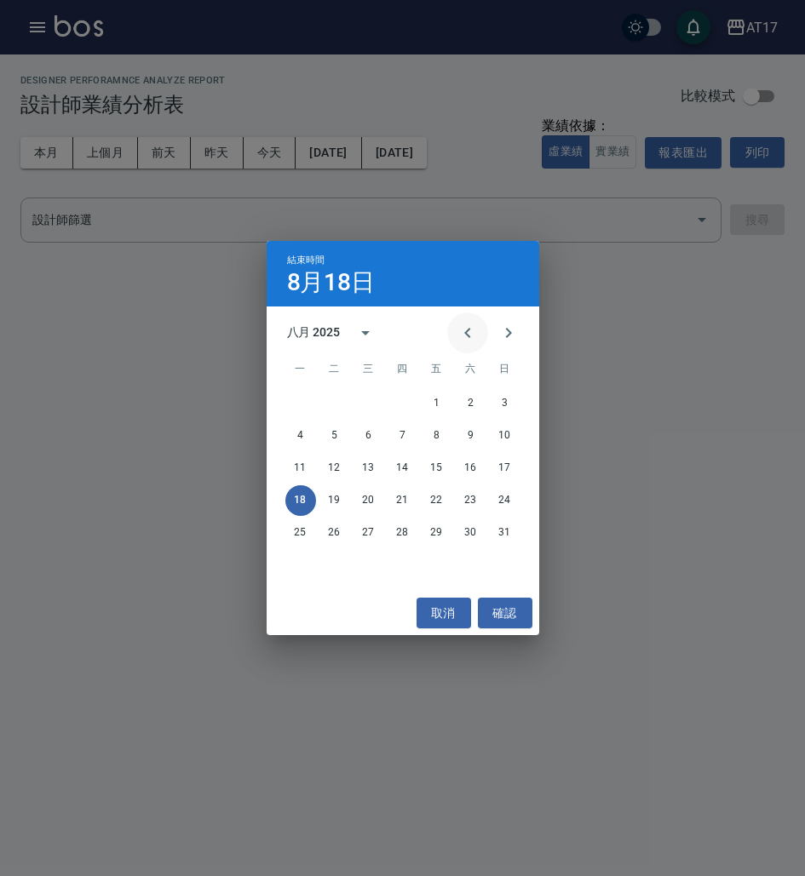
click at [462, 335] on icon "Previous month" at bounding box center [467, 333] width 20 height 20
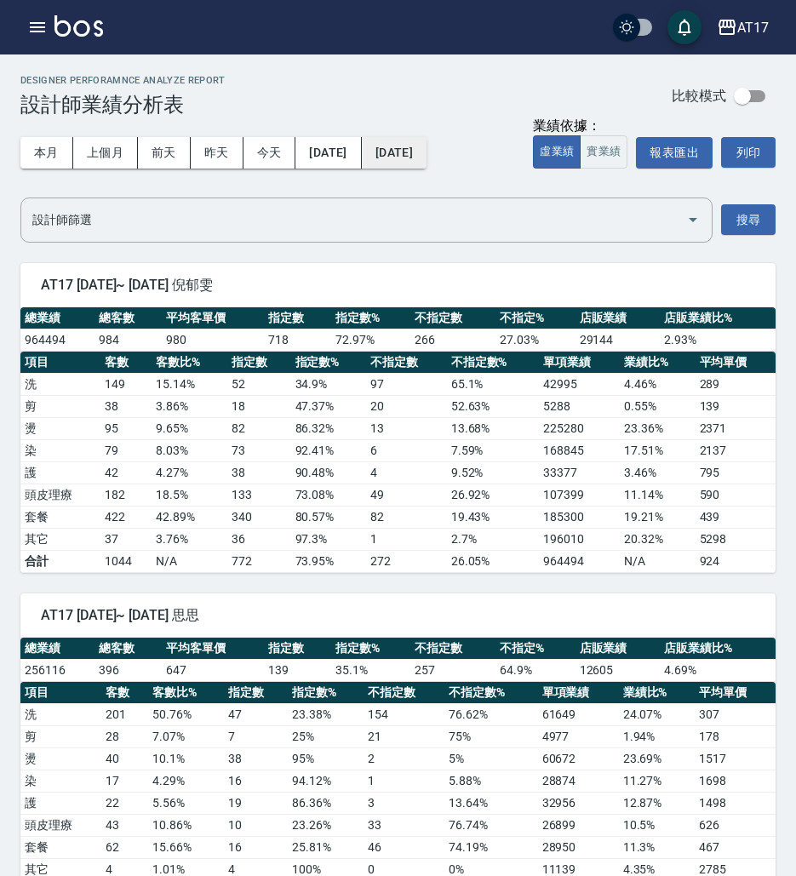
click at [427, 147] on button "[DATE]" at bounding box center [394, 153] width 65 height 32
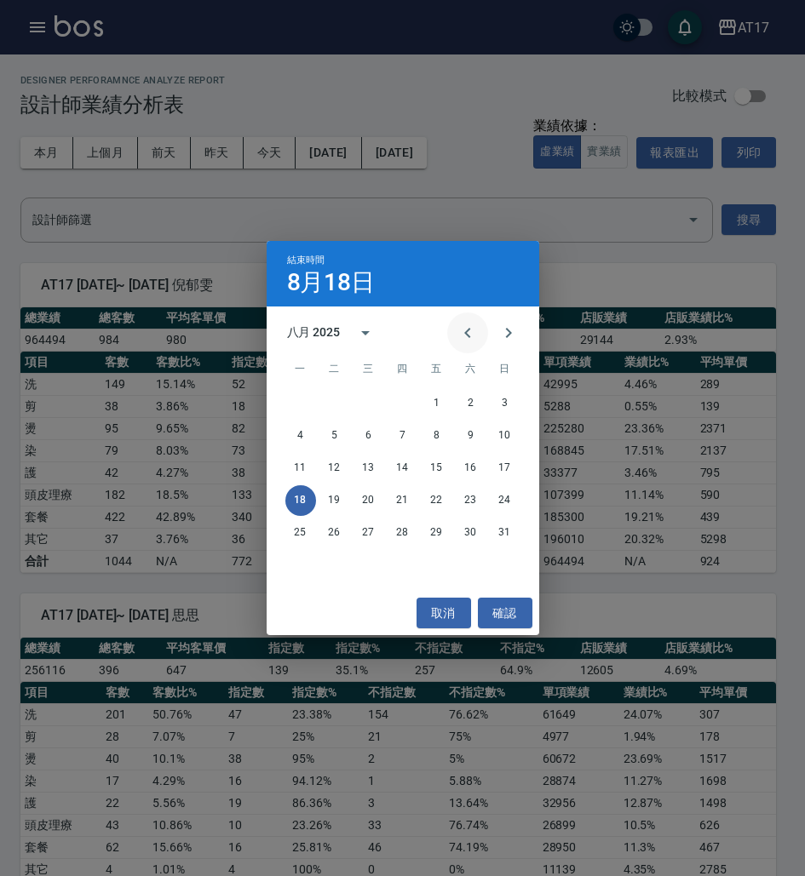
click at [472, 330] on icon "Previous month" at bounding box center [467, 333] width 20 height 20
click at [403, 534] on button "31" at bounding box center [402, 533] width 31 height 31
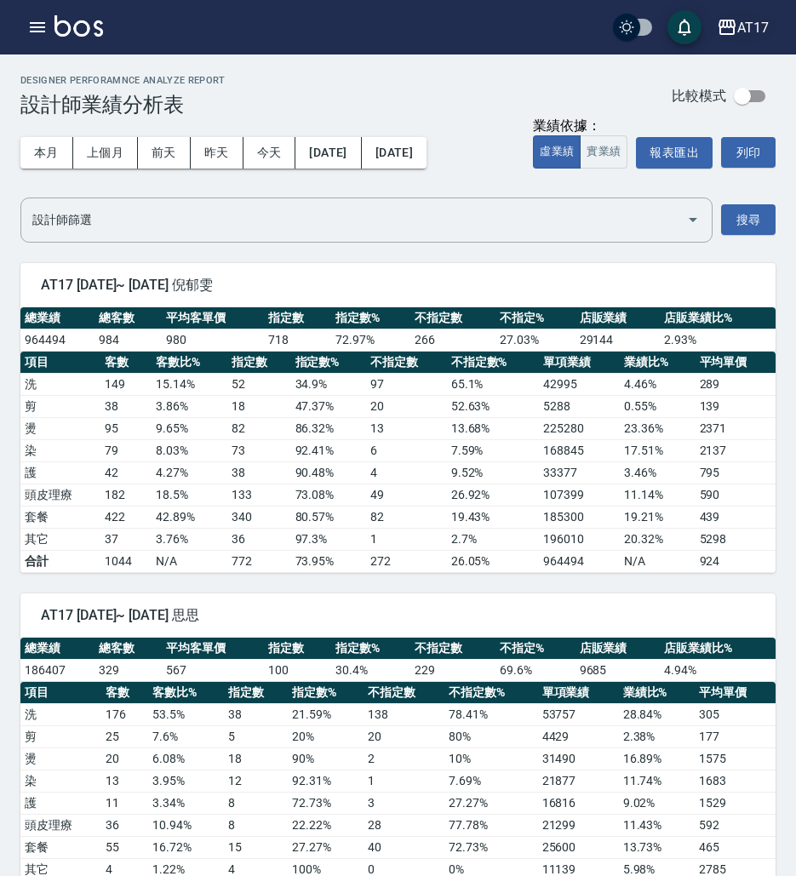
click at [743, 27] on div "AT17" at bounding box center [753, 27] width 32 height 21
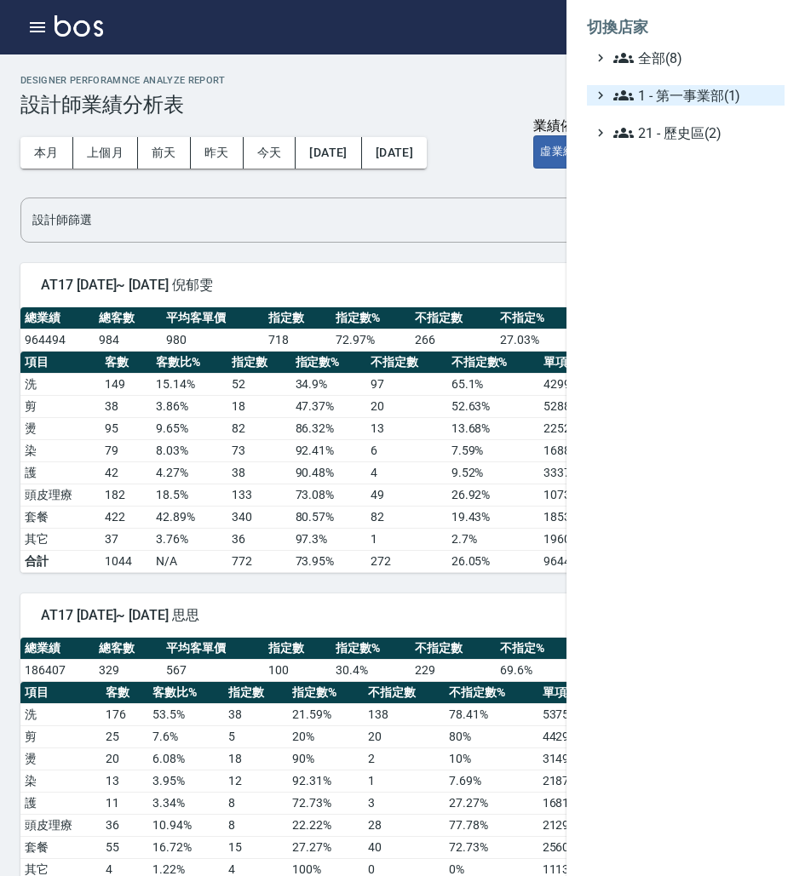
click at [675, 100] on span "1 - 第一事業部(1)" at bounding box center [695, 95] width 164 height 20
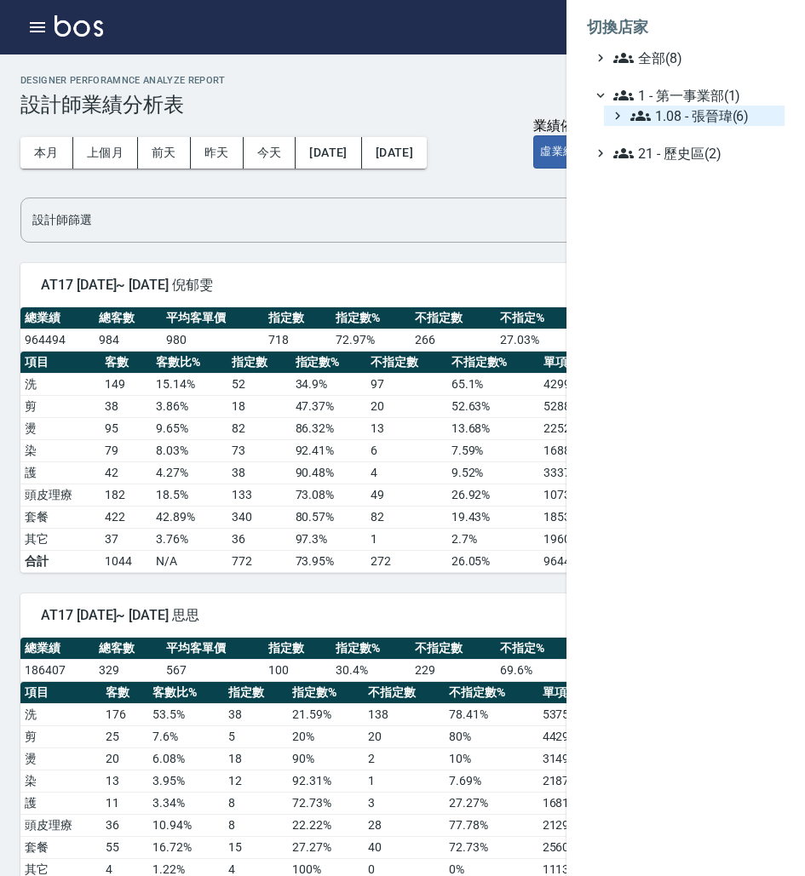
click at [702, 121] on span "1.08 - 張晉瑋(6)" at bounding box center [703, 116] width 147 height 20
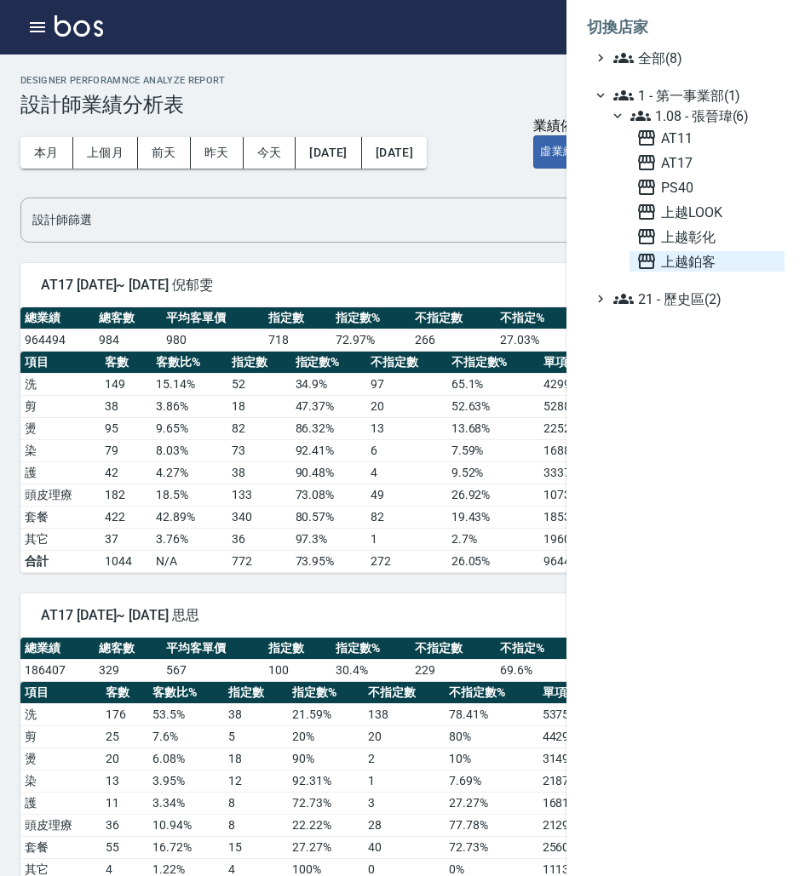
click at [688, 260] on span "上越鉑客" at bounding box center [706, 261] width 141 height 20
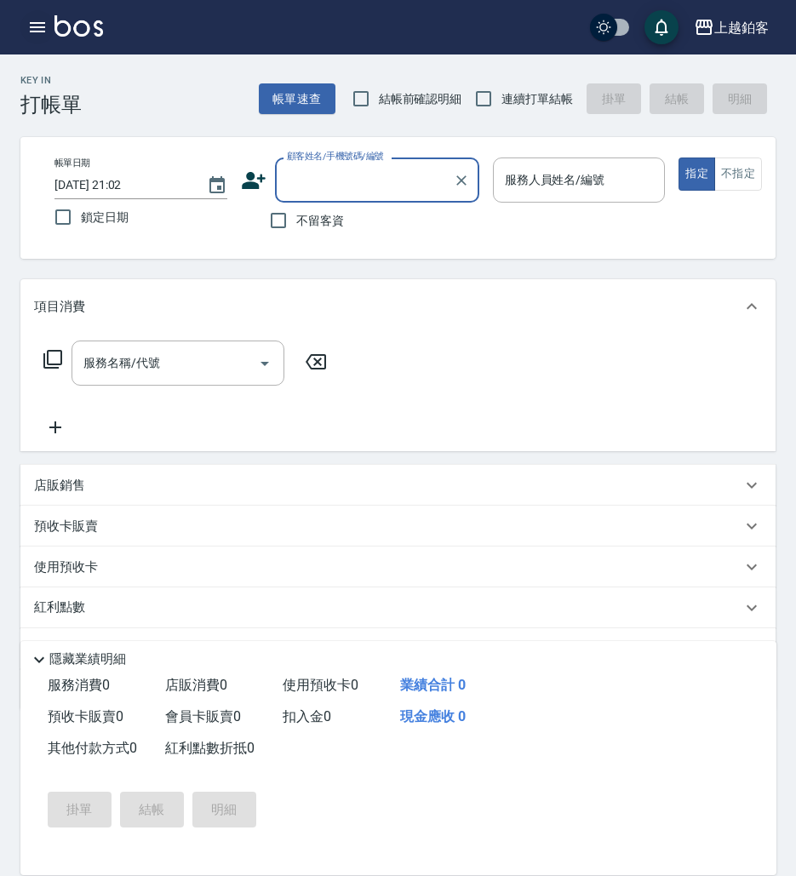
click at [40, 30] on icon "button" at bounding box center [37, 27] width 20 height 20
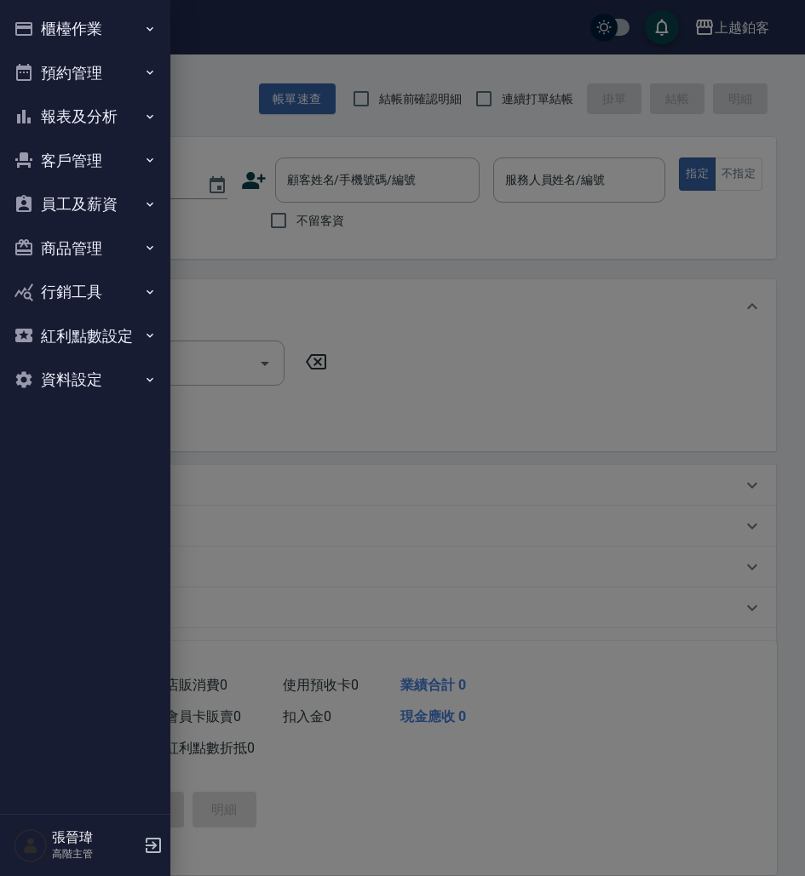
click at [109, 112] on button "報表及分析" at bounding box center [85, 117] width 157 height 44
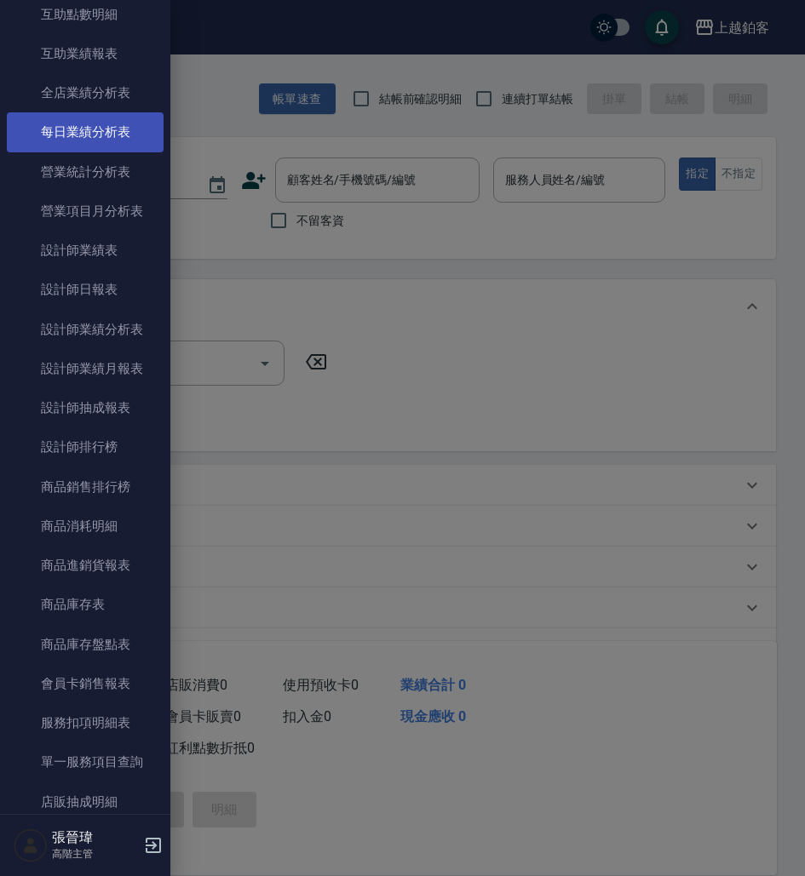
scroll to position [467, 0]
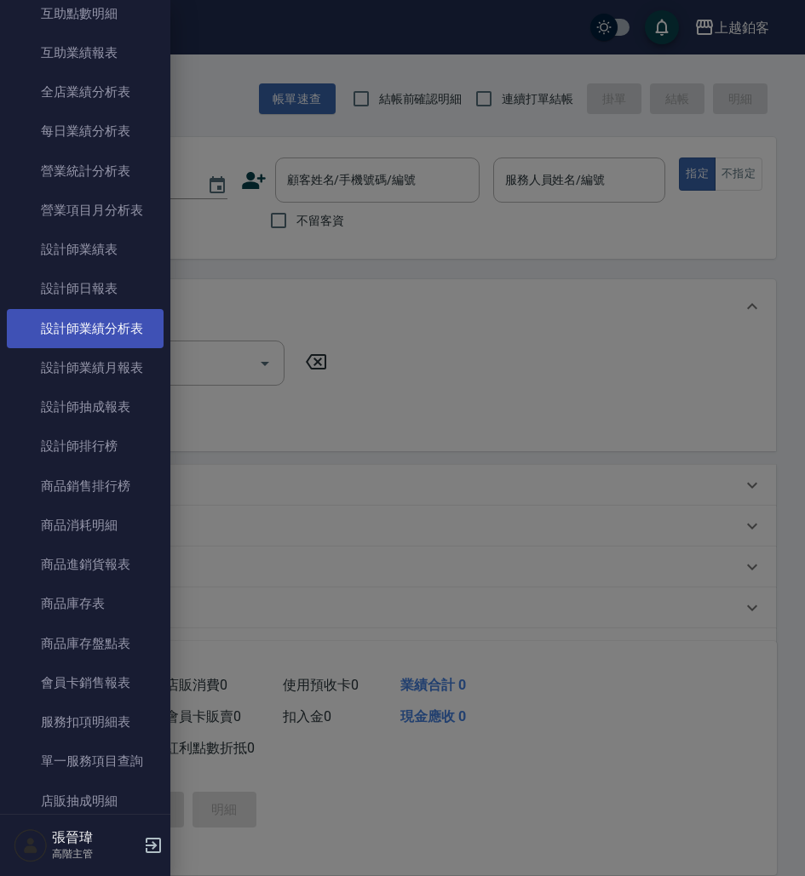
click at [126, 331] on link "設計師業績分析表" at bounding box center [85, 328] width 157 height 39
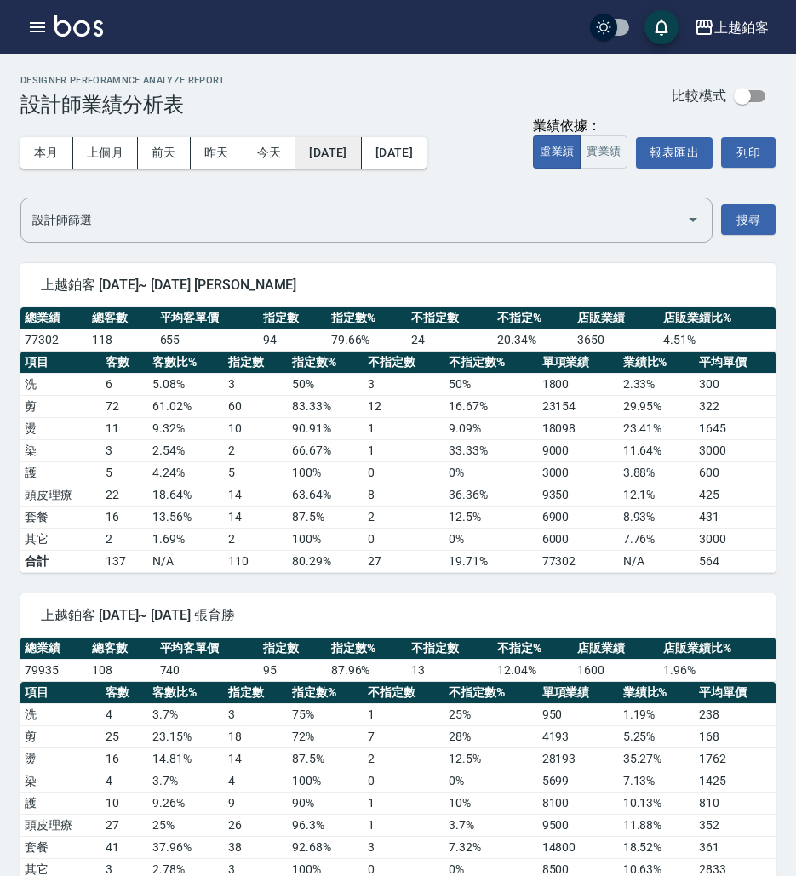
click at [336, 153] on button "[DATE]" at bounding box center [328, 153] width 66 height 32
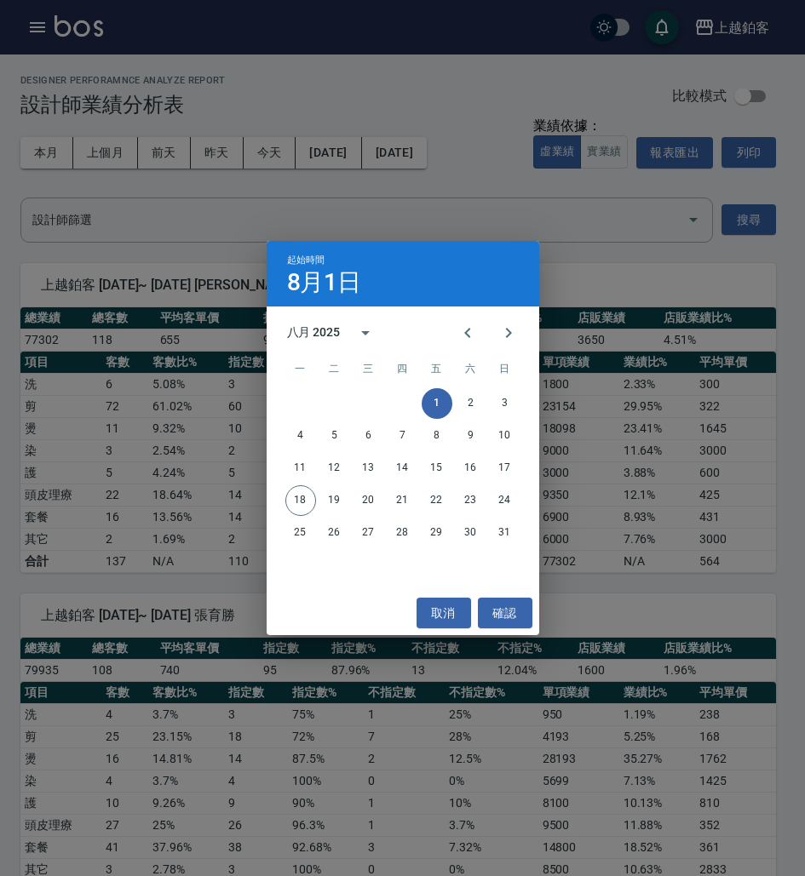
click at [328, 332] on div "八月 2025" at bounding box center [314, 333] width 54 height 18
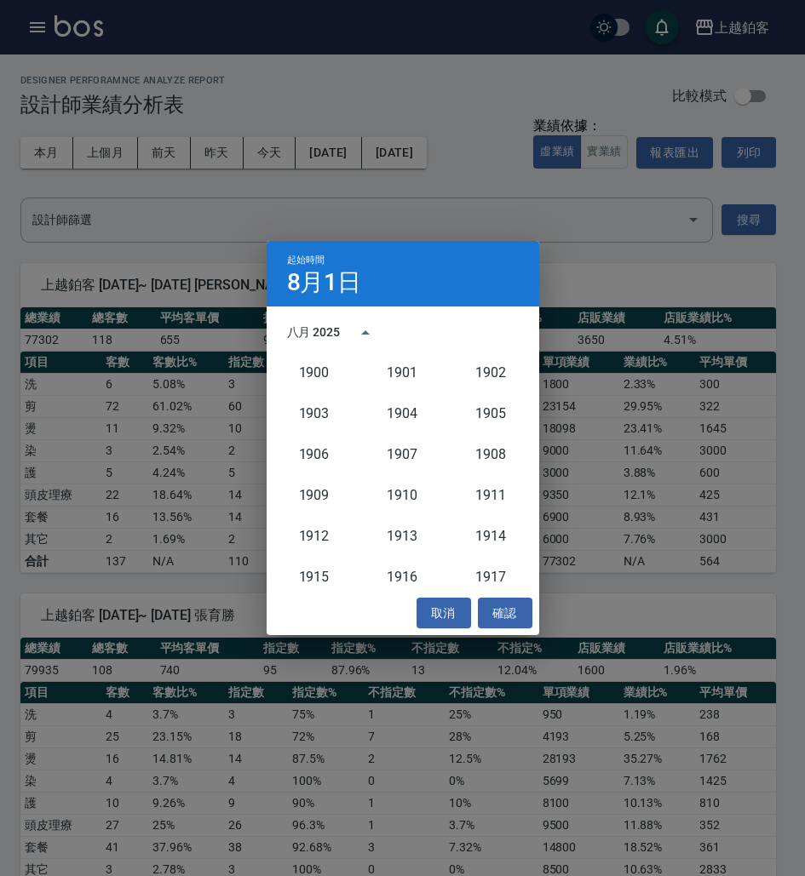
scroll to position [1577, 0]
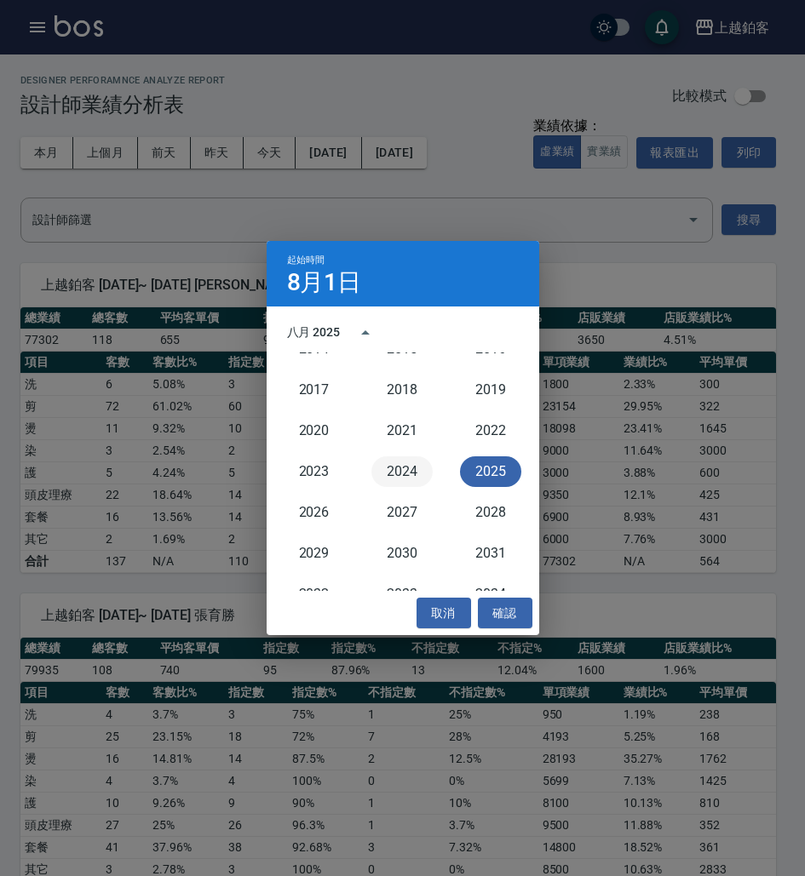
click at [393, 474] on button "2024" at bounding box center [401, 471] width 61 height 31
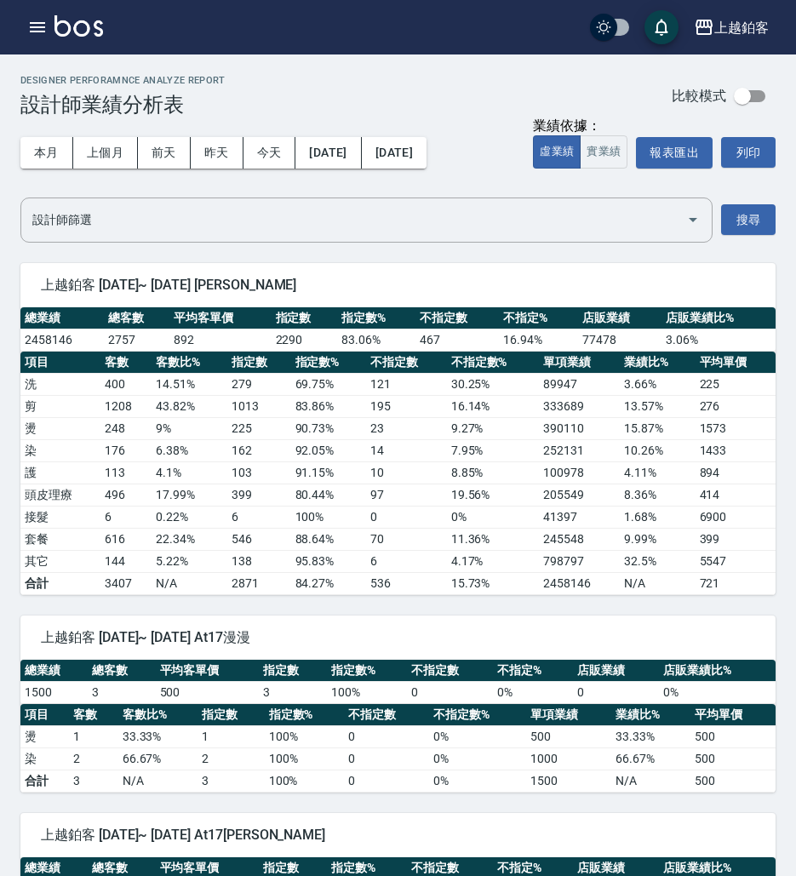
click at [361, 160] on button "[DATE]" at bounding box center [328, 153] width 66 height 32
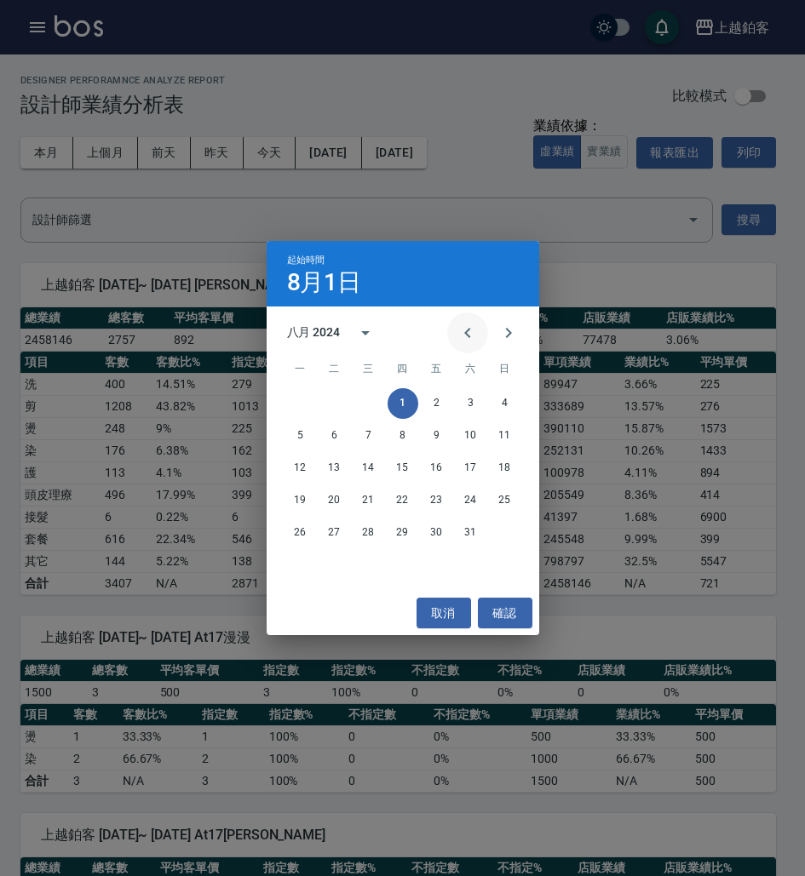
click at [465, 332] on icon "Previous month" at bounding box center [467, 333] width 6 height 10
click at [301, 398] on button "1" at bounding box center [300, 403] width 31 height 31
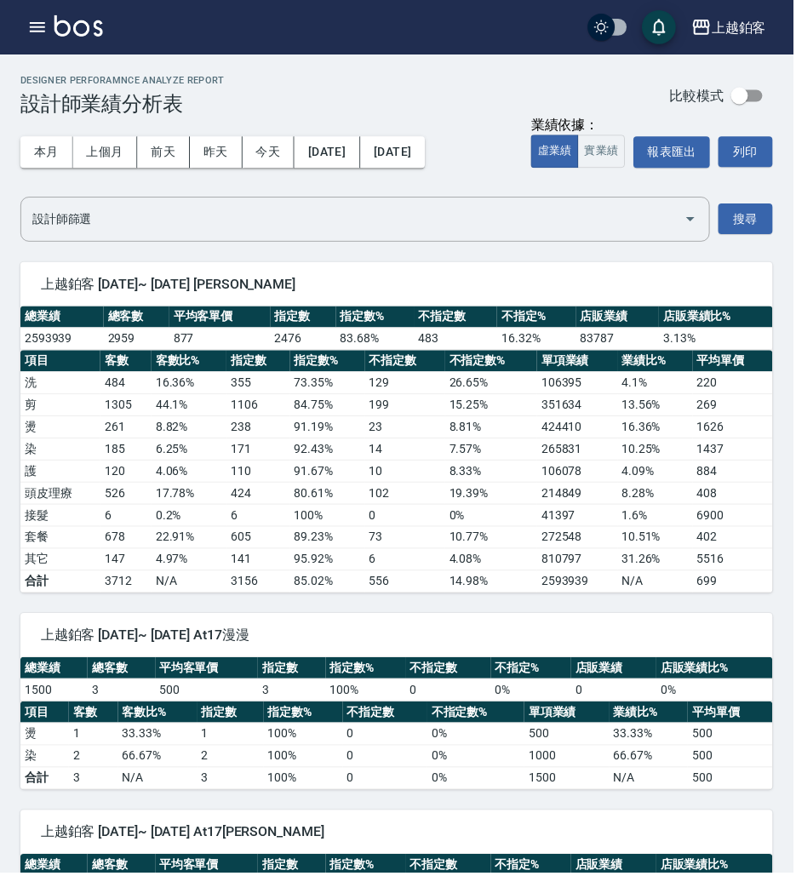
click at [427, 161] on button "[DATE]" at bounding box center [394, 153] width 65 height 32
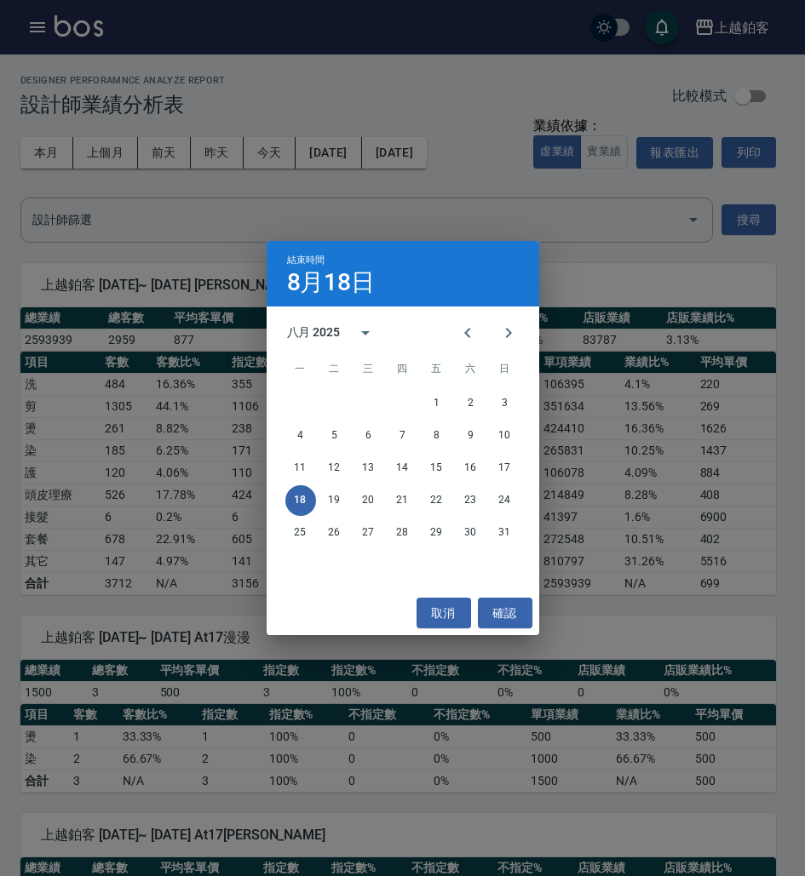
click at [327, 332] on div "八月 2025" at bounding box center [314, 333] width 54 height 18
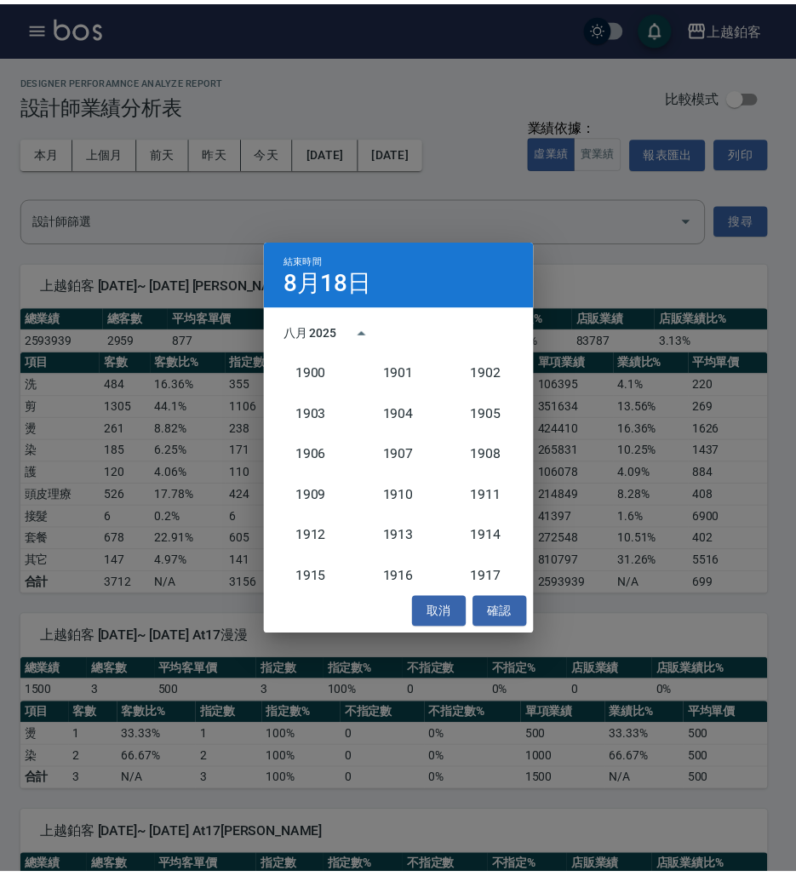
scroll to position [1577, 0]
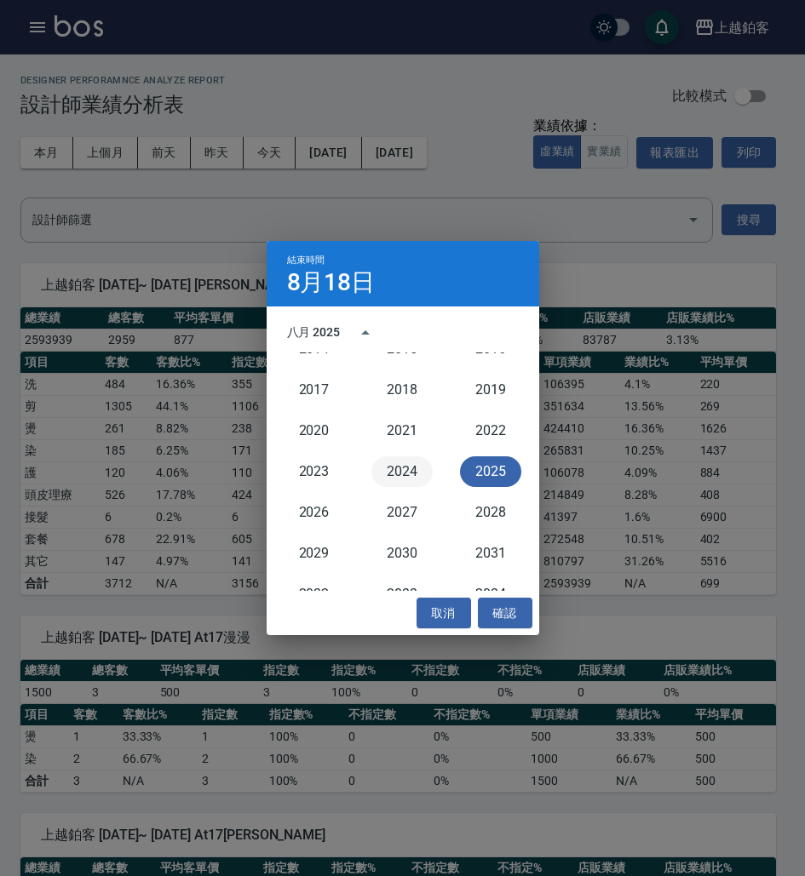
click at [386, 470] on button "2024" at bounding box center [401, 471] width 61 height 31
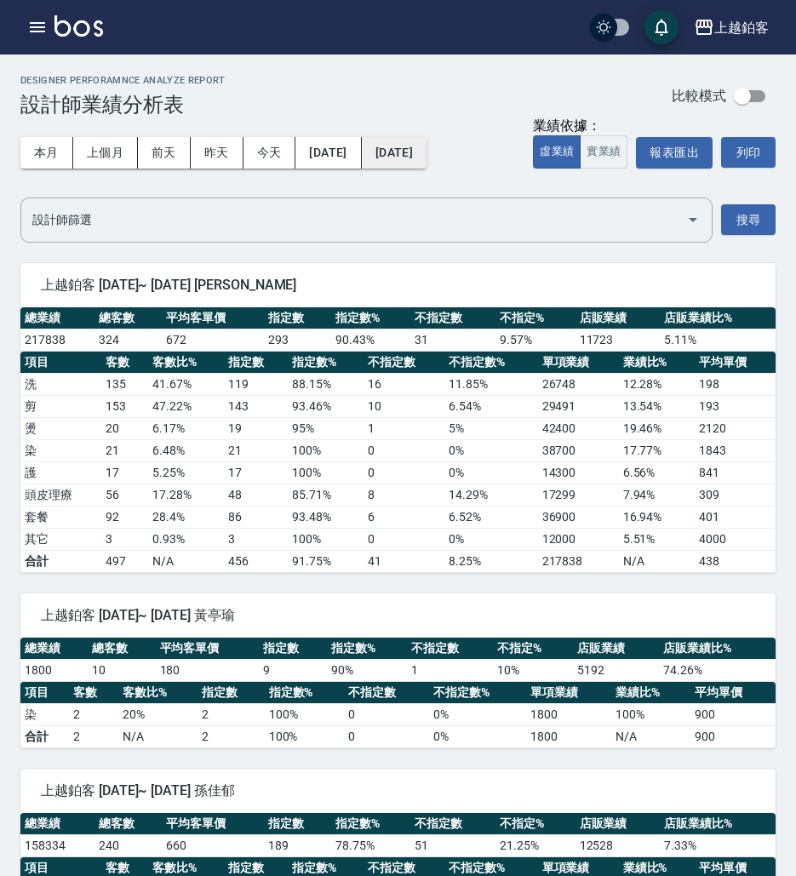
click at [427, 157] on button "2024/08/18" at bounding box center [394, 153] width 65 height 32
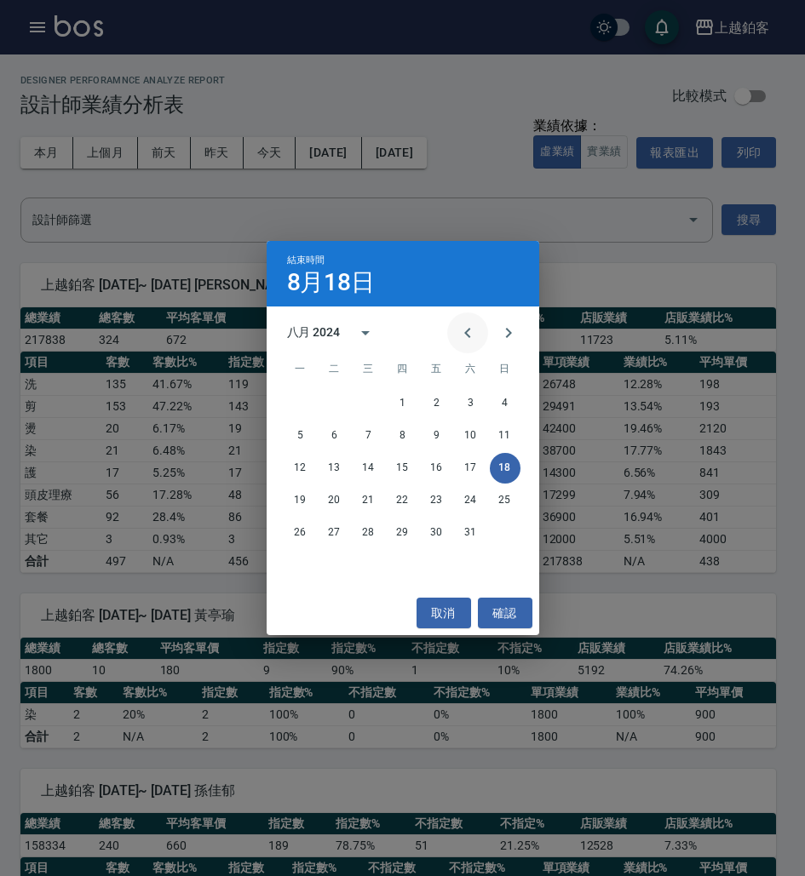
click at [460, 332] on icon "Previous month" at bounding box center [467, 333] width 20 height 20
click at [370, 531] on button "31" at bounding box center [368, 533] width 31 height 31
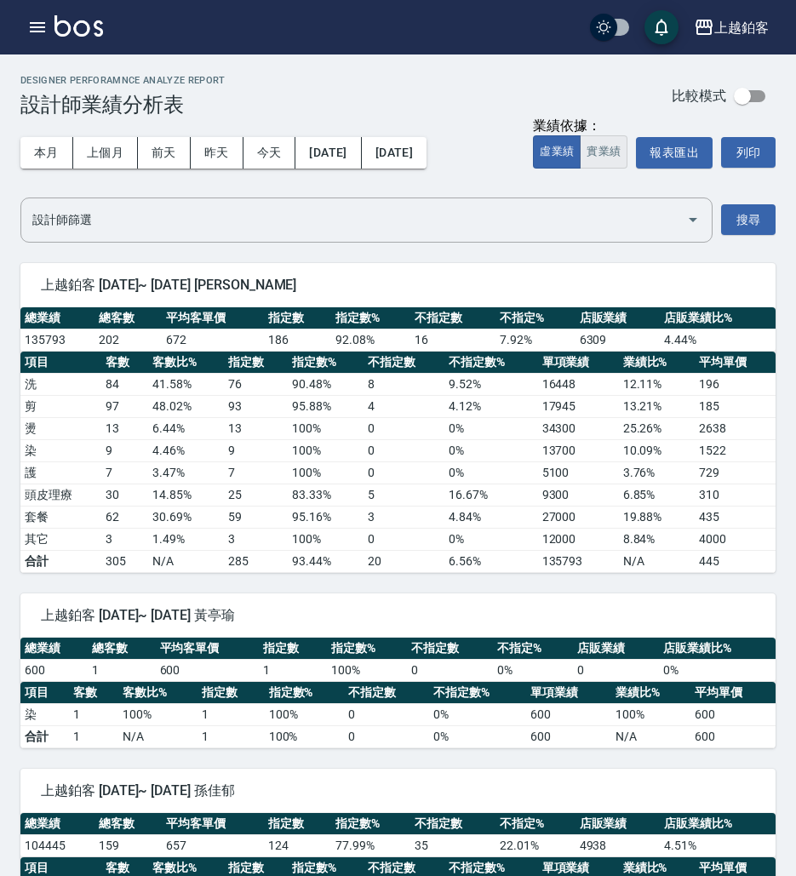
click at [602, 147] on button "實業績" at bounding box center [604, 151] width 48 height 33
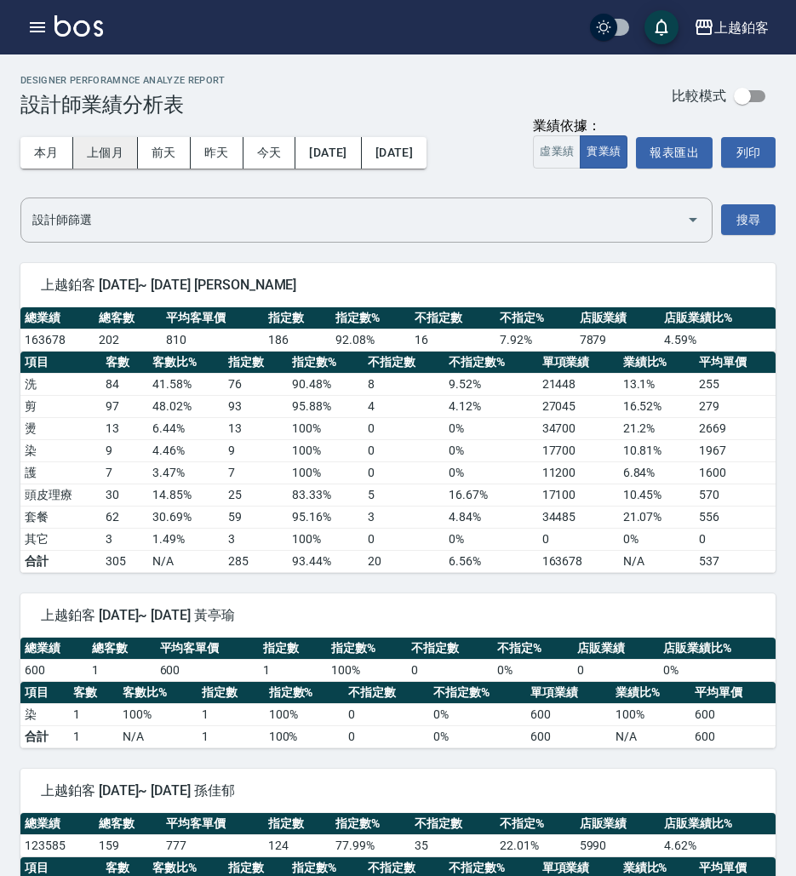
click at [106, 157] on button "上個月" at bounding box center [105, 153] width 65 height 32
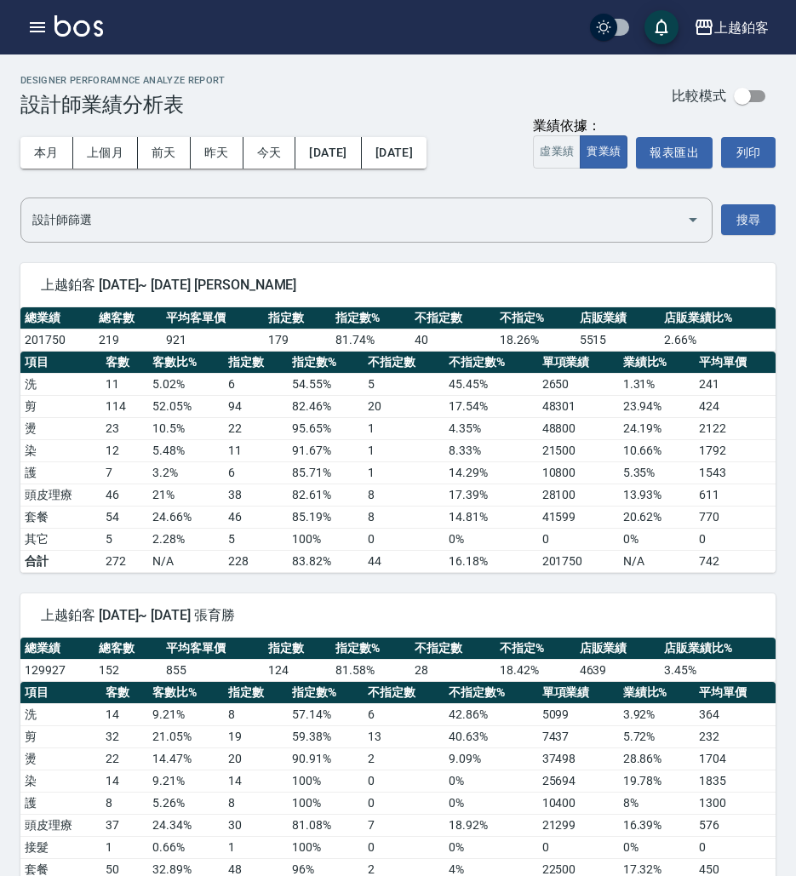
click at [39, 23] on icon "button" at bounding box center [37, 27] width 15 height 10
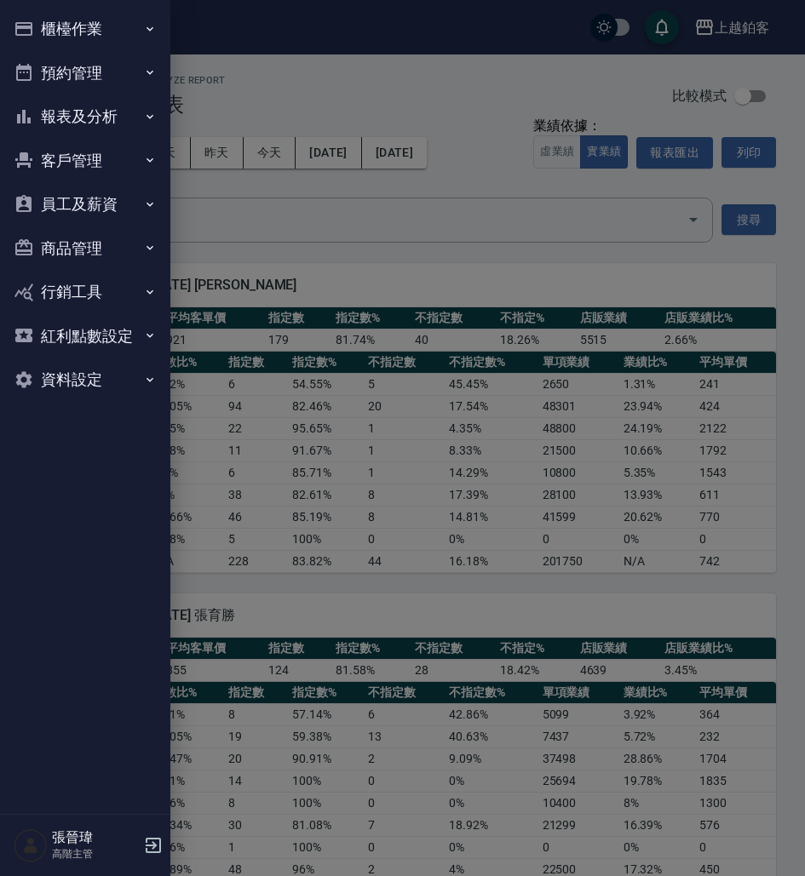
click at [110, 114] on button "報表及分析" at bounding box center [85, 117] width 157 height 44
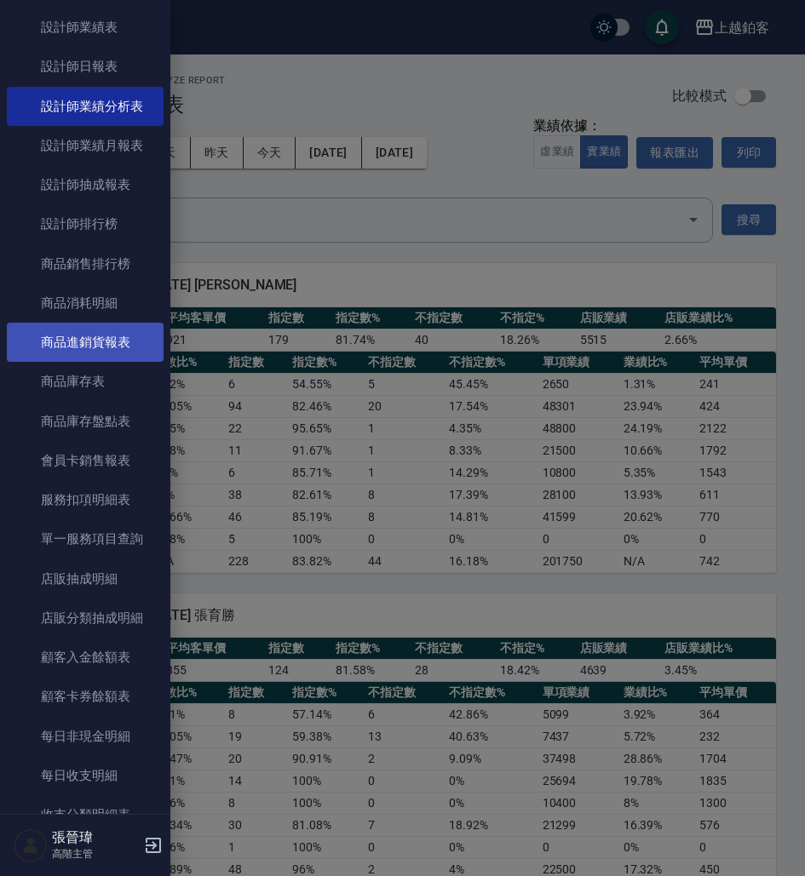
scroll to position [681, 0]
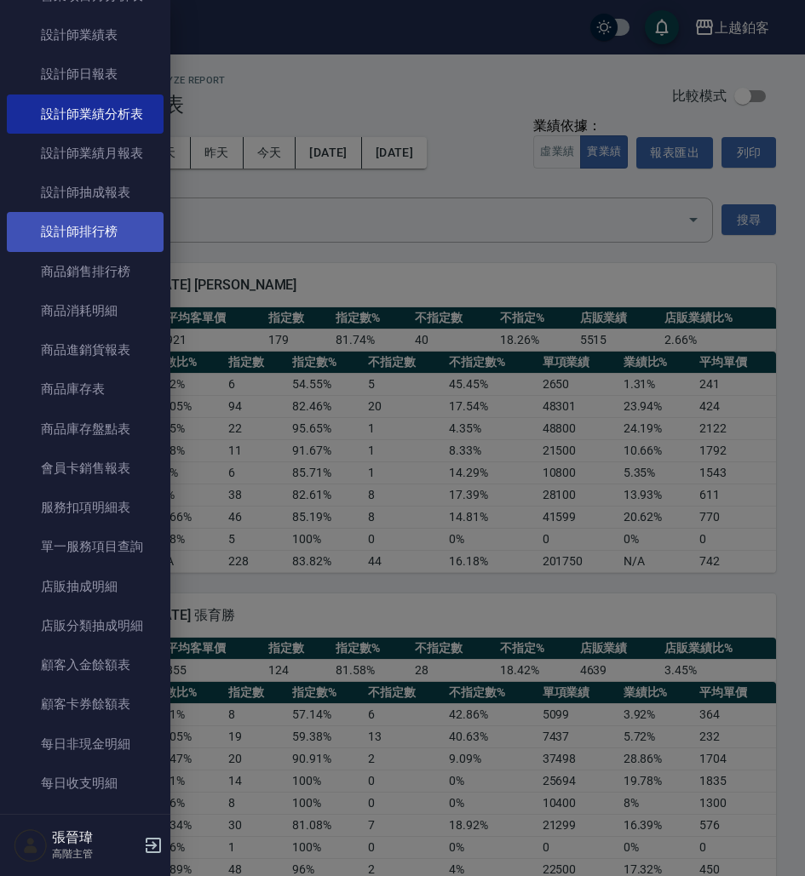
click at [102, 229] on link "設計師排行榜" at bounding box center [85, 231] width 157 height 39
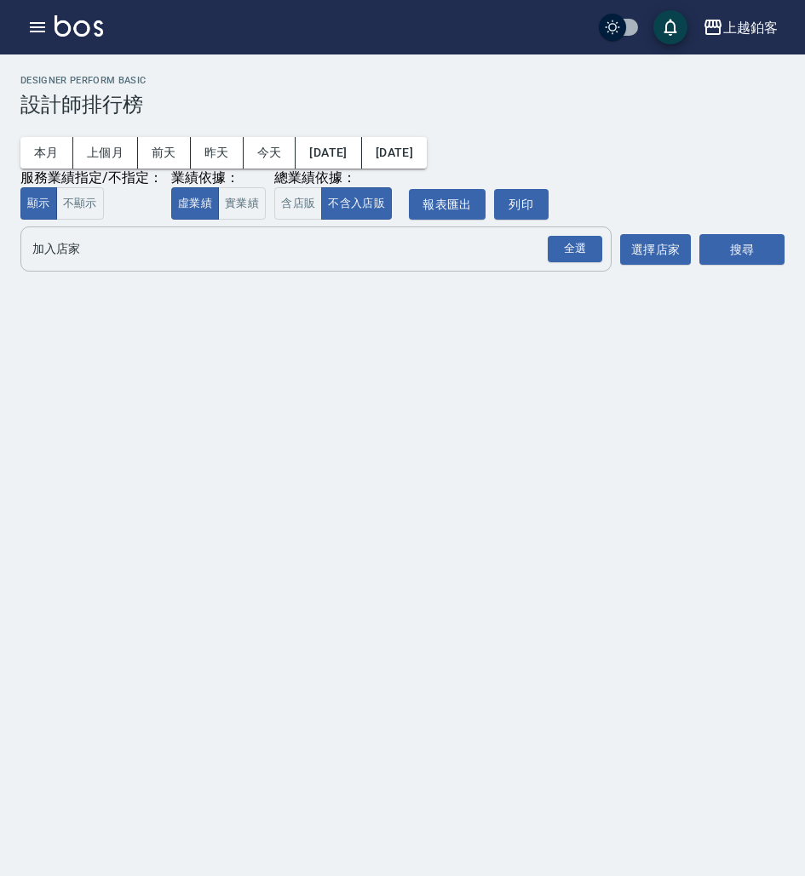
click at [510, 255] on input "加入店家" at bounding box center [303, 249] width 550 height 30
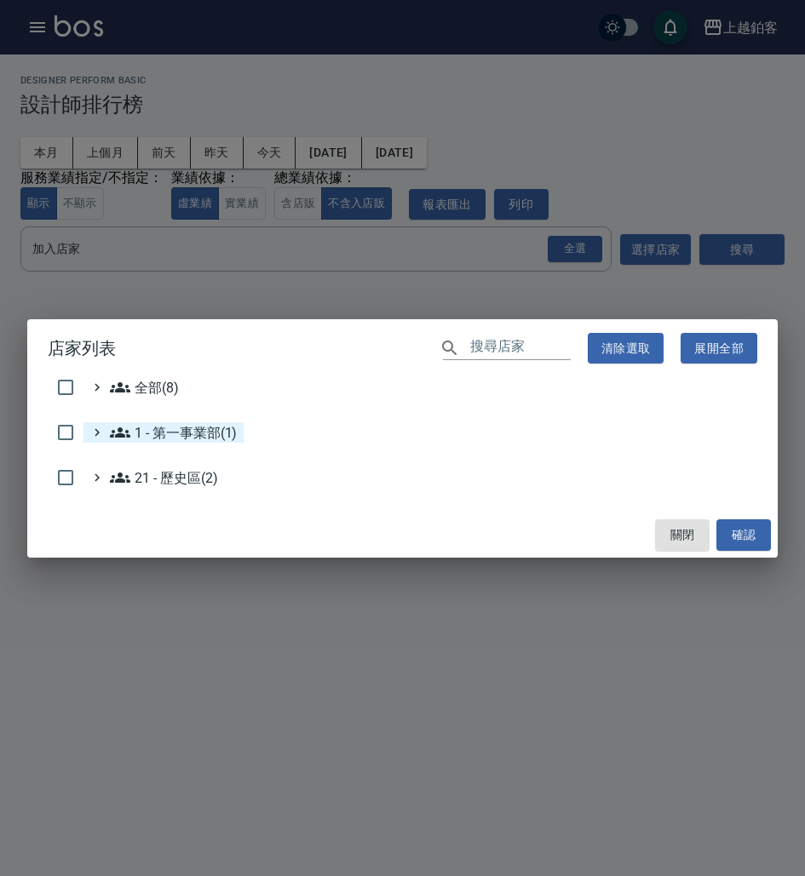
click at [192, 432] on 第一事業部\(1\) "1 - 第一事業部(1)" at bounding box center [173, 432] width 127 height 20
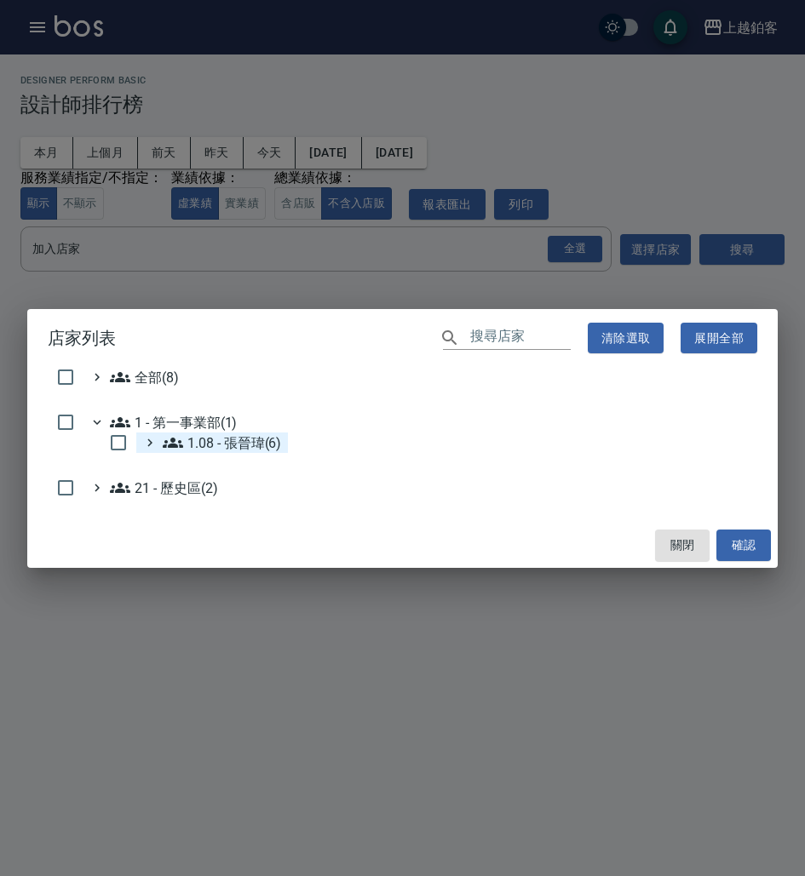
click at [227, 442] on 張晉瑋\(6\) "1.08 - 張晉瑋(6)" at bounding box center [222, 443] width 118 height 20
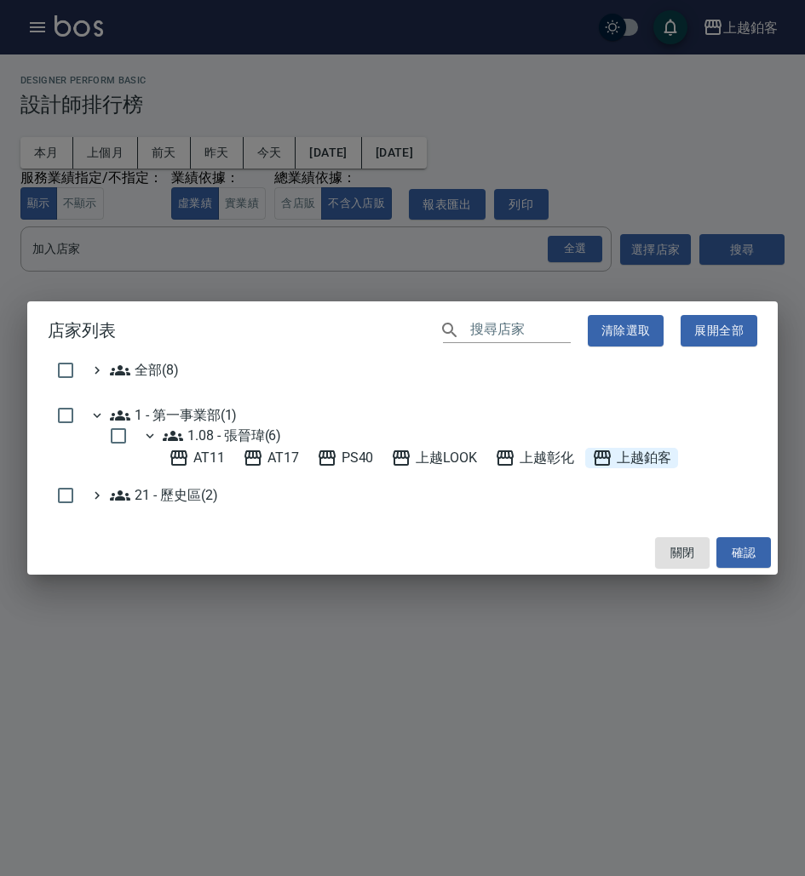
click at [634, 460] on span "上越鉑客" at bounding box center [631, 458] width 79 height 20
click at [749, 554] on button "確認" at bounding box center [743, 553] width 55 height 32
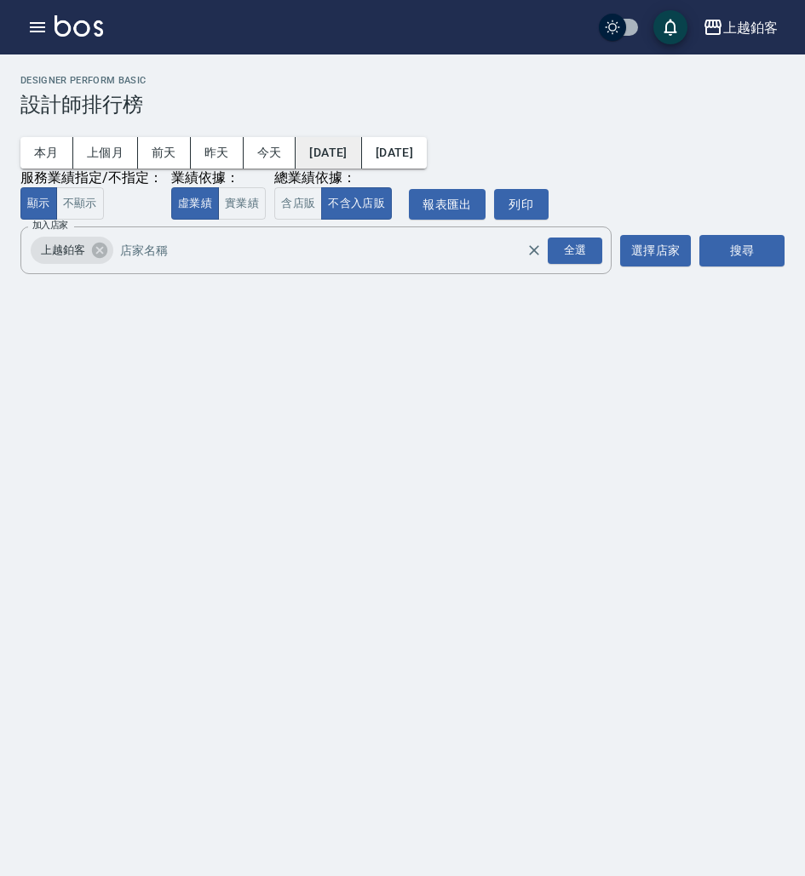
click at [350, 148] on button "[DATE]" at bounding box center [328, 153] width 66 height 32
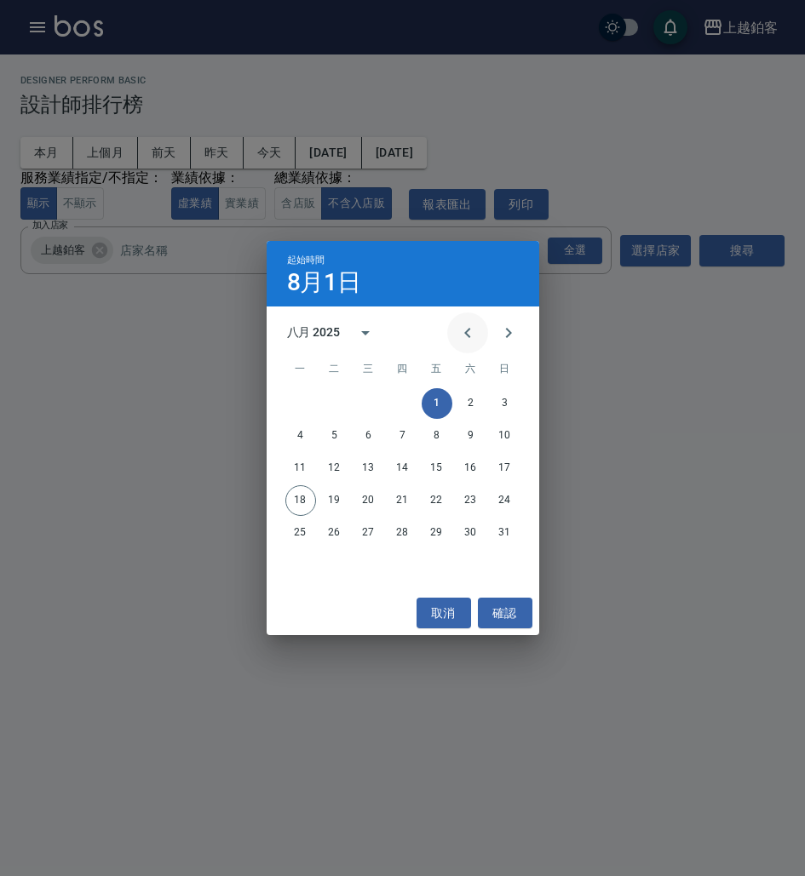
click at [459, 333] on icon "Previous month" at bounding box center [467, 333] width 20 height 20
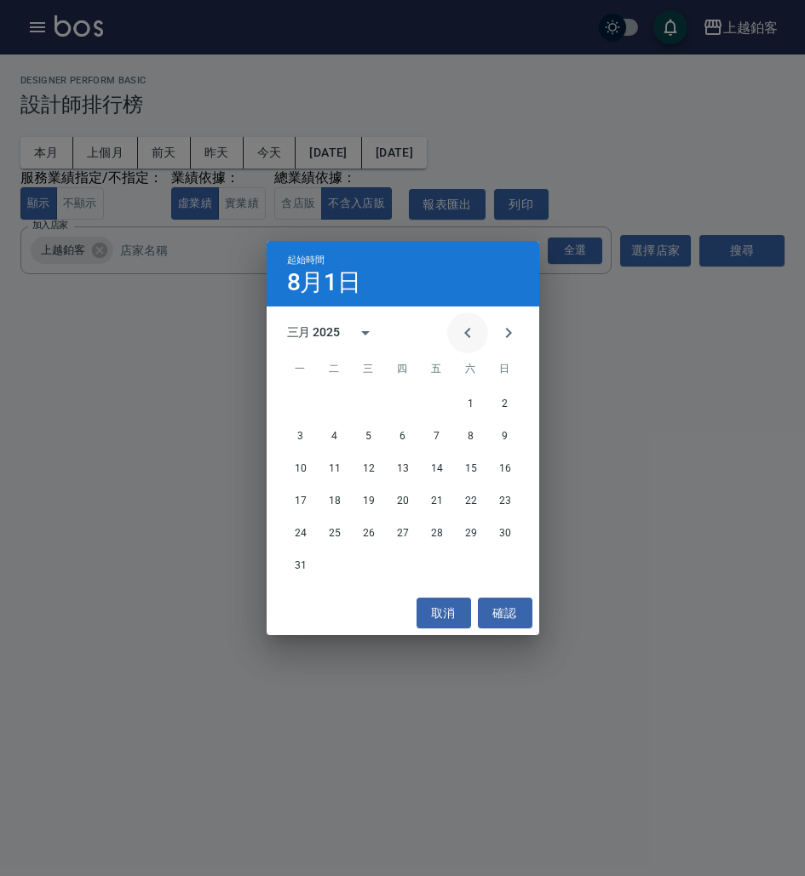
click at [459, 333] on icon "Previous month" at bounding box center [467, 333] width 20 height 20
click at [466, 401] on button "1" at bounding box center [471, 403] width 31 height 31
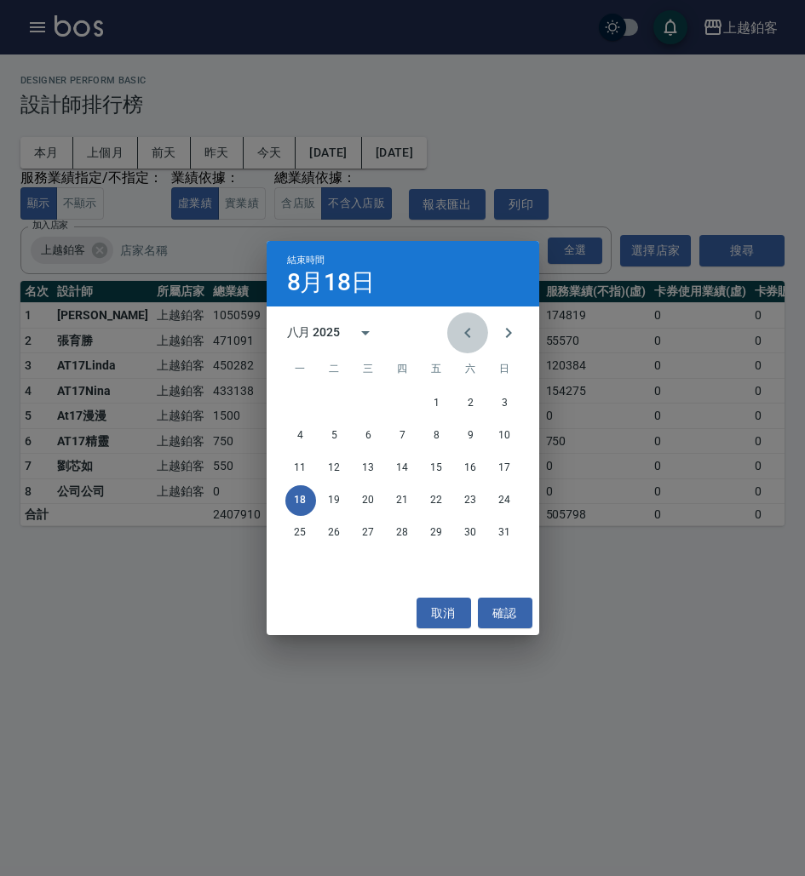
click at [474, 327] on icon "Previous month" at bounding box center [467, 333] width 20 height 20
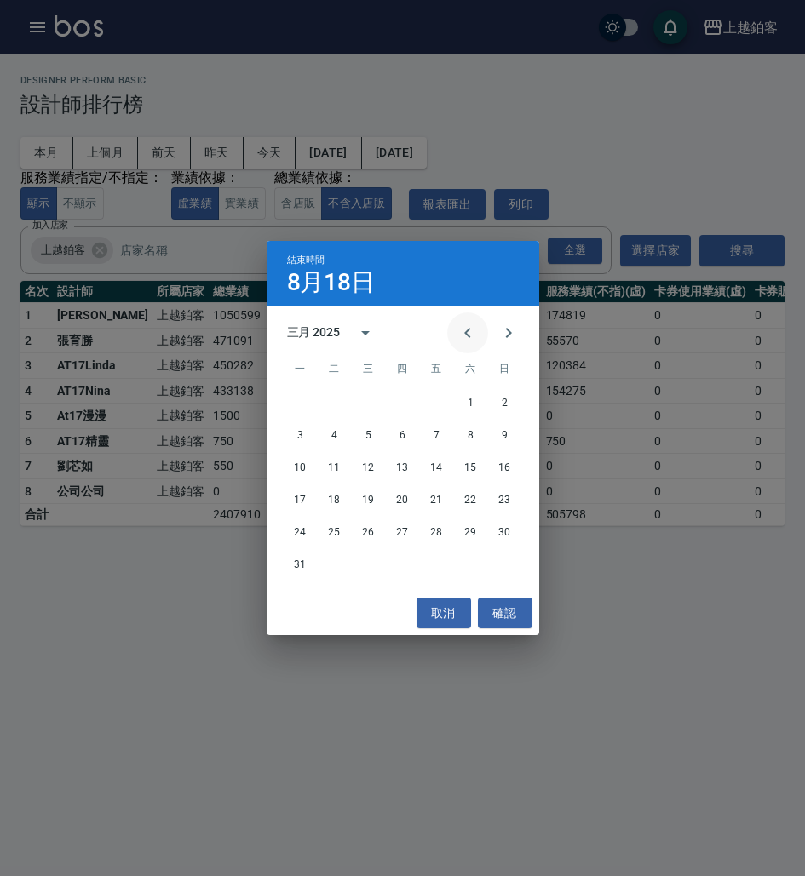
click at [474, 327] on icon "Previous month" at bounding box center [467, 333] width 20 height 20
click at [513, 329] on icon "Next month" at bounding box center [508, 333] width 20 height 20
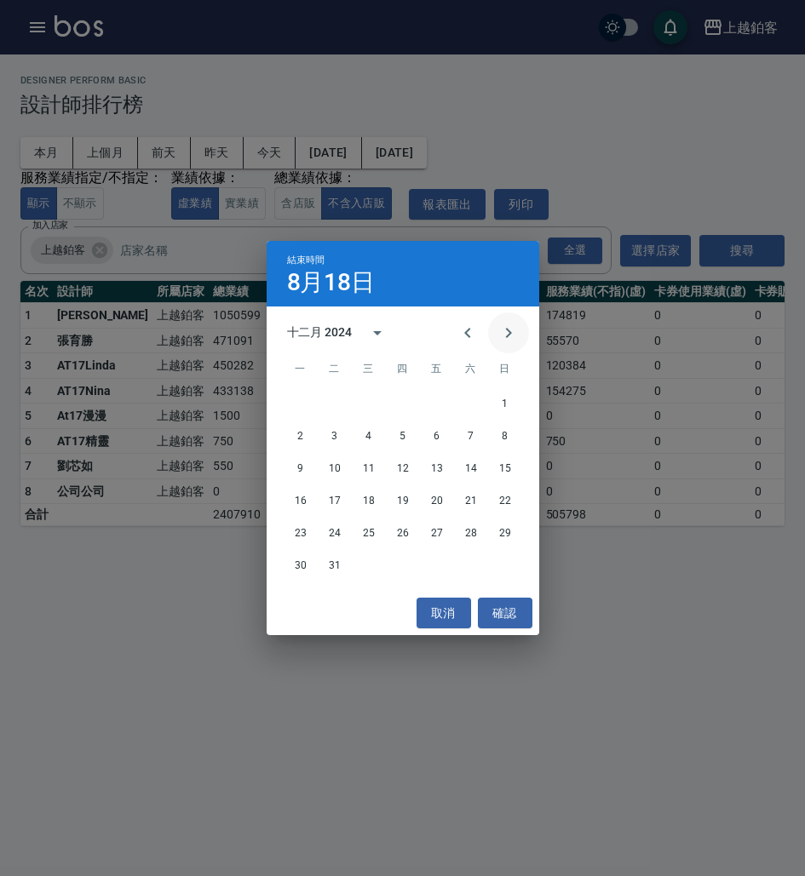
click at [513, 329] on icon "Next month" at bounding box center [508, 333] width 20 height 20
click at [463, 336] on icon "Previous month" at bounding box center [467, 333] width 20 height 20
click at [433, 528] on button "28" at bounding box center [437, 533] width 31 height 31
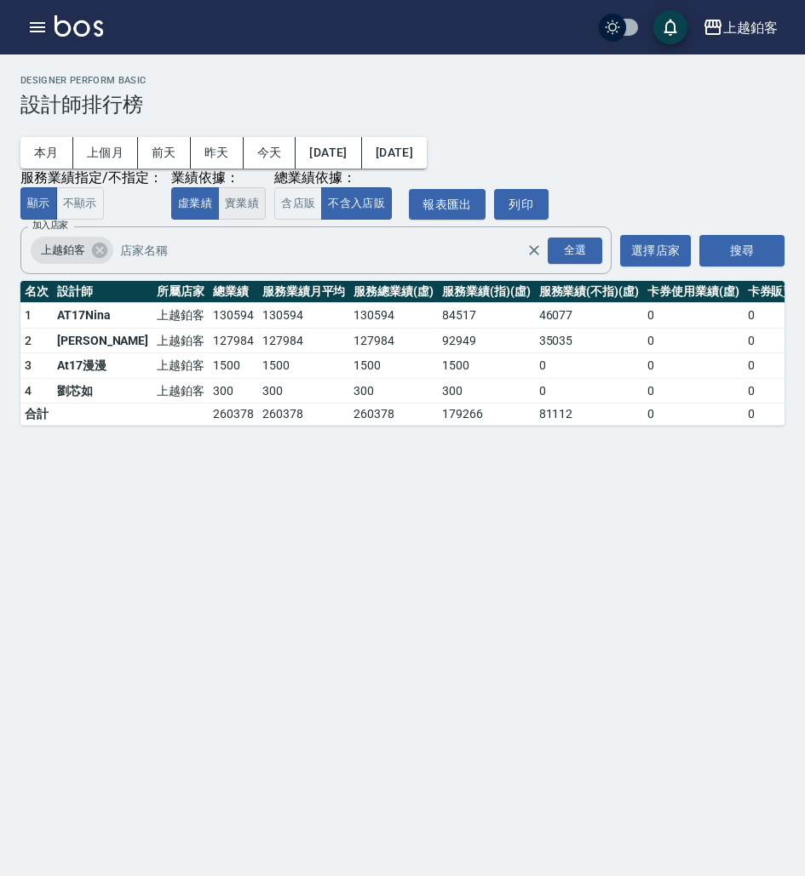
click at [251, 210] on button "實業績" at bounding box center [242, 203] width 48 height 33
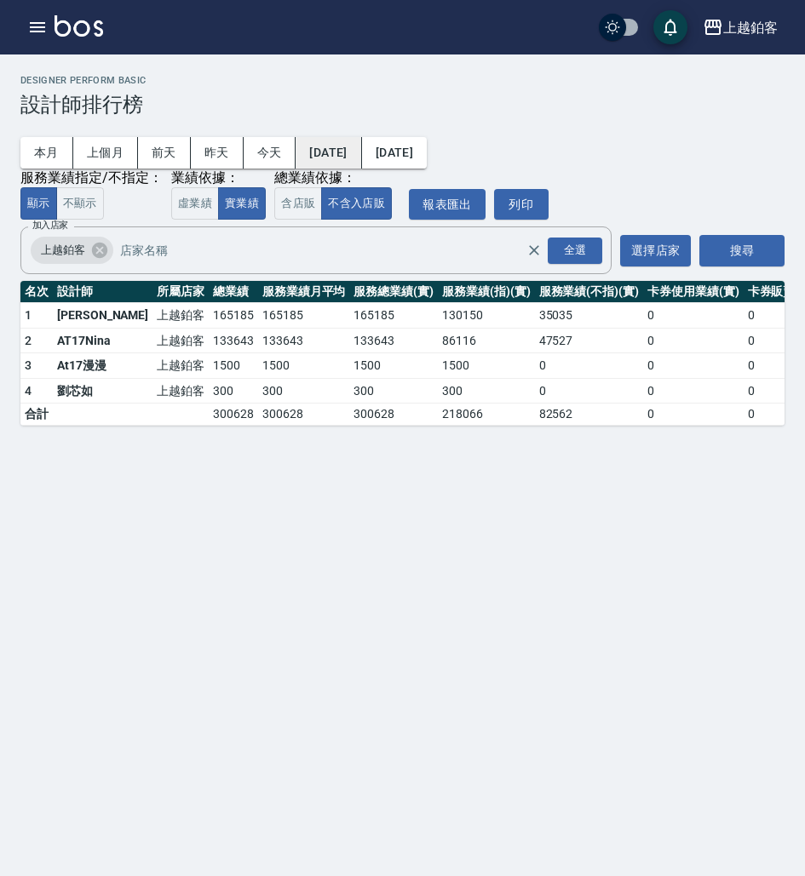
click at [353, 146] on button "[DATE]" at bounding box center [328, 153] width 66 height 32
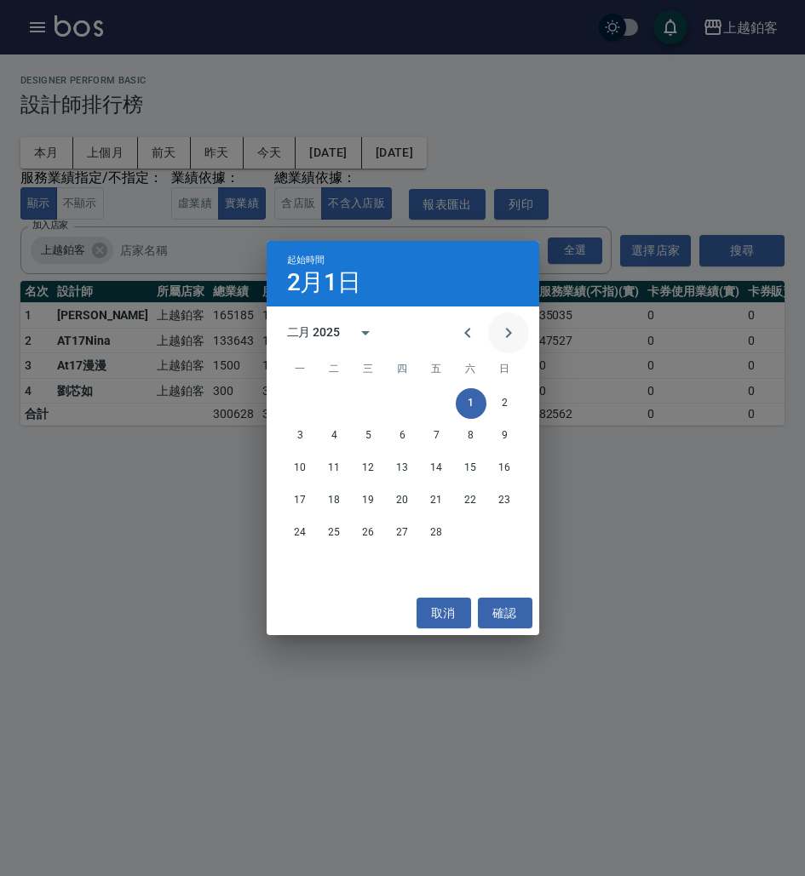
click at [498, 331] on icon "Next month" at bounding box center [508, 333] width 20 height 20
click at [471, 402] on button "1" at bounding box center [471, 403] width 31 height 31
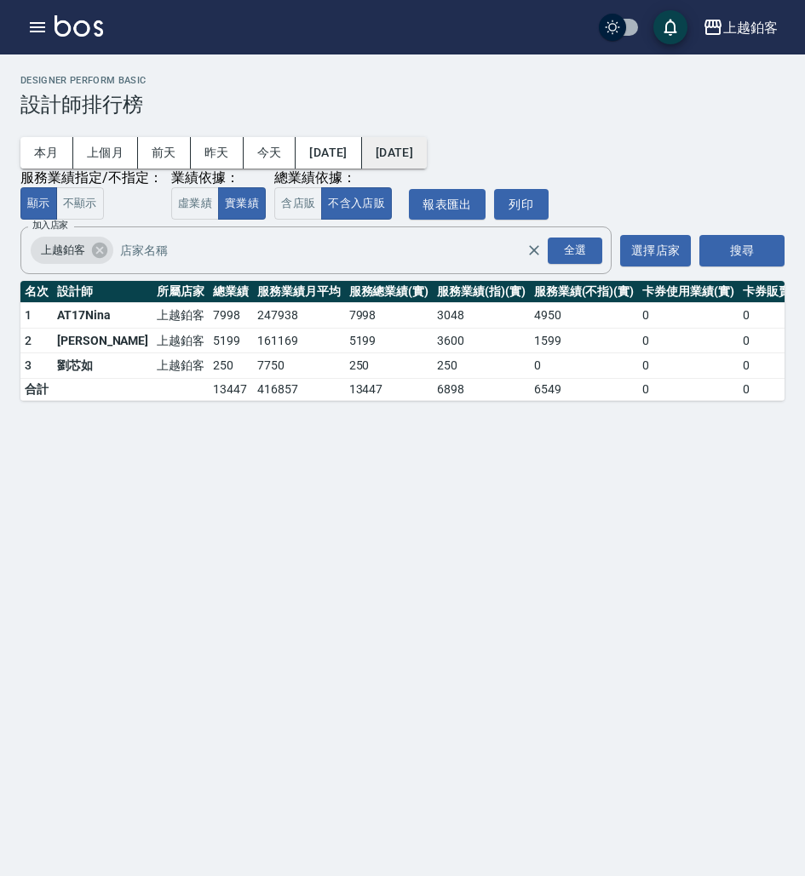
click at [427, 158] on button "[DATE]" at bounding box center [394, 153] width 65 height 32
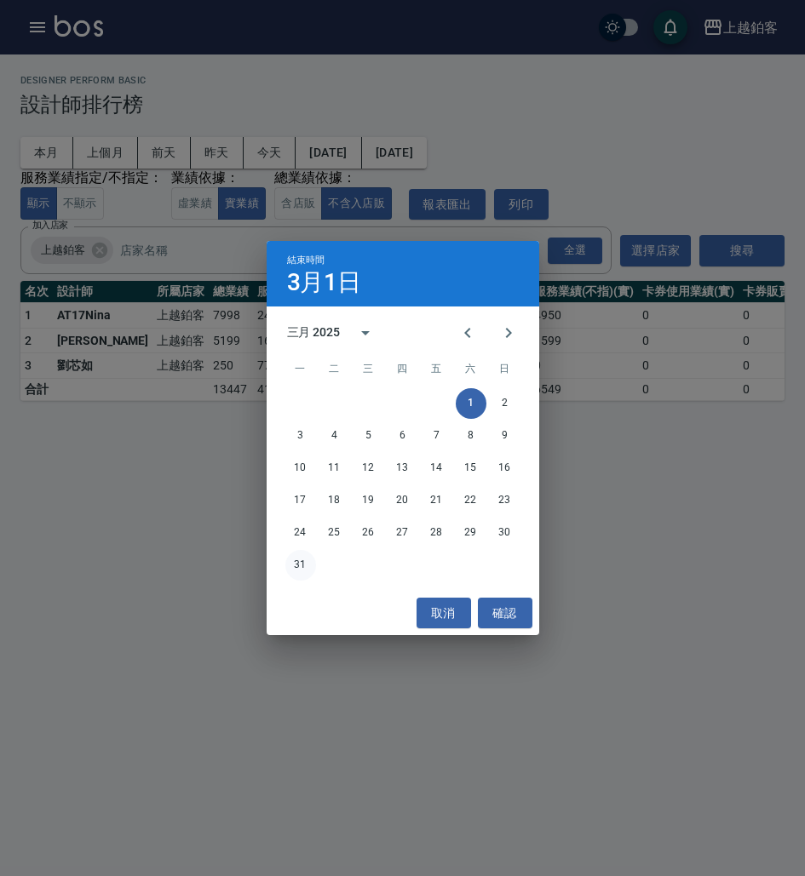
click at [298, 562] on button "31" at bounding box center [300, 565] width 31 height 31
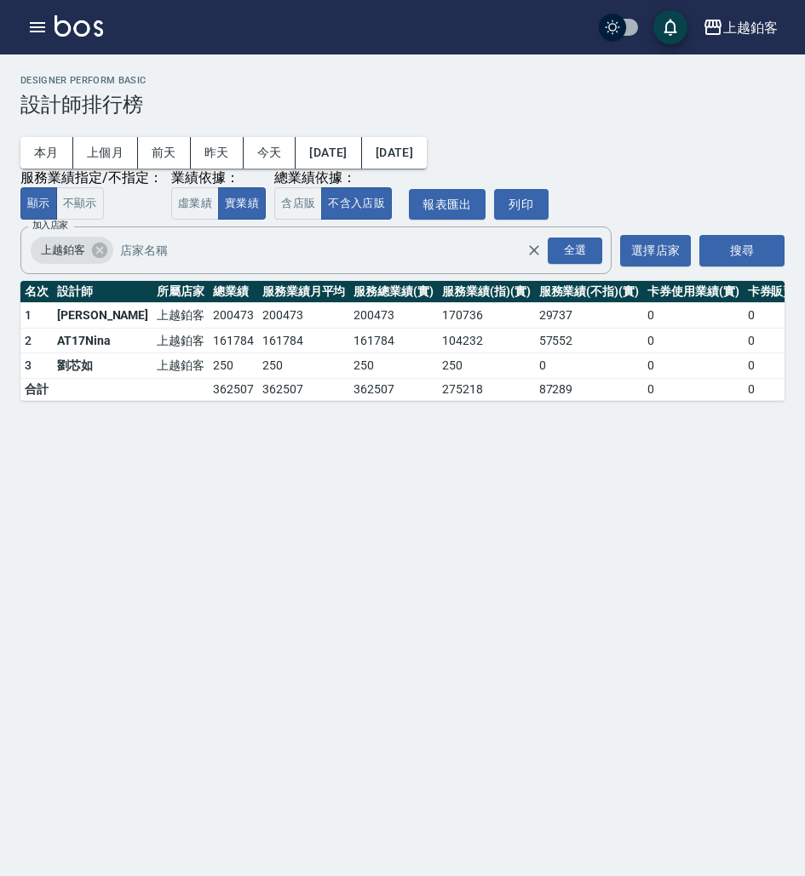
click at [361, 145] on button "[DATE]" at bounding box center [328, 153] width 66 height 32
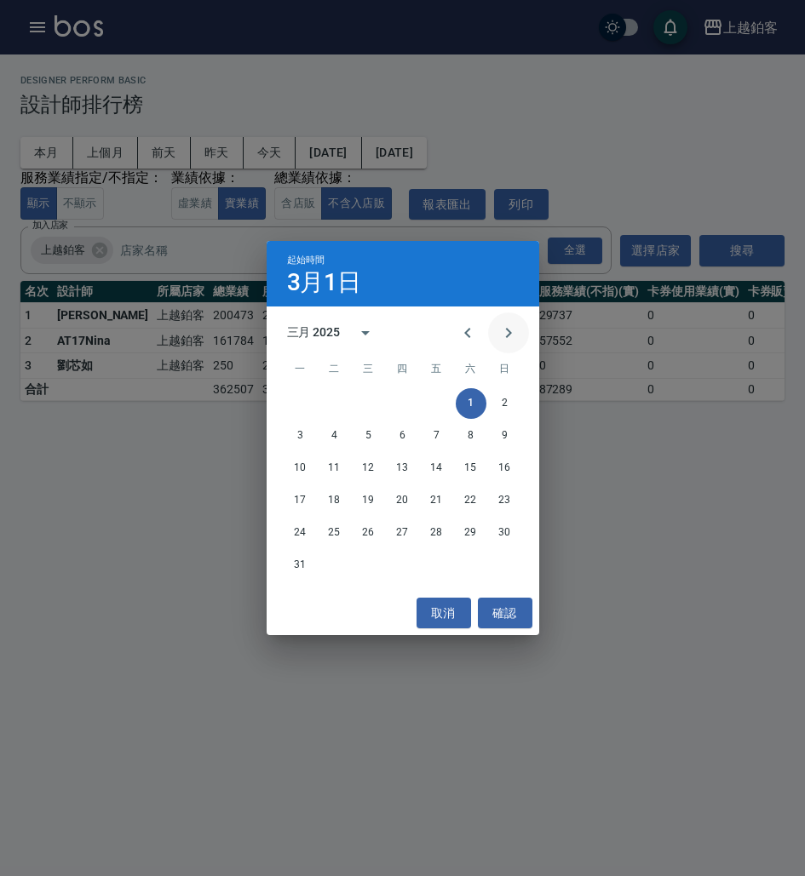
click at [510, 340] on icon "Next month" at bounding box center [508, 333] width 20 height 20
click at [329, 404] on button "1" at bounding box center [334, 403] width 31 height 31
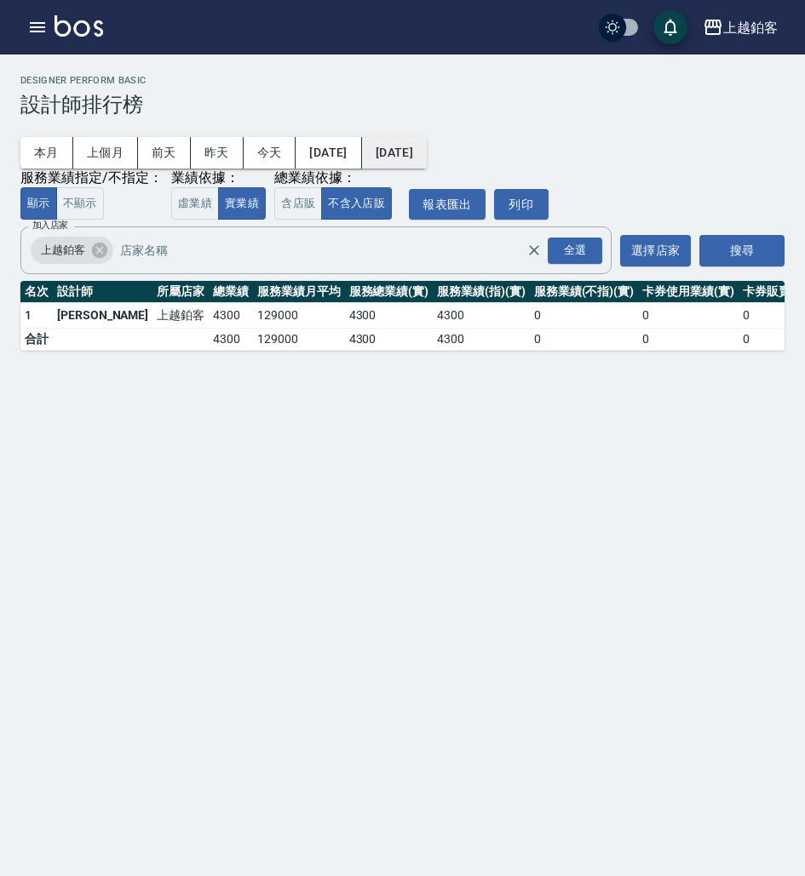
click at [427, 145] on button "[DATE]" at bounding box center [394, 153] width 65 height 32
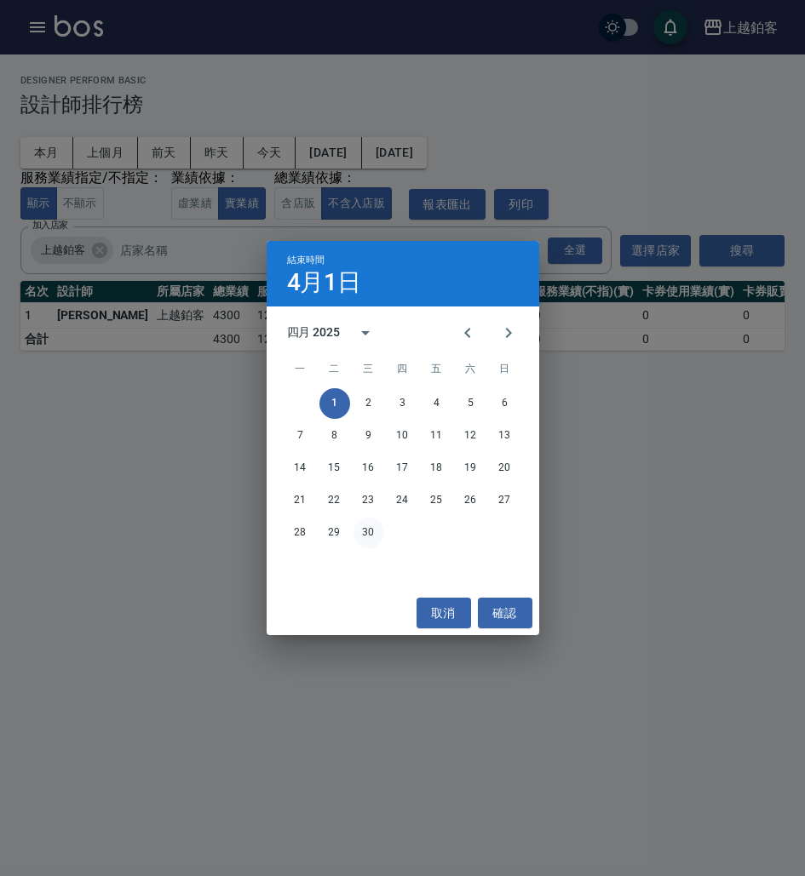
click at [359, 537] on button "30" at bounding box center [368, 533] width 31 height 31
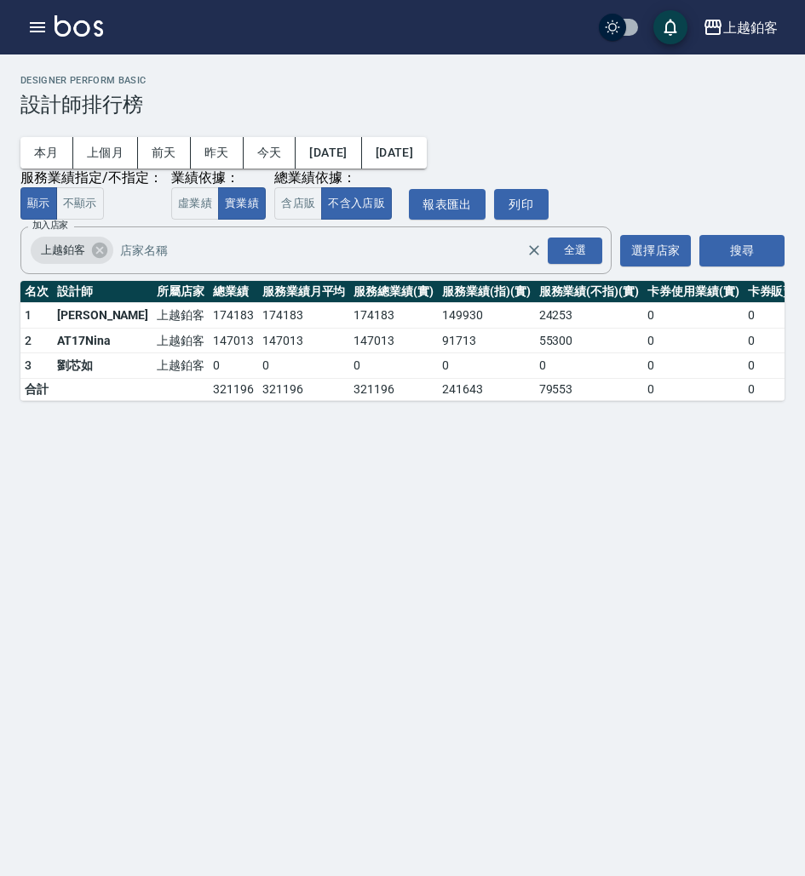
click at [360, 143] on button "[DATE]" at bounding box center [328, 153] width 66 height 32
click at [361, 153] on button "[DATE]" at bounding box center [328, 153] width 66 height 32
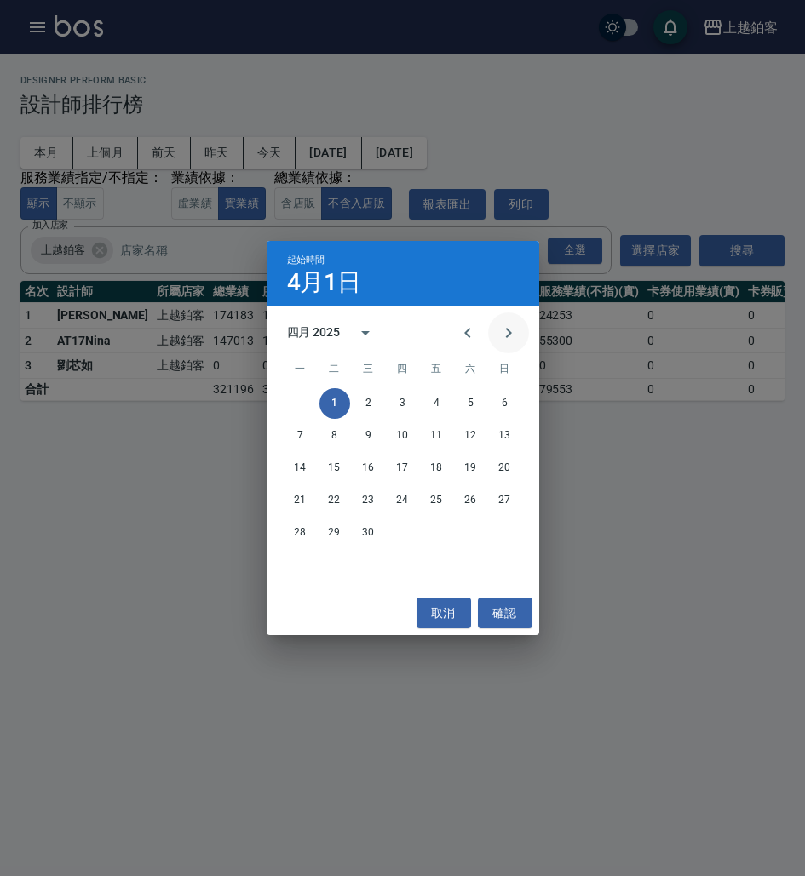
click at [502, 328] on icon "Next month" at bounding box center [508, 333] width 20 height 20
click at [404, 398] on button "1" at bounding box center [402, 403] width 31 height 31
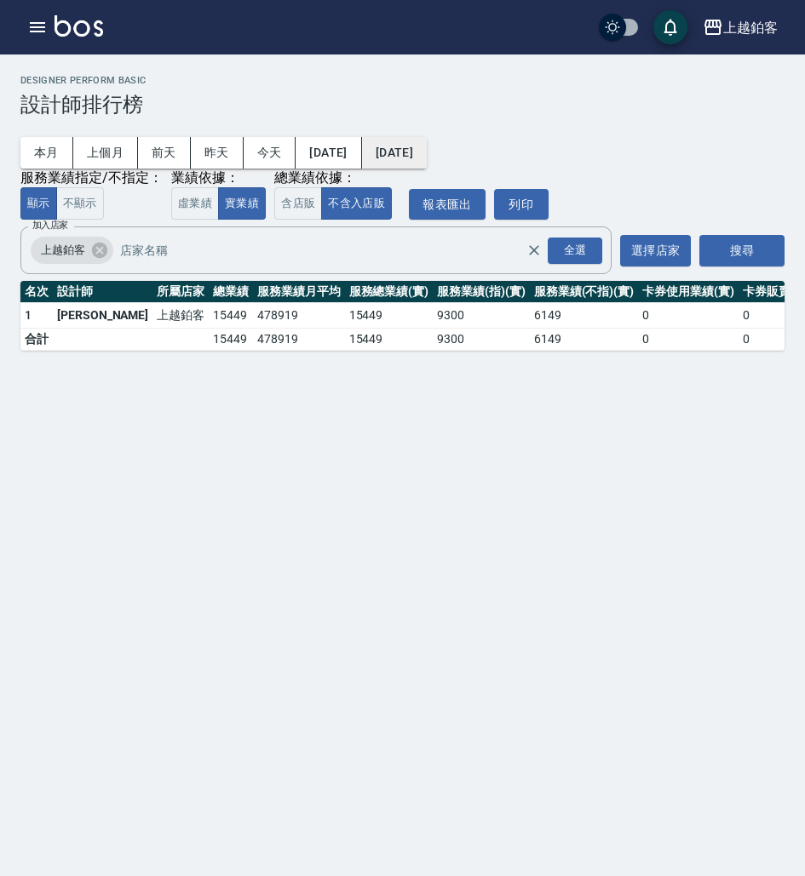
click at [427, 149] on button "[DATE]" at bounding box center [394, 153] width 65 height 32
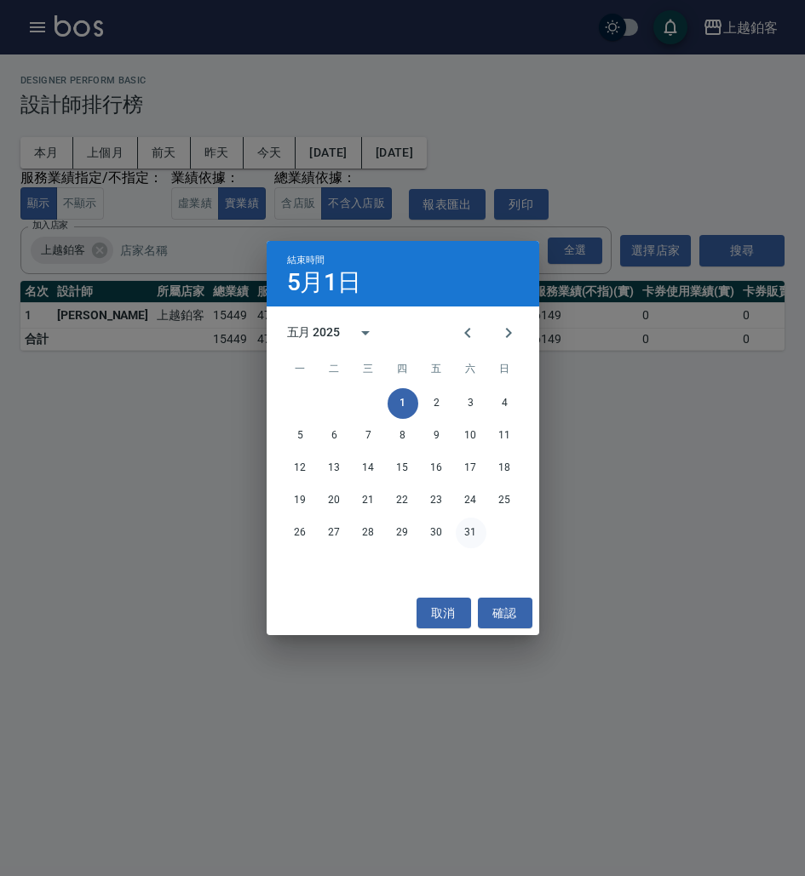
click at [470, 535] on button "31" at bounding box center [471, 533] width 31 height 31
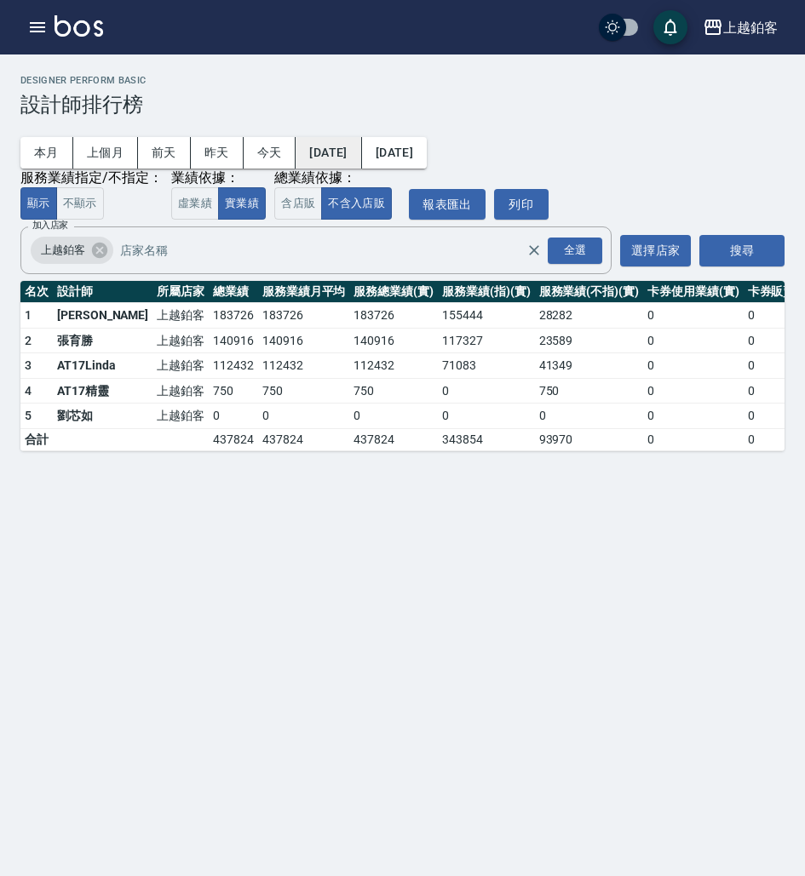
click at [361, 145] on button "[DATE]" at bounding box center [328, 153] width 66 height 32
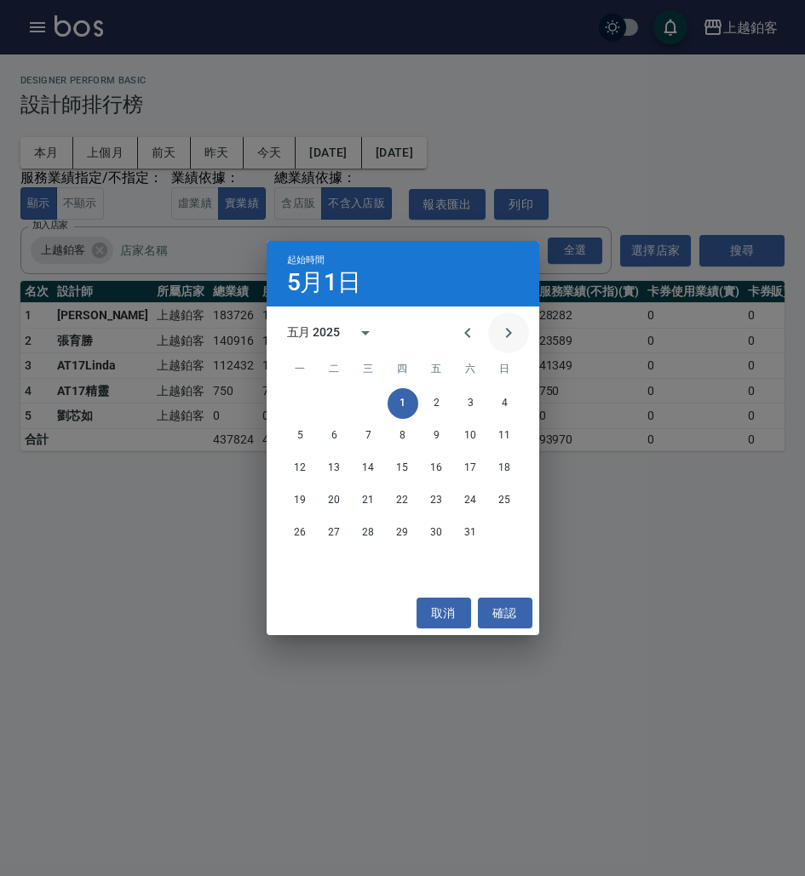
click at [501, 335] on icon "Next month" at bounding box center [508, 333] width 20 height 20
click at [504, 404] on button "1" at bounding box center [505, 403] width 31 height 31
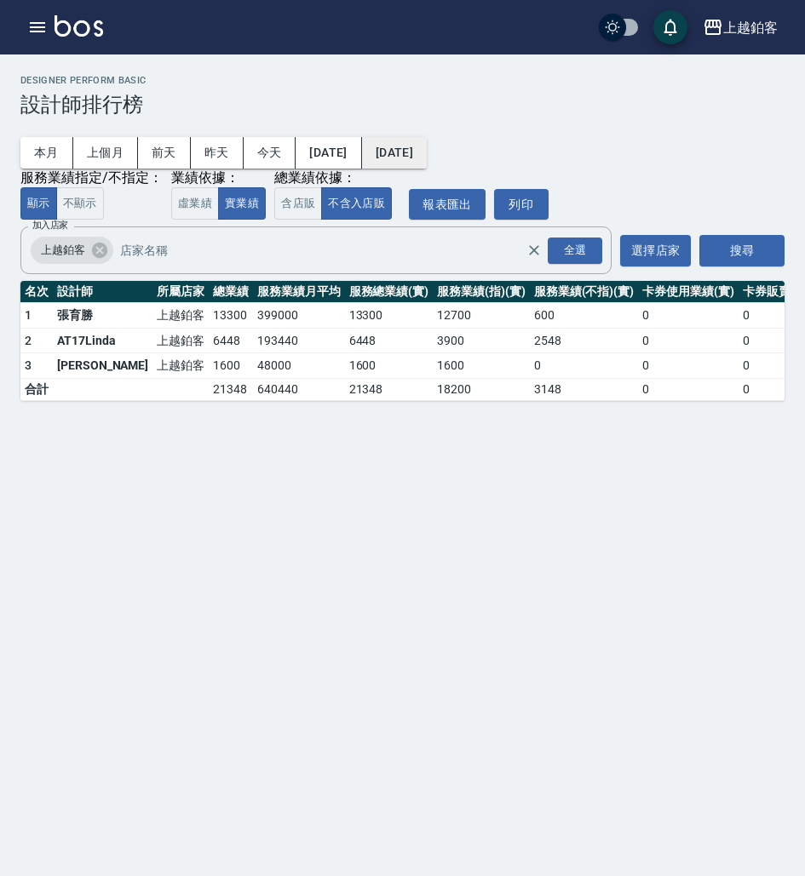
click at [427, 156] on button "[DATE]" at bounding box center [394, 153] width 65 height 32
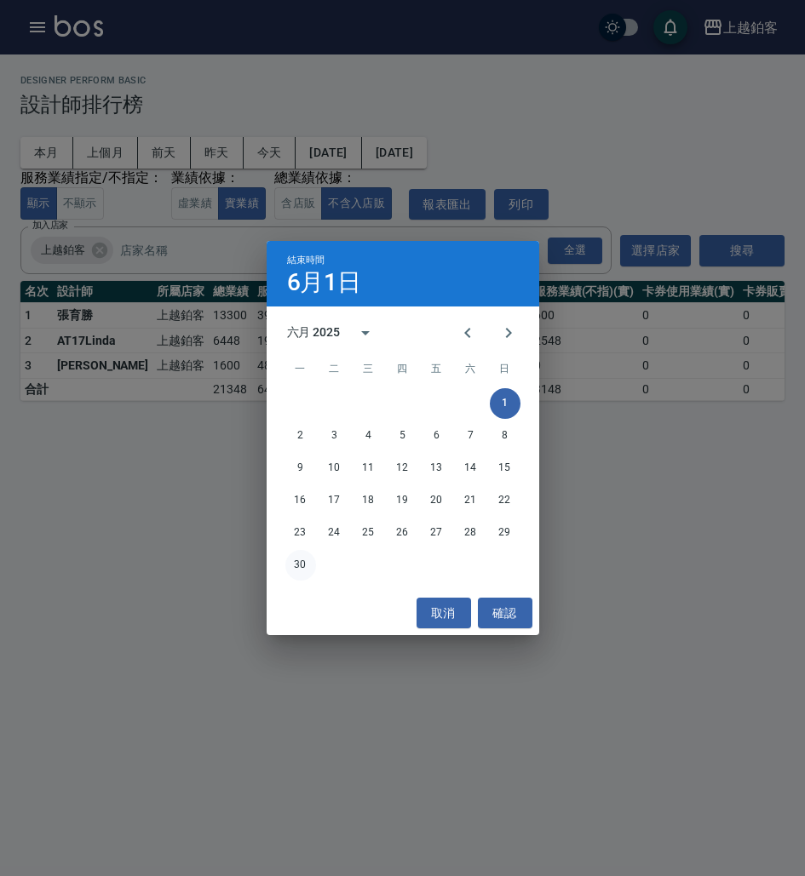
click at [295, 569] on button "30" at bounding box center [300, 565] width 31 height 31
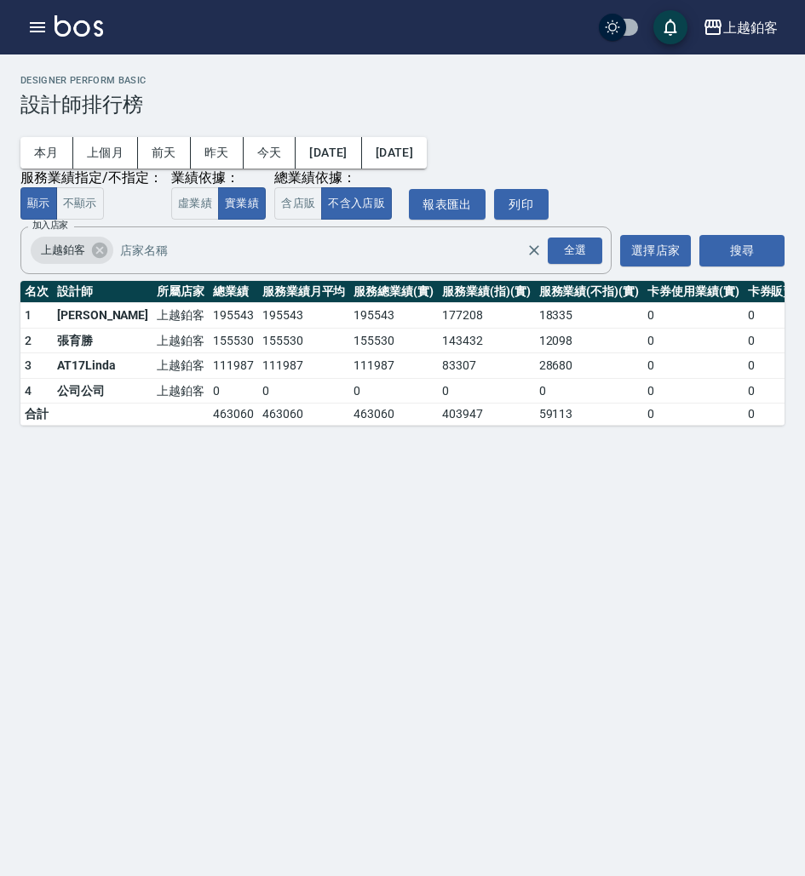
click at [338, 156] on button "[DATE]" at bounding box center [328, 153] width 66 height 32
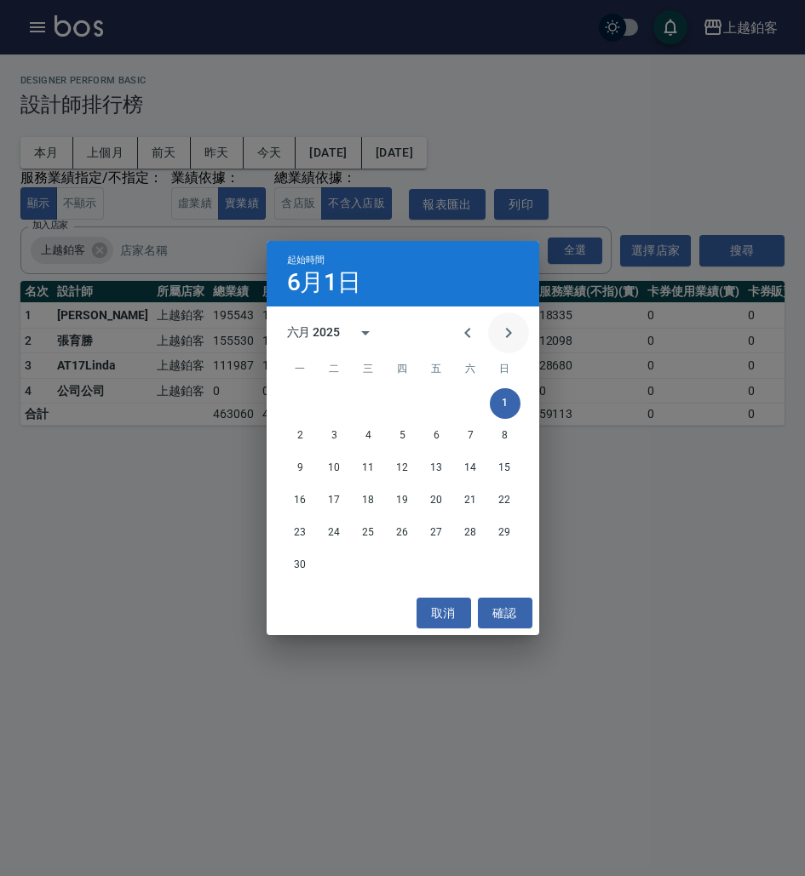
click at [508, 331] on icon "Next month" at bounding box center [508, 333] width 6 height 10
click at [340, 406] on button "1" at bounding box center [334, 403] width 31 height 31
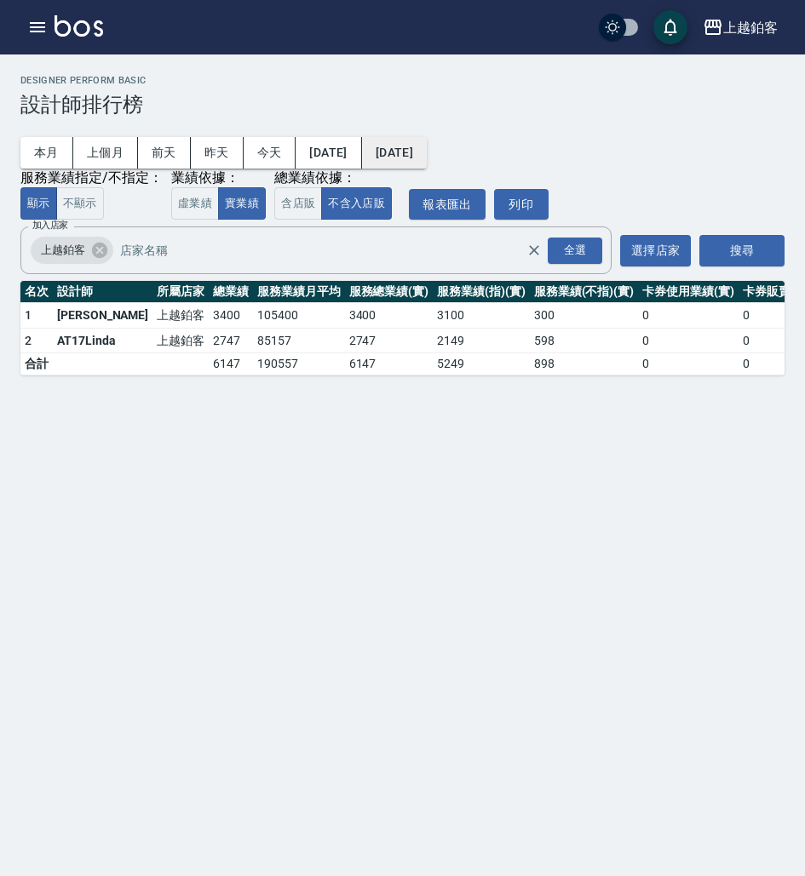
click at [425, 149] on button "[DATE]" at bounding box center [394, 153] width 65 height 32
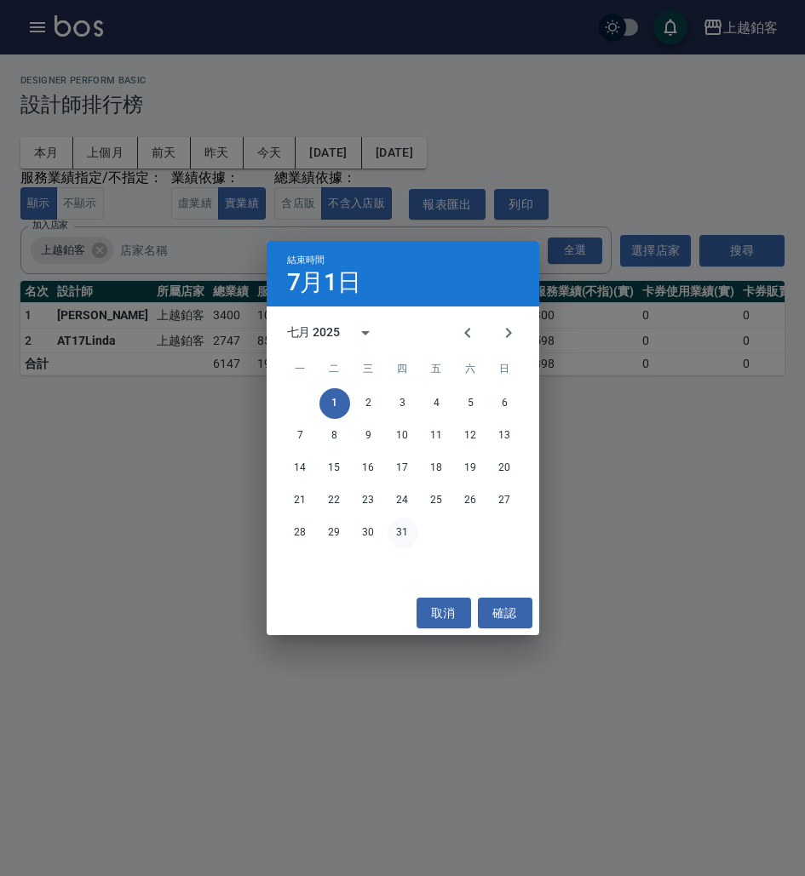
click at [399, 533] on button "31" at bounding box center [402, 533] width 31 height 31
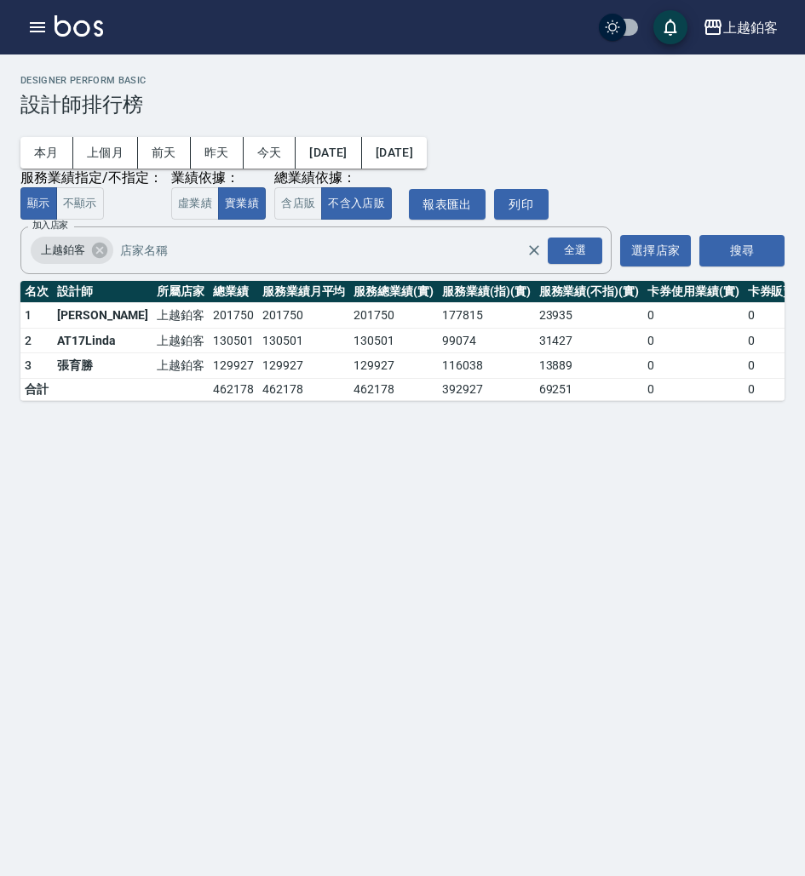
click at [53, 152] on button "本月" at bounding box center [46, 153] width 53 height 32
click at [427, 259] on input "加入店家" at bounding box center [336, 251] width 440 height 30
click at [96, 250] on icon at bounding box center [99, 250] width 19 height 19
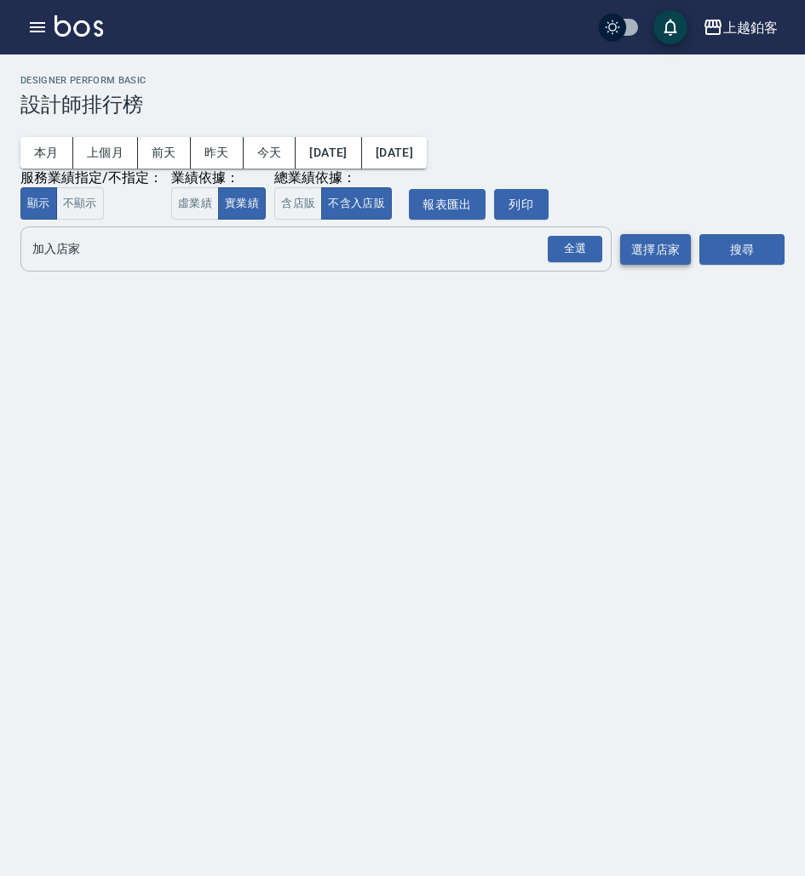
click at [671, 250] on button "選擇店家" at bounding box center [655, 250] width 71 height 32
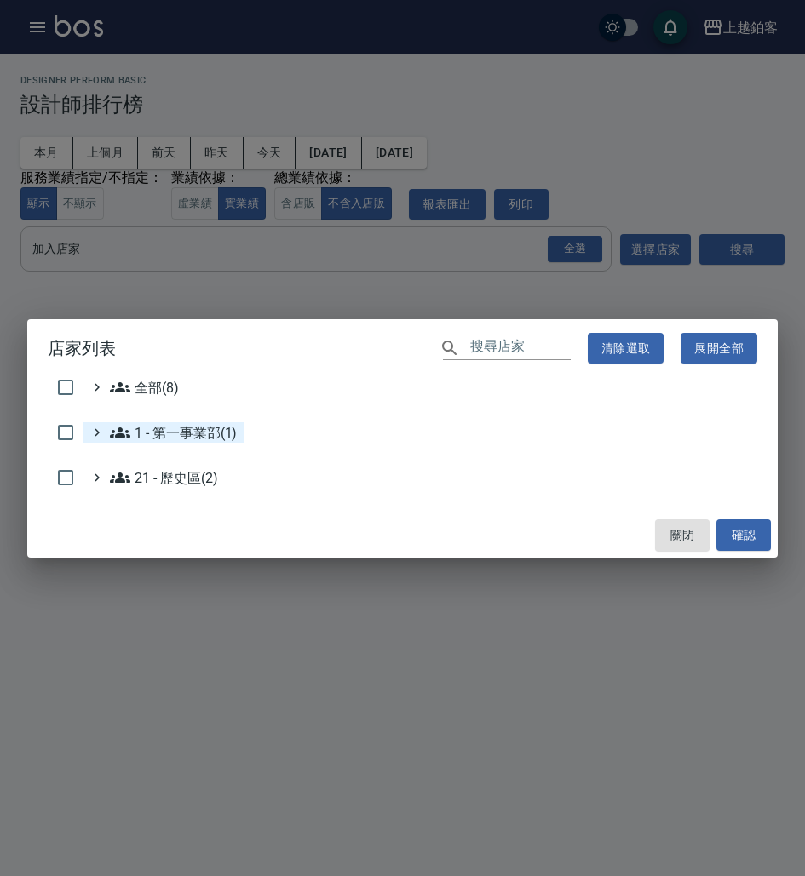
click at [181, 428] on 第一事業部\(1\) "1 - 第一事業部(1)" at bounding box center [173, 432] width 127 height 20
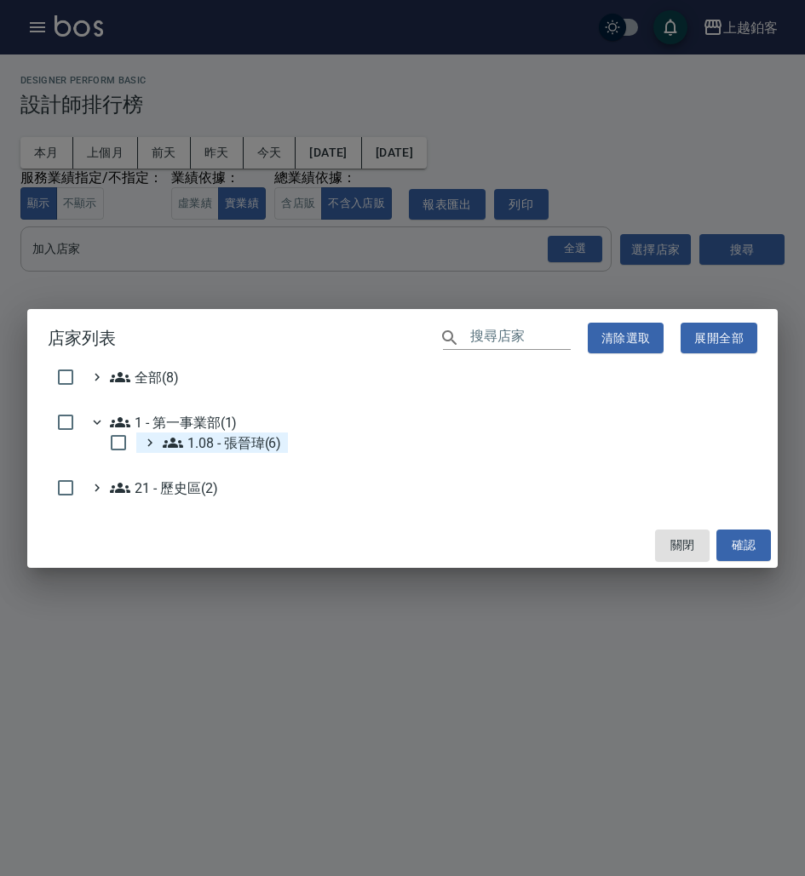
click at [269, 437] on 張晉瑋\(6\) "1.08 - 張晉瑋(6)" at bounding box center [222, 443] width 118 height 20
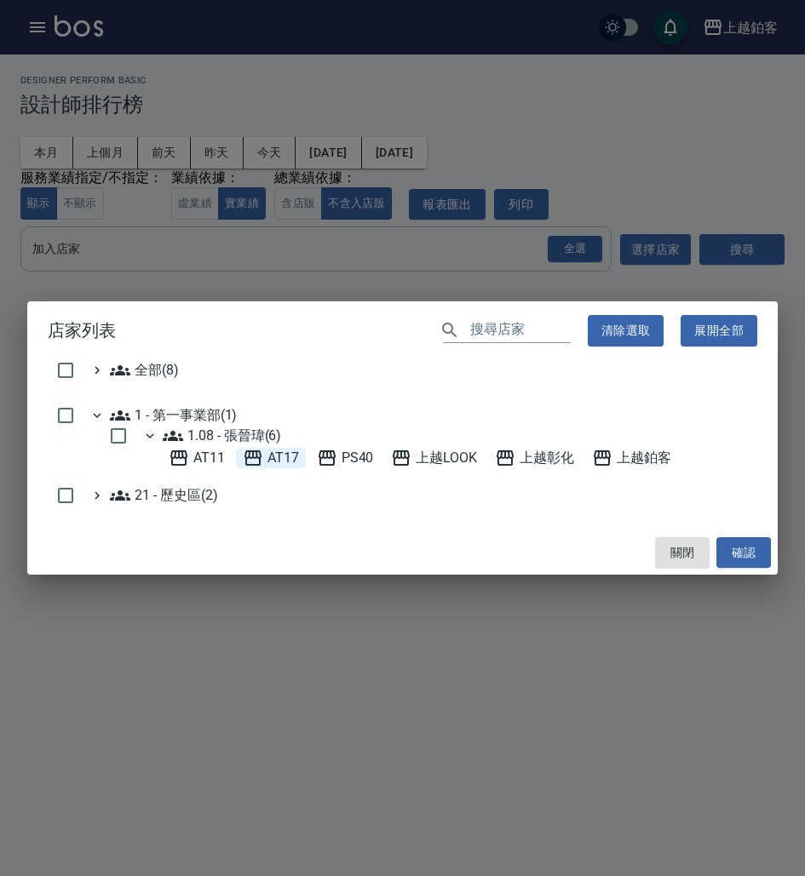
click at [279, 460] on span "AT17" at bounding box center [271, 458] width 56 height 20
click at [731, 546] on button "確認" at bounding box center [743, 553] width 55 height 32
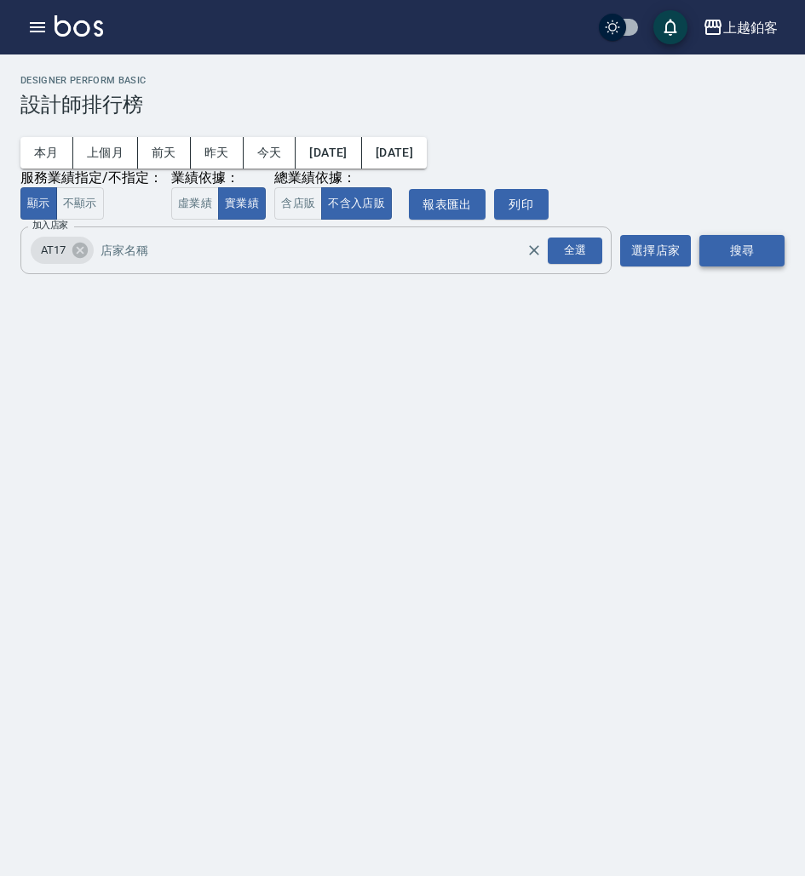
click at [751, 247] on button "搜尋" at bounding box center [741, 251] width 85 height 32
